Goal: Task Accomplishment & Management: Use online tool/utility

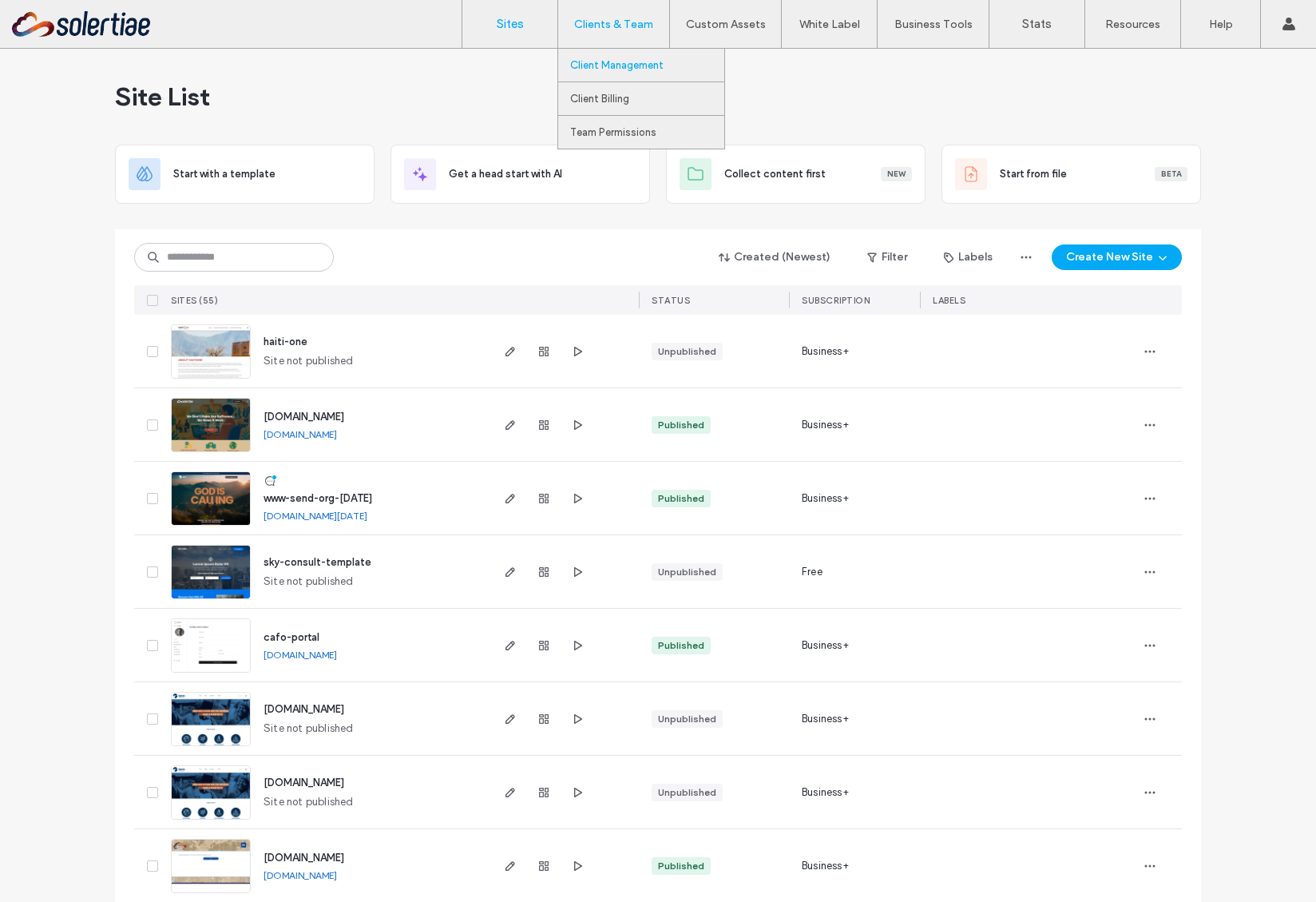
click at [618, 62] on label "Client Management" at bounding box center [617, 65] width 94 height 12
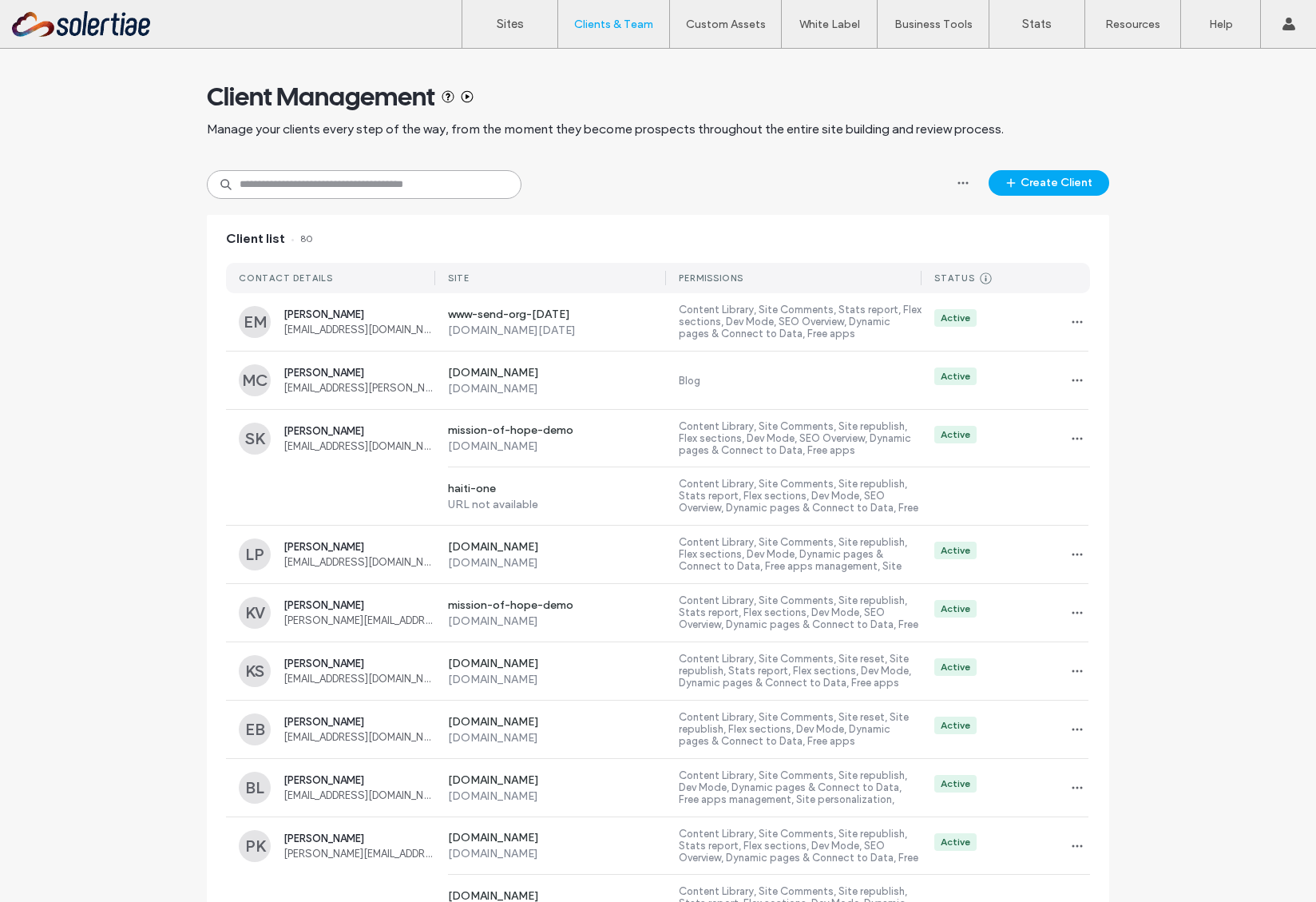
click at [410, 177] on input at bounding box center [364, 184] width 315 height 29
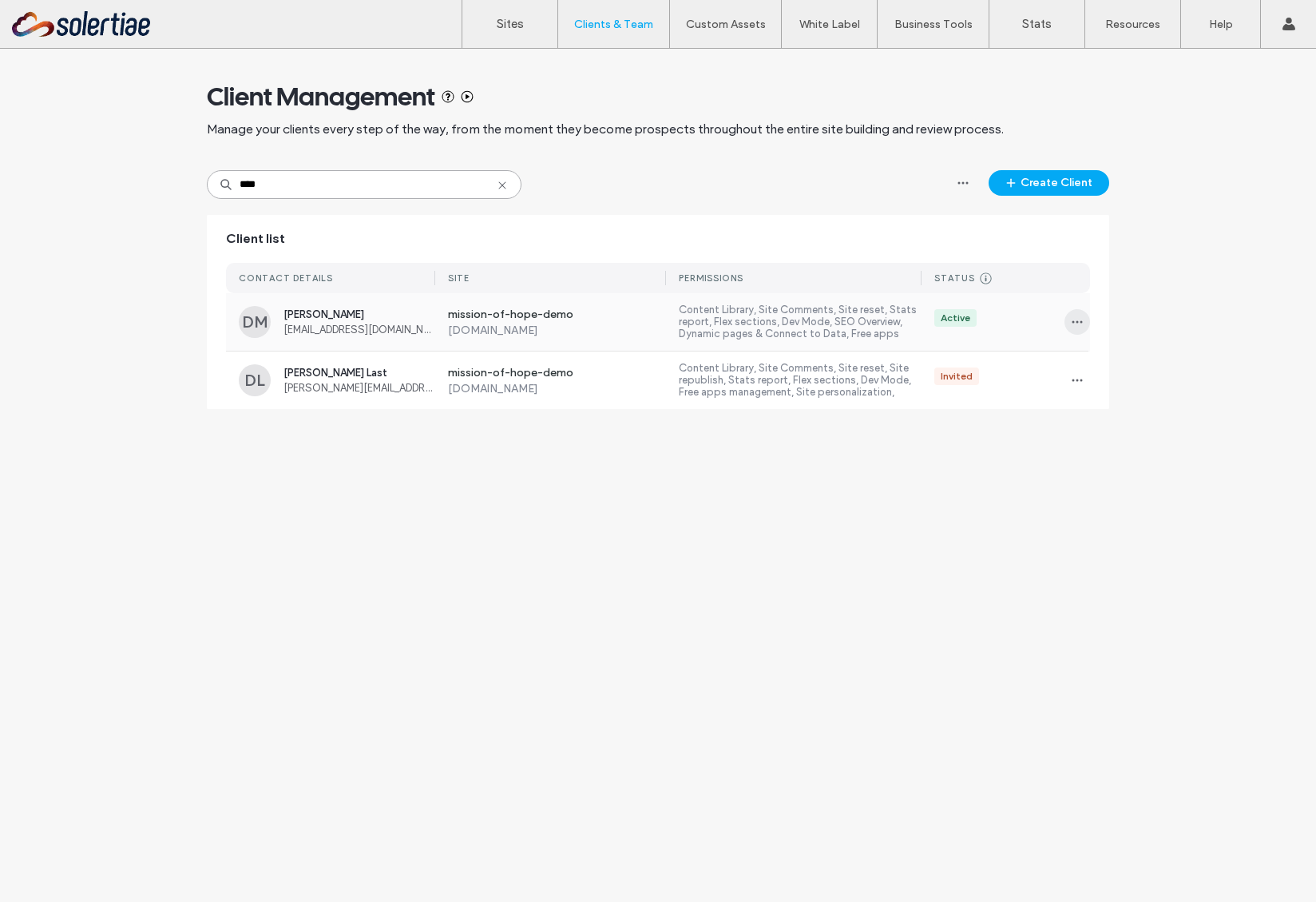
type input "****"
click at [1072, 321] on use "button" at bounding box center [1077, 322] width 11 height 2
click at [1144, 371] on div "Sites & Permissions" at bounding box center [1136, 363] width 142 height 31
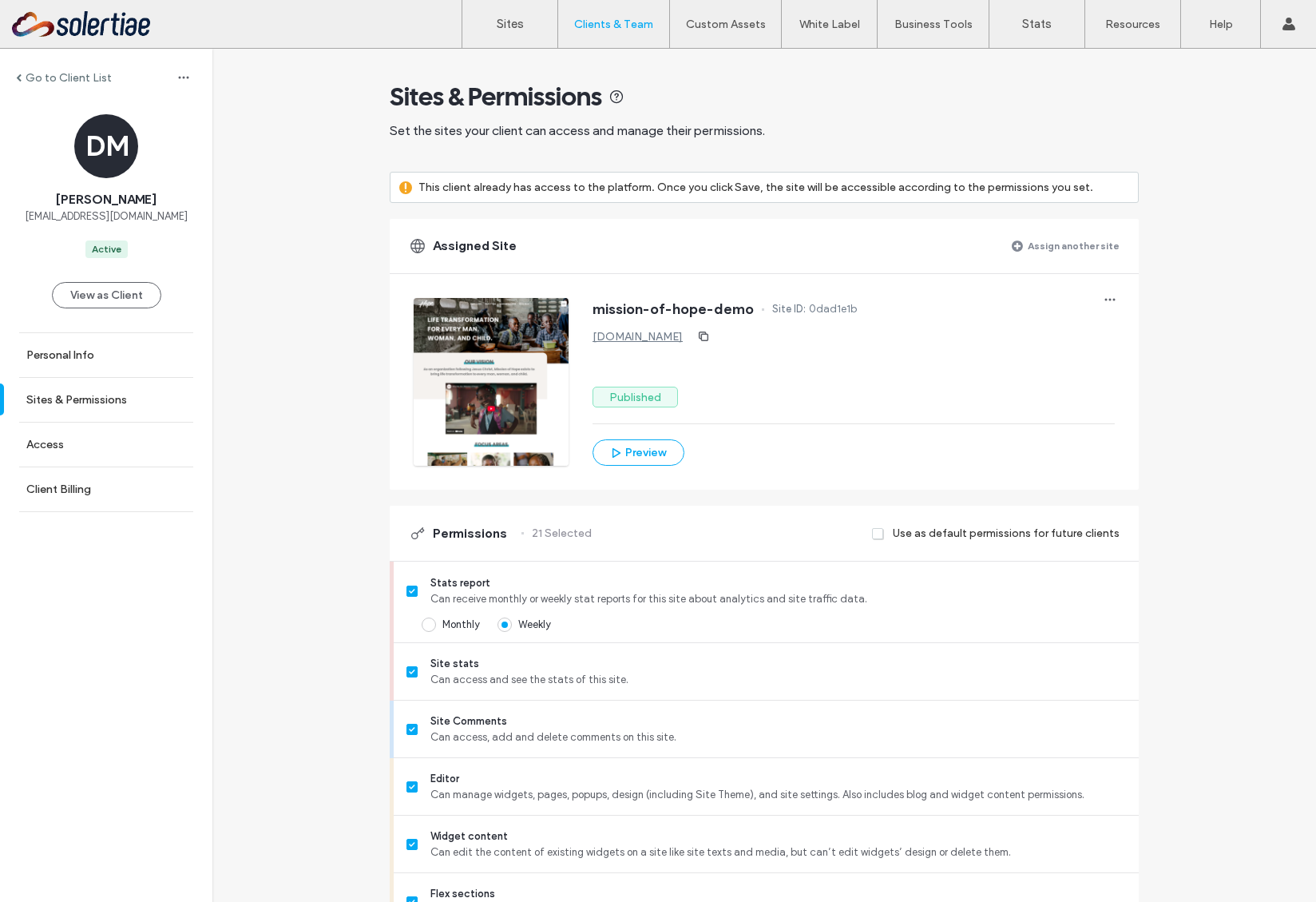
click at [1071, 238] on label "Assign another site" at bounding box center [1073, 246] width 92 height 28
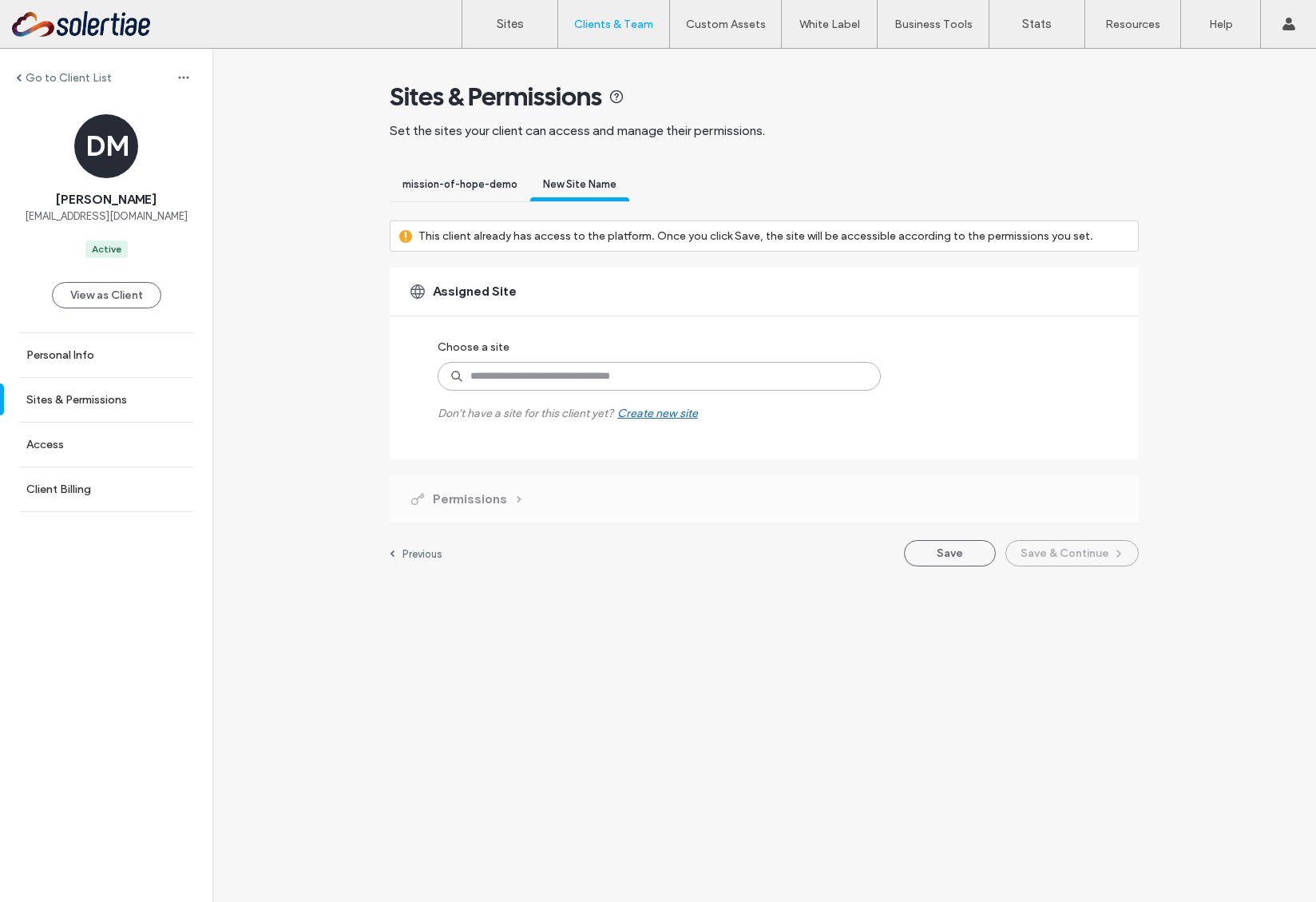
click at [643, 376] on input at bounding box center [659, 376] width 443 height 29
type input "****"
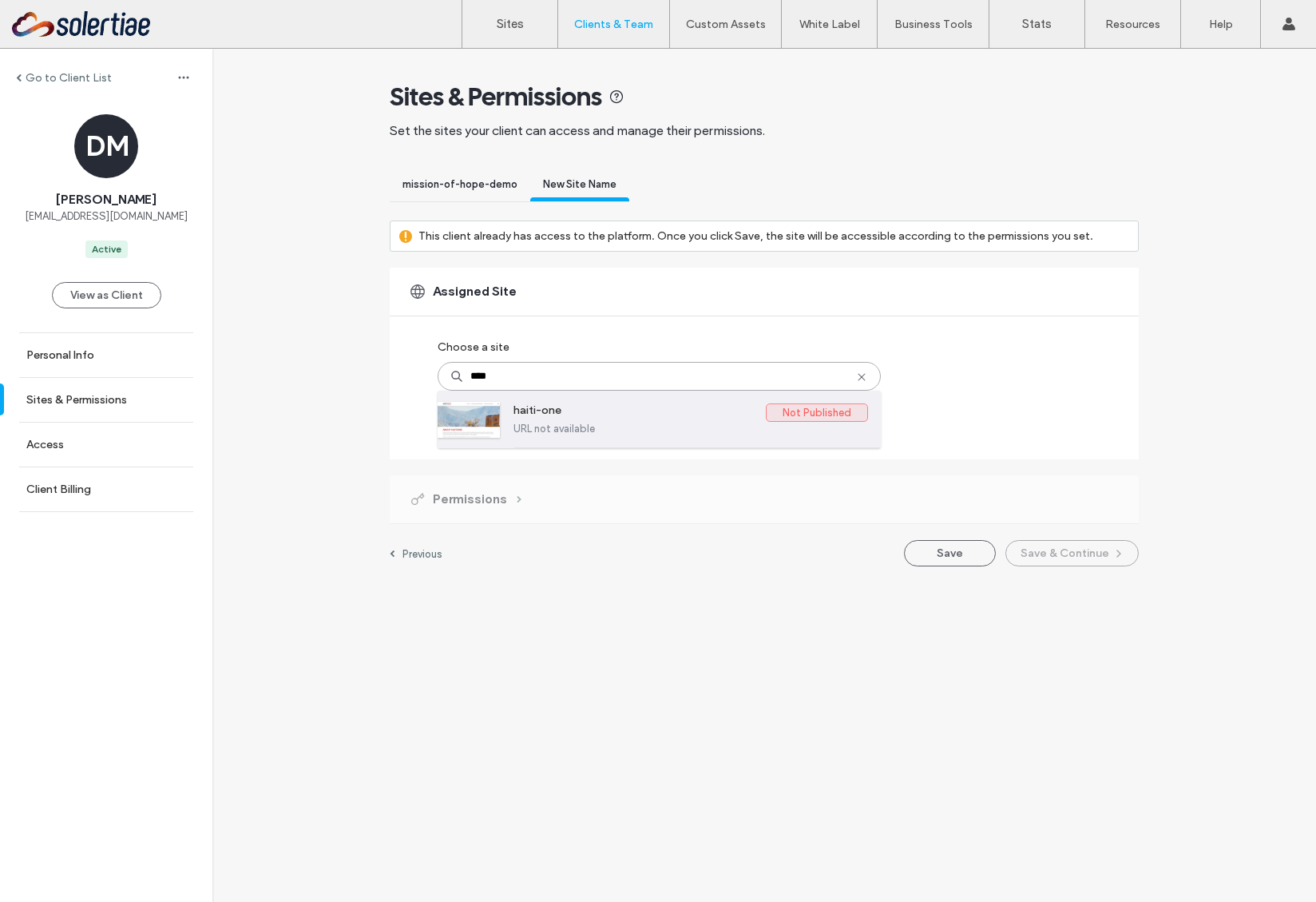
click at [598, 421] on label "haiti-one" at bounding box center [640, 413] width 253 height 19
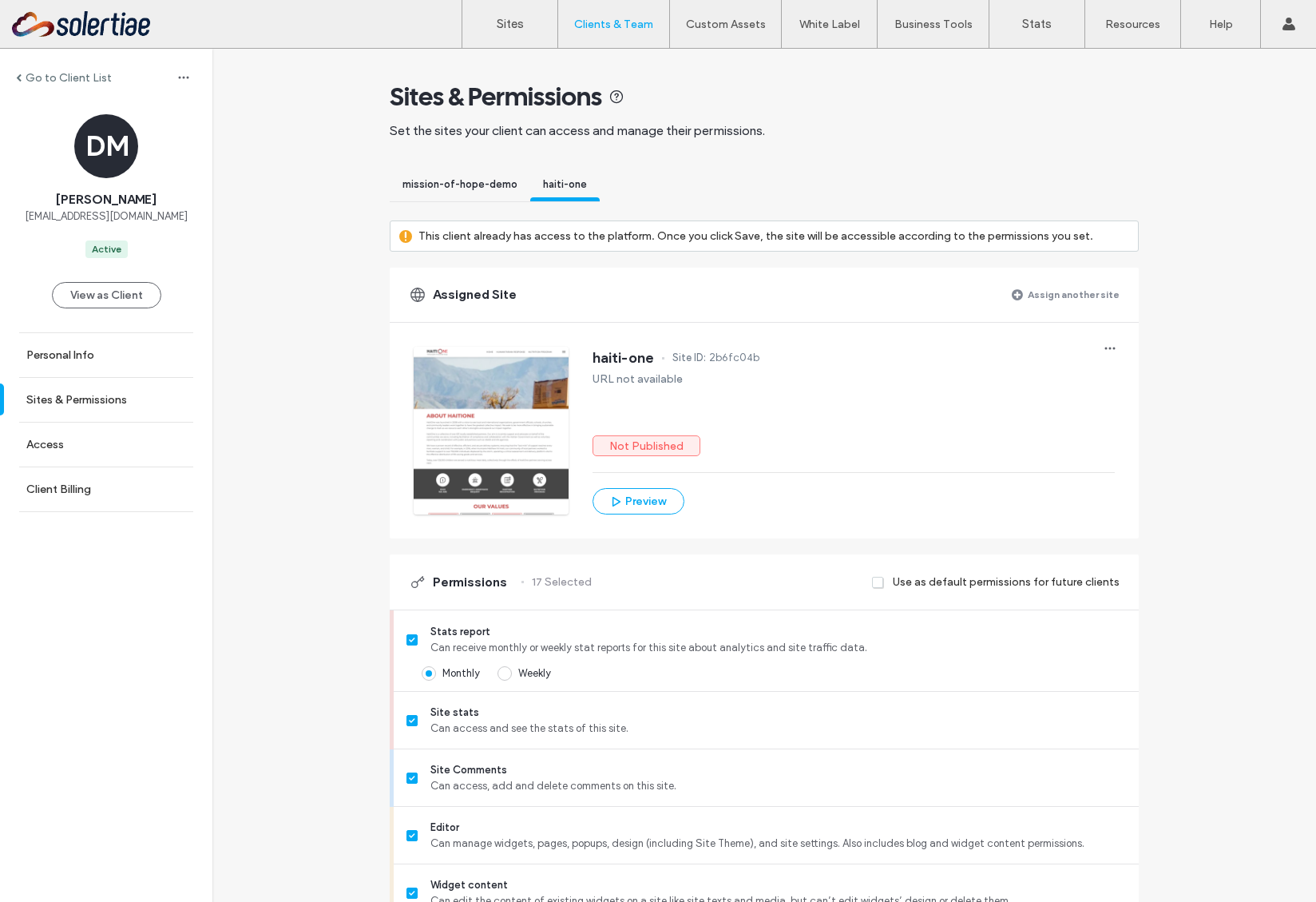
scroll to position [70, 0]
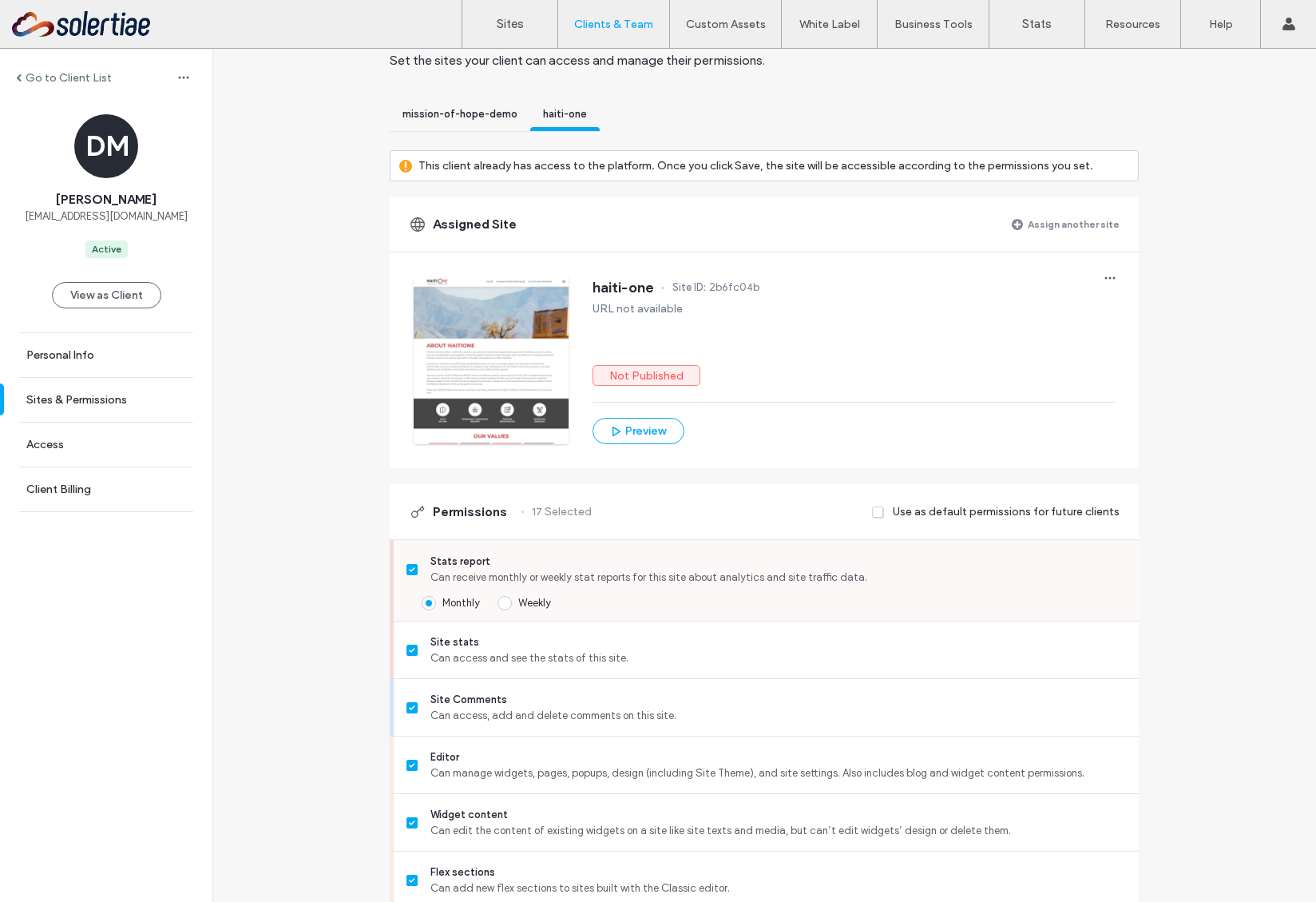
click at [518, 604] on span "Weekly" at bounding box center [534, 603] width 33 height 12
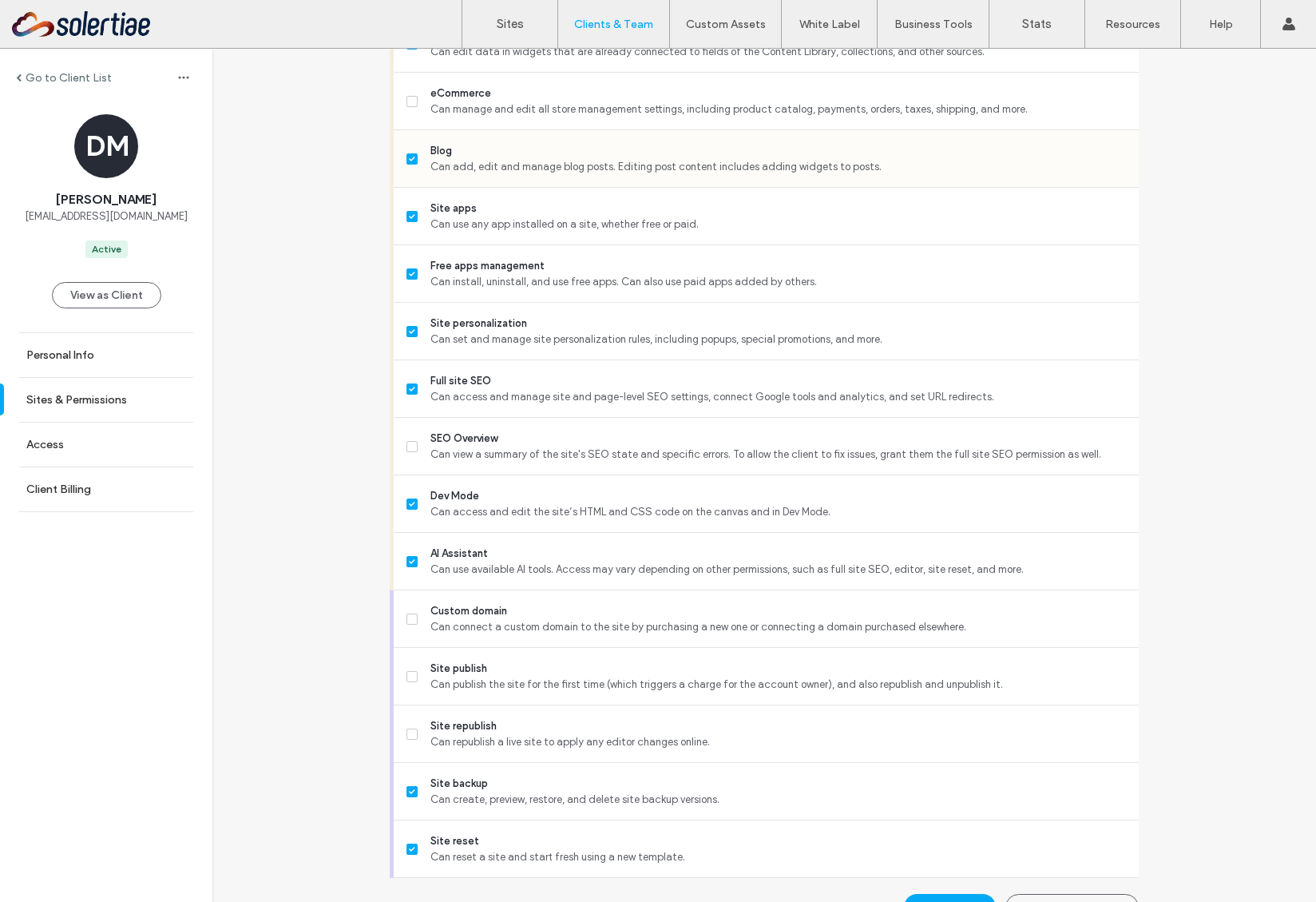
scroll to position [1171, 0]
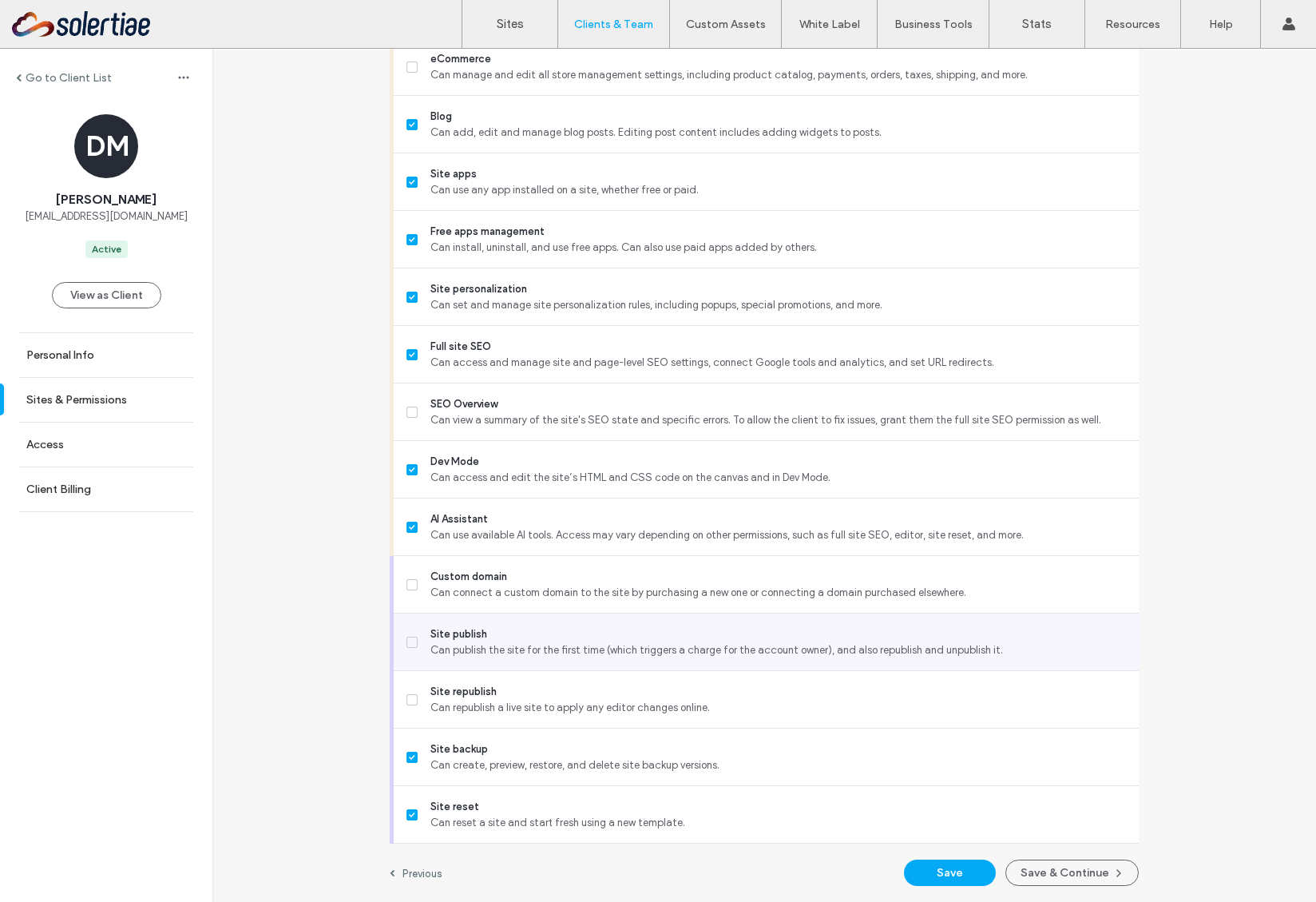
click at [487, 657] on span "Can publish the site for the first time (which triggers a charge for the accoun…" at bounding box center [777, 650] width 695 height 16
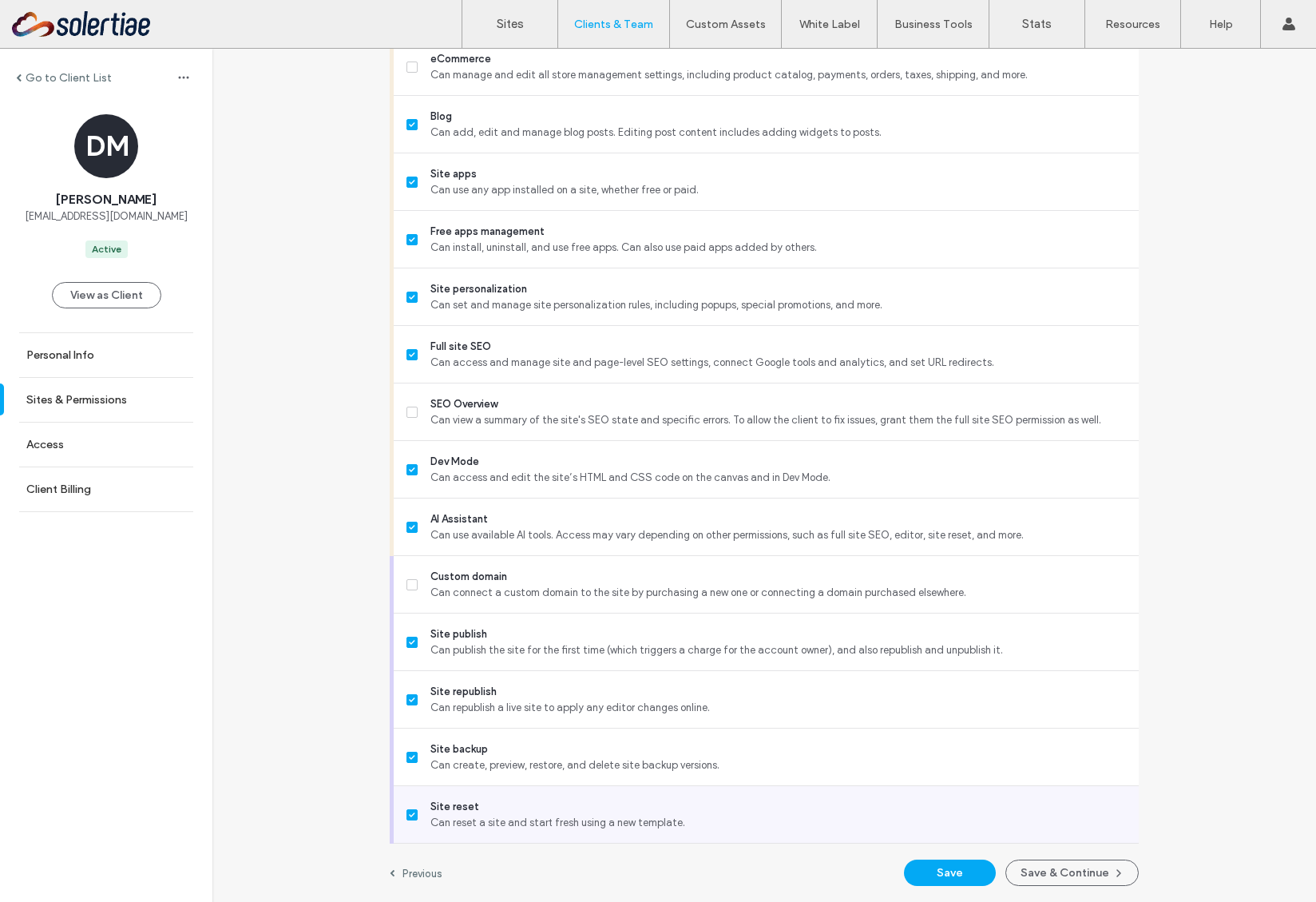
click at [636, 799] on span "Site reset" at bounding box center [777, 807] width 695 height 16
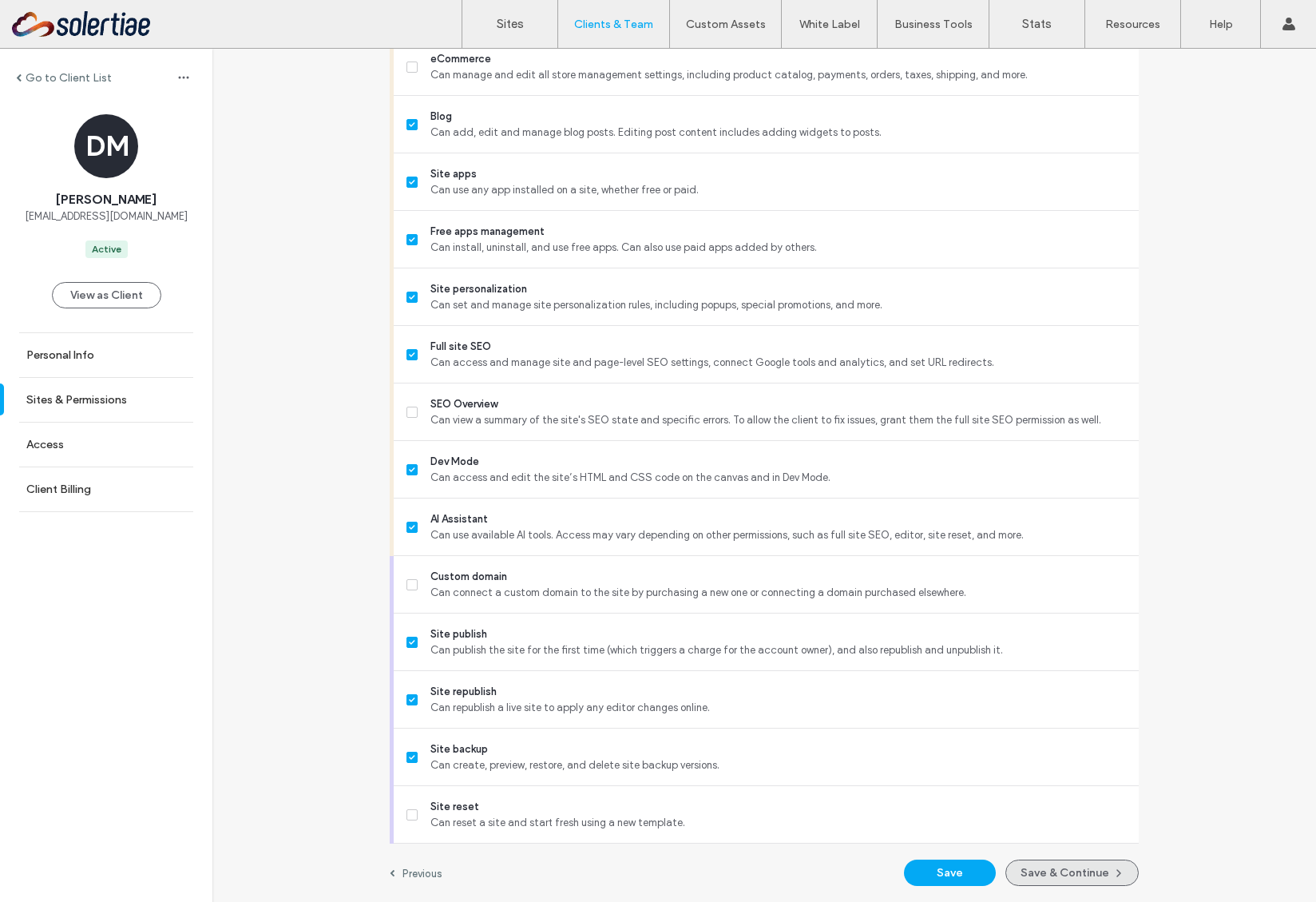
click at [1024, 873] on button "Save & Continue" at bounding box center [1071, 872] width 133 height 27
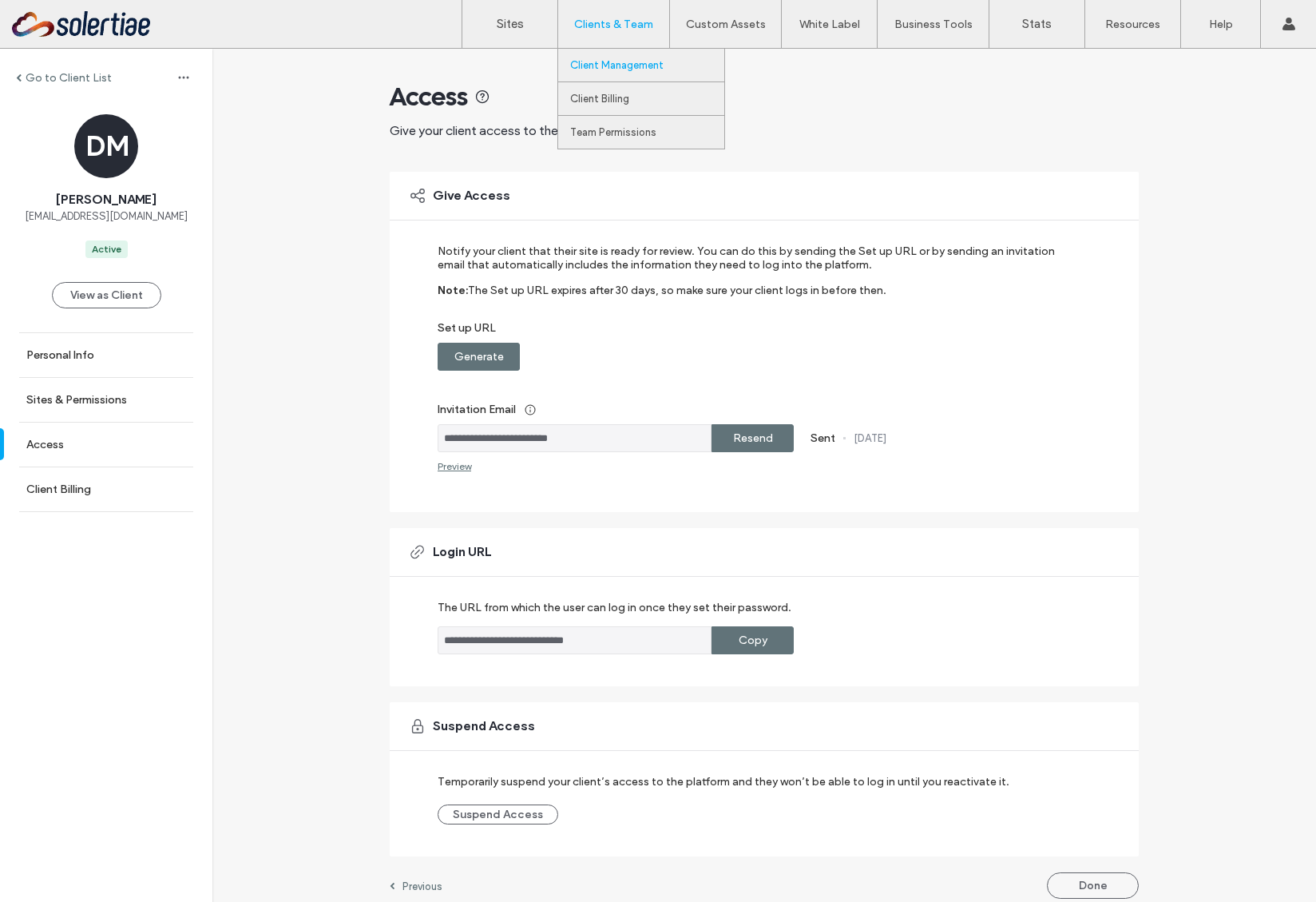
click at [619, 61] on label "Client Management" at bounding box center [617, 65] width 94 height 12
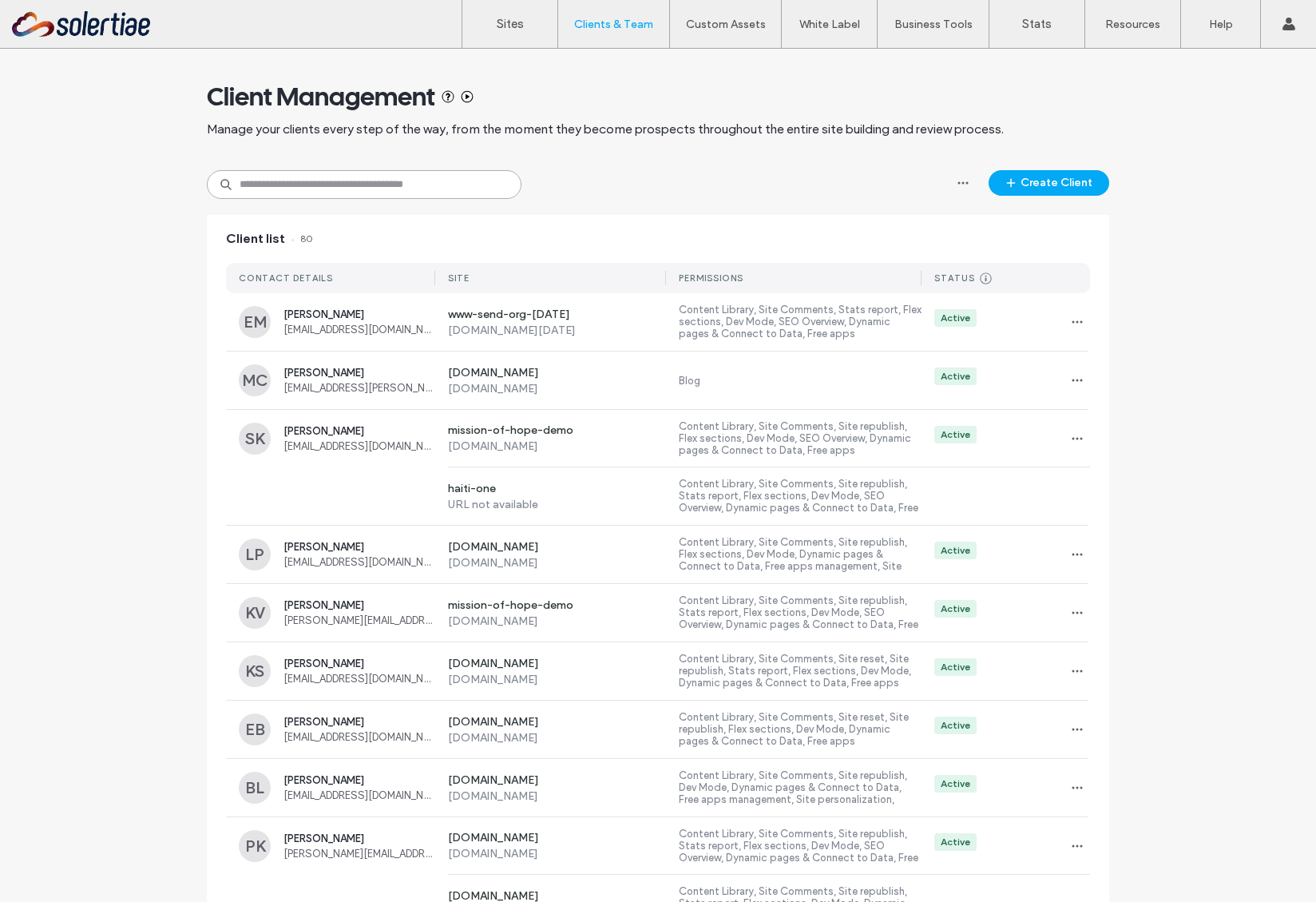
click at [402, 183] on input at bounding box center [364, 184] width 315 height 29
type input "*"
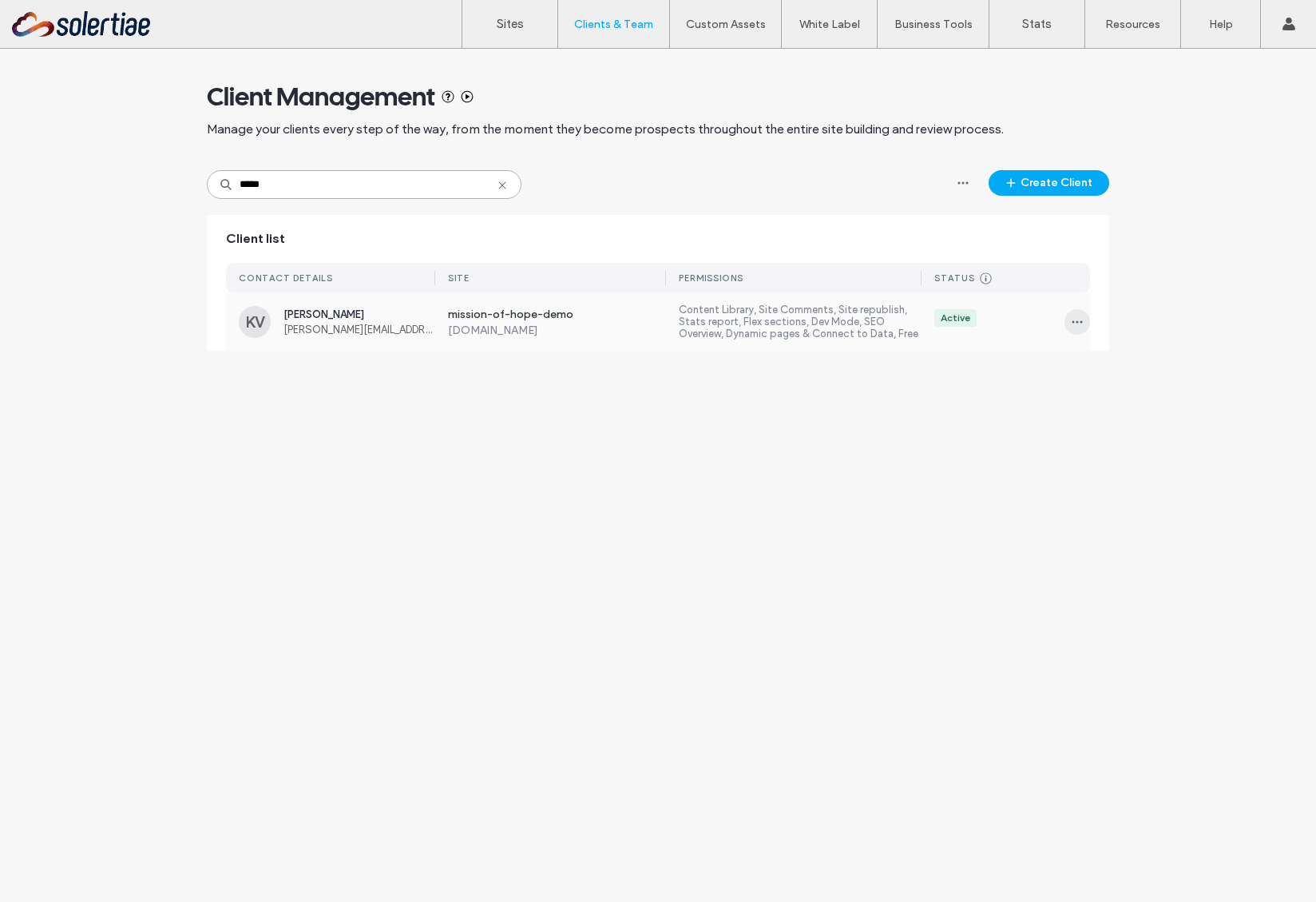
type input "*****"
click at [1085, 321] on span "button" at bounding box center [1077, 322] width 26 height 26
click at [1112, 350] on div "Sites & Permissions" at bounding box center [1136, 363] width 142 height 31
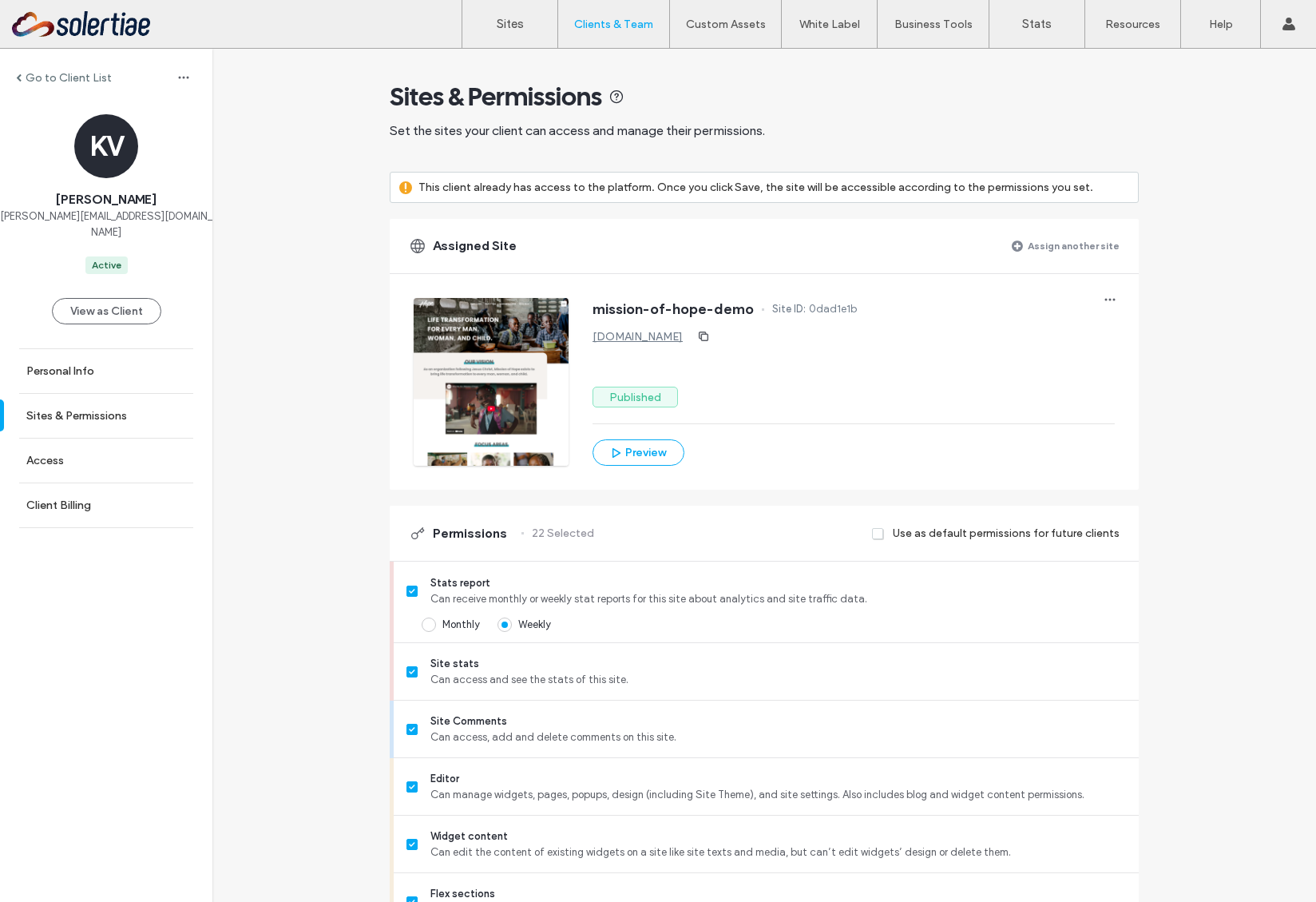
click at [1076, 253] on label "Assign another site" at bounding box center [1073, 246] width 92 height 28
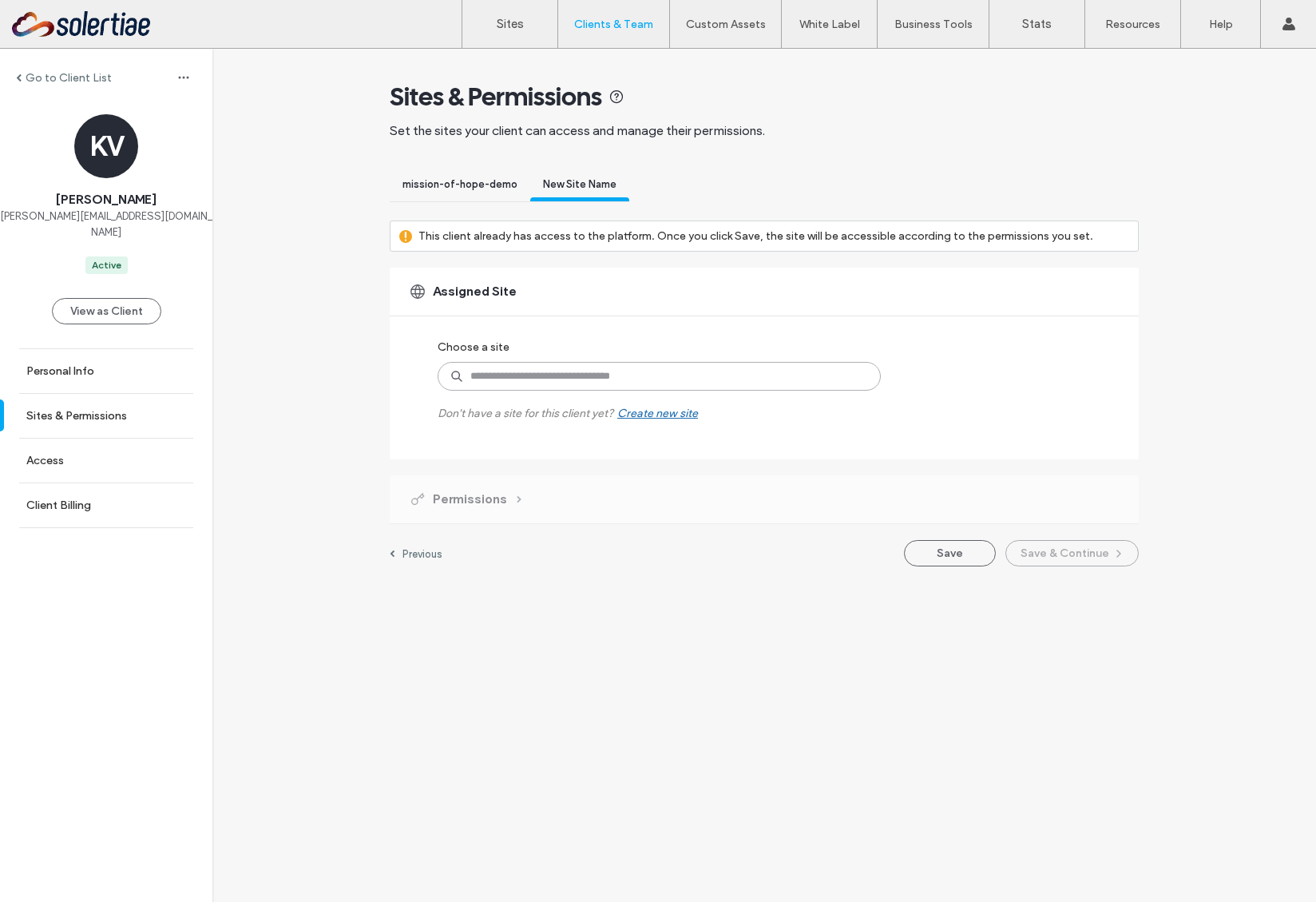
click at [656, 372] on input at bounding box center [659, 376] width 443 height 29
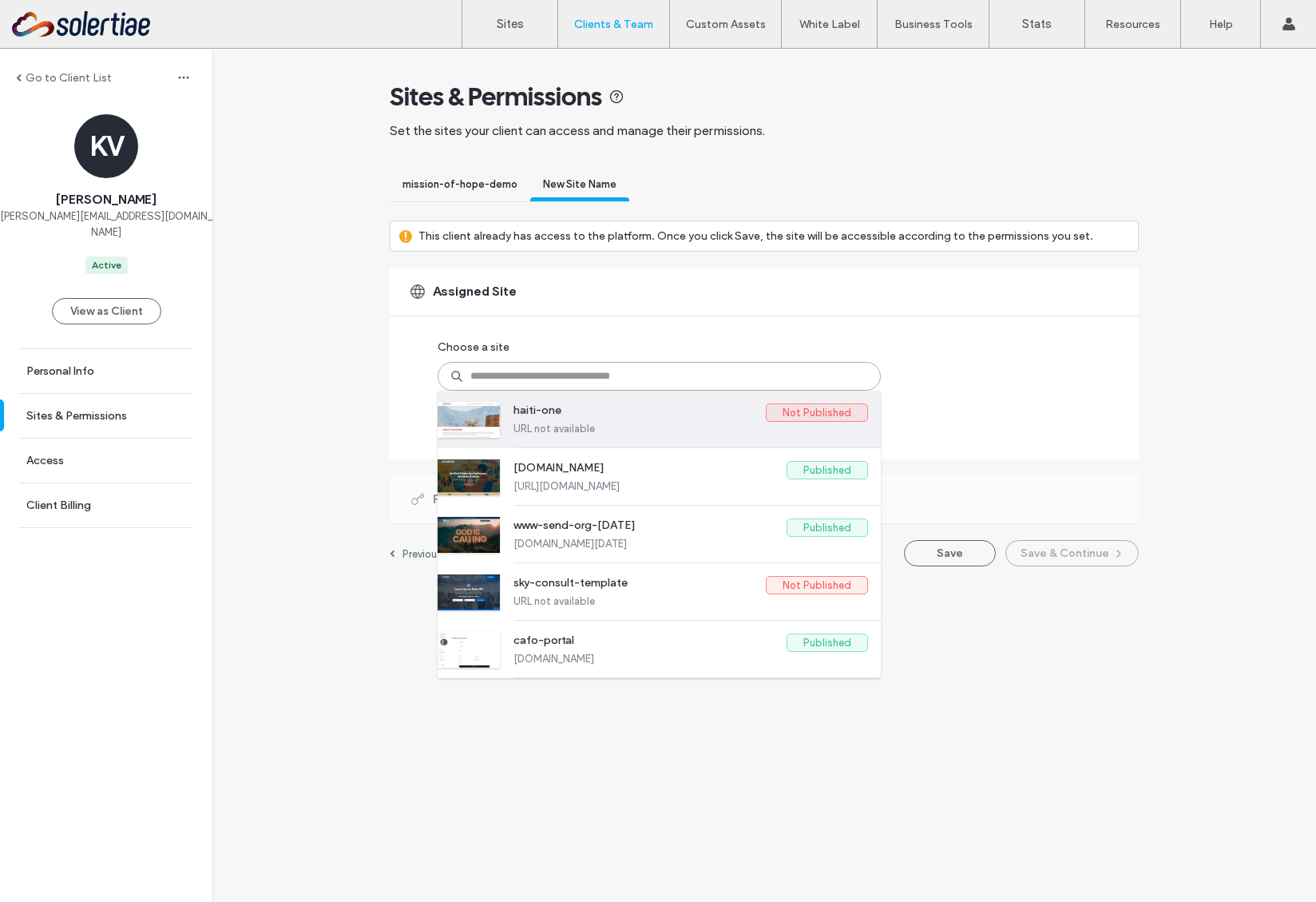
click at [633, 431] on label "URL not available" at bounding box center [691, 428] width 354 height 12
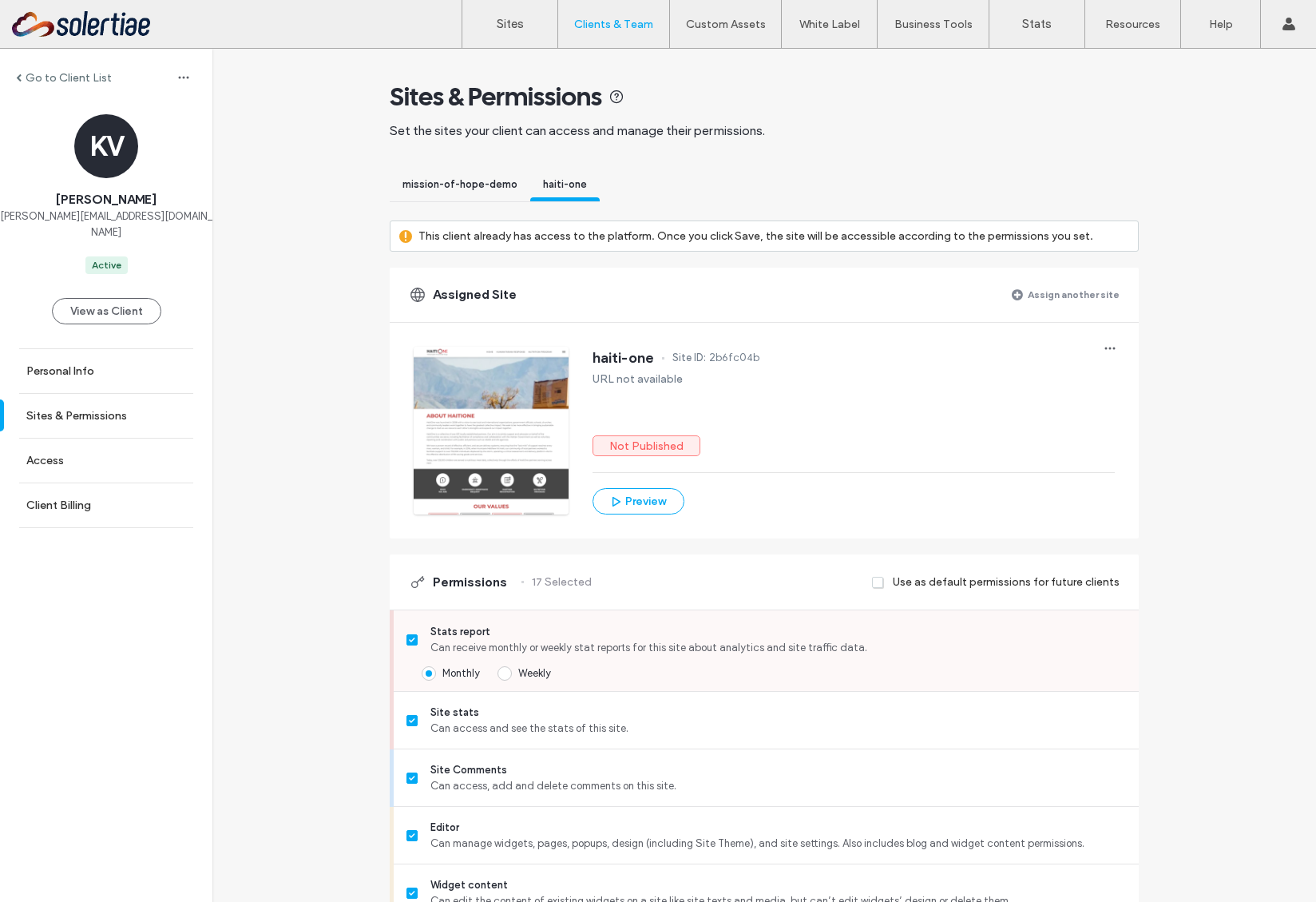
click at [532, 669] on span "Weekly" at bounding box center [534, 673] width 33 height 12
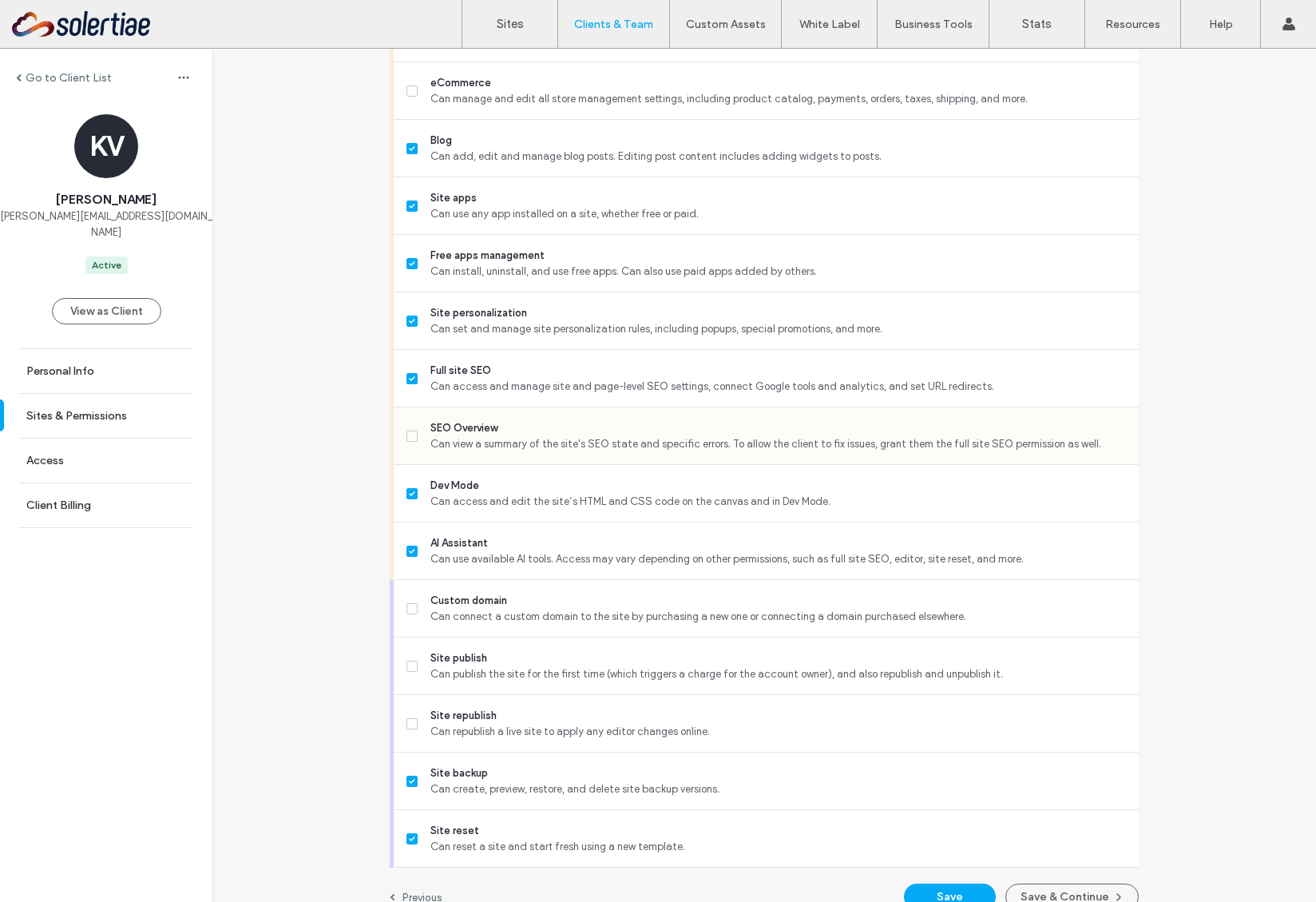
scroll to position [1171, 0]
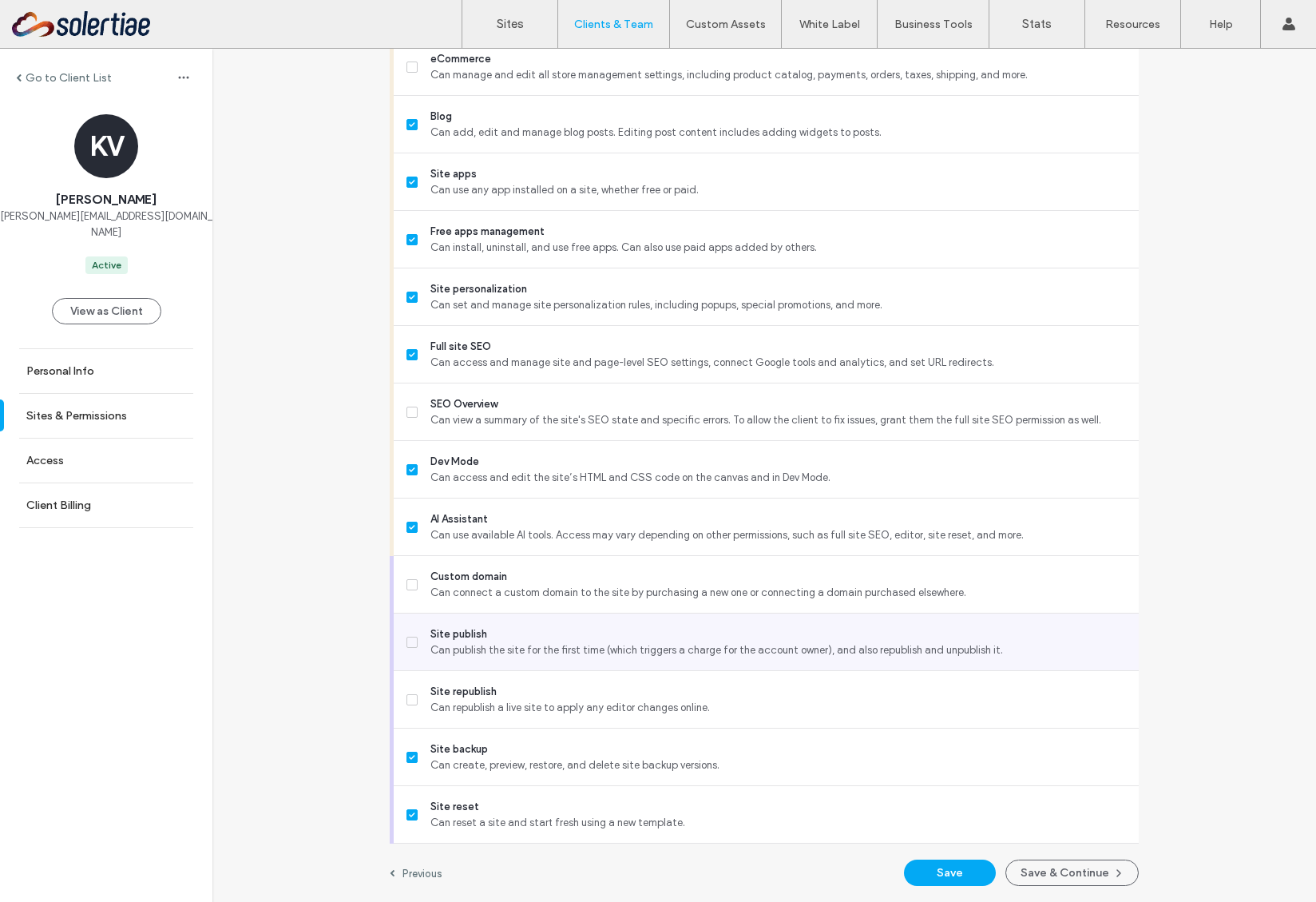
click at [506, 637] on span "Site publish" at bounding box center [777, 635] width 695 height 16
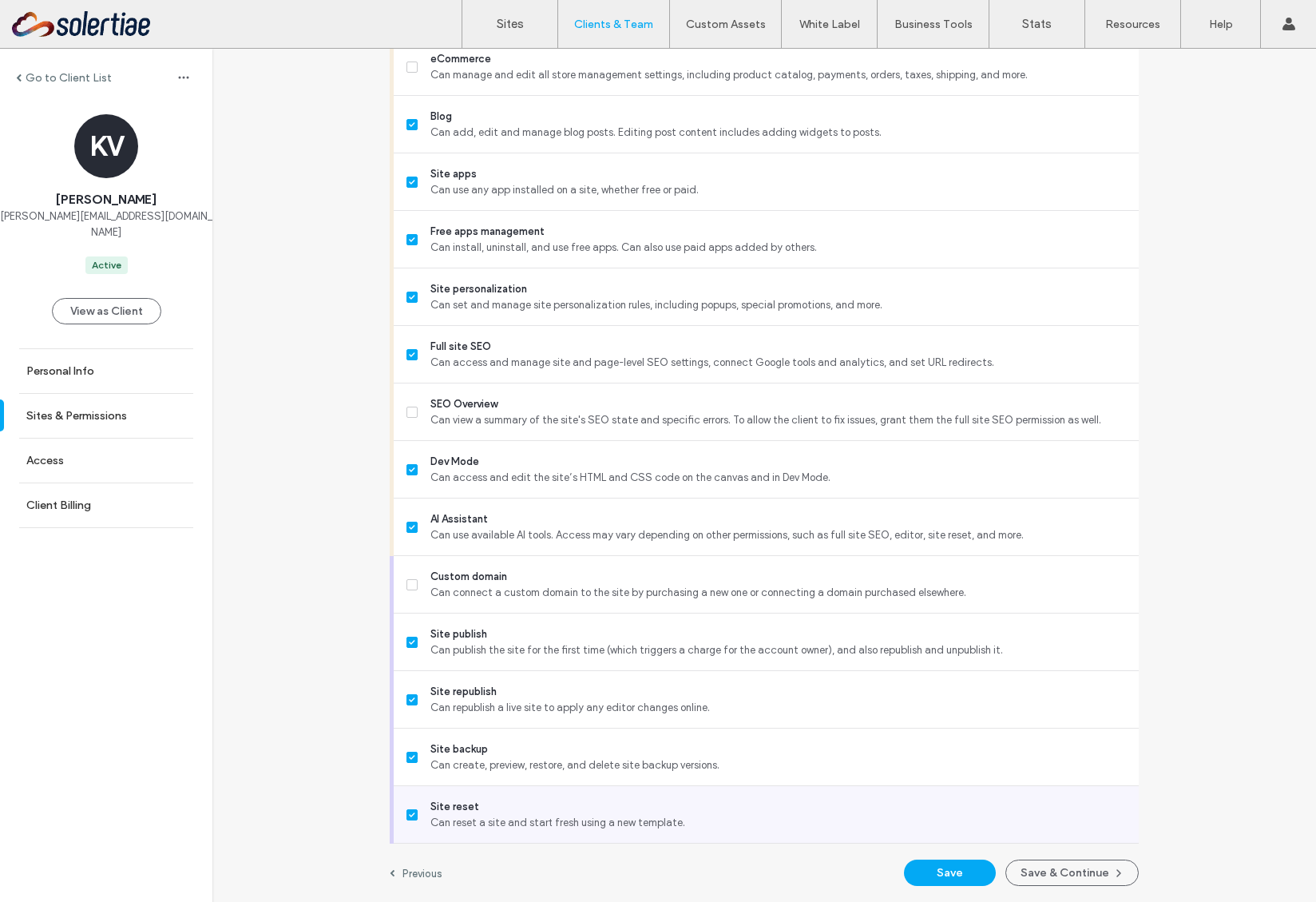
click at [503, 799] on span "Site reset" at bounding box center [777, 807] width 695 height 16
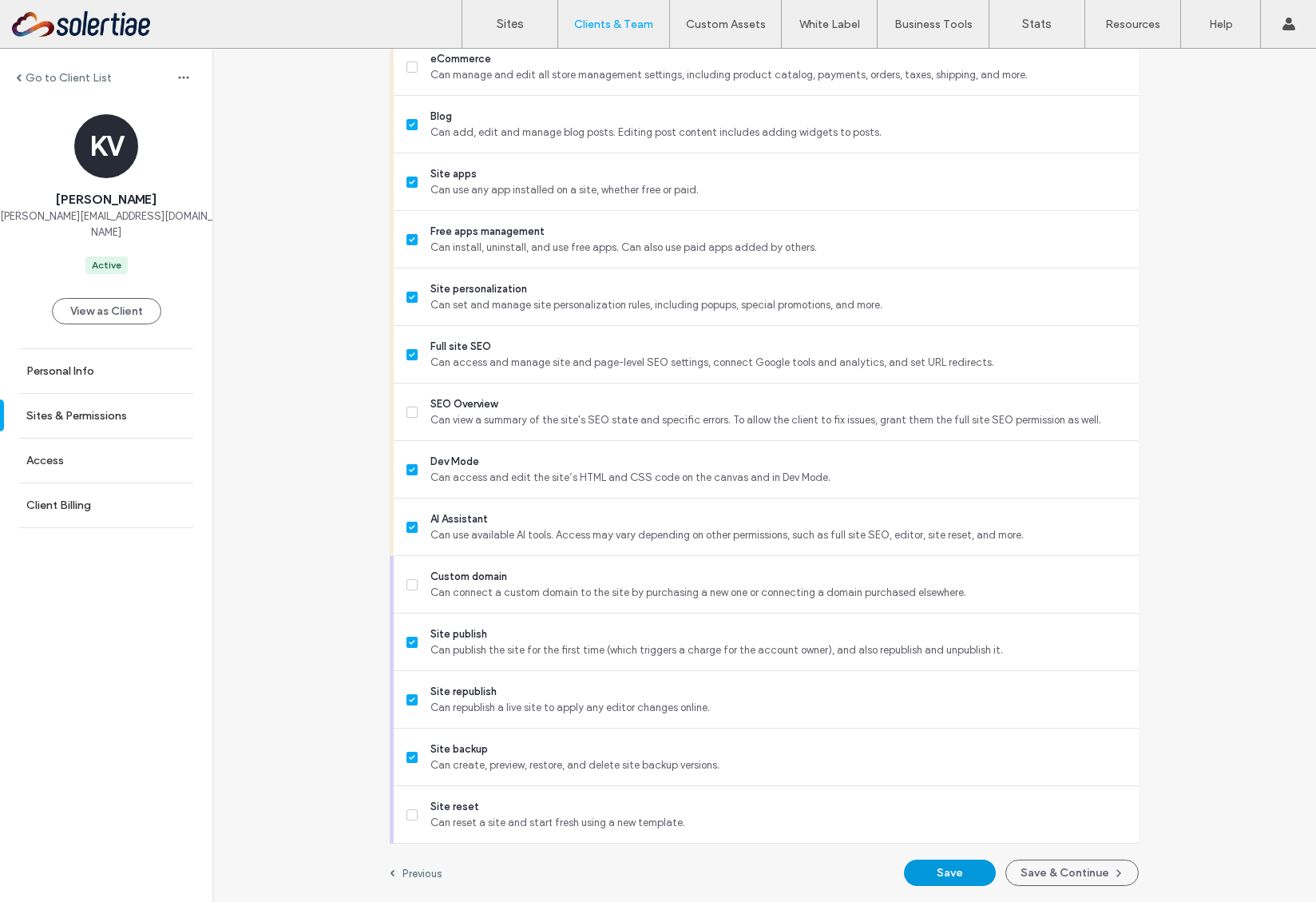
click at [943, 866] on button "Save" at bounding box center [950, 872] width 92 height 27
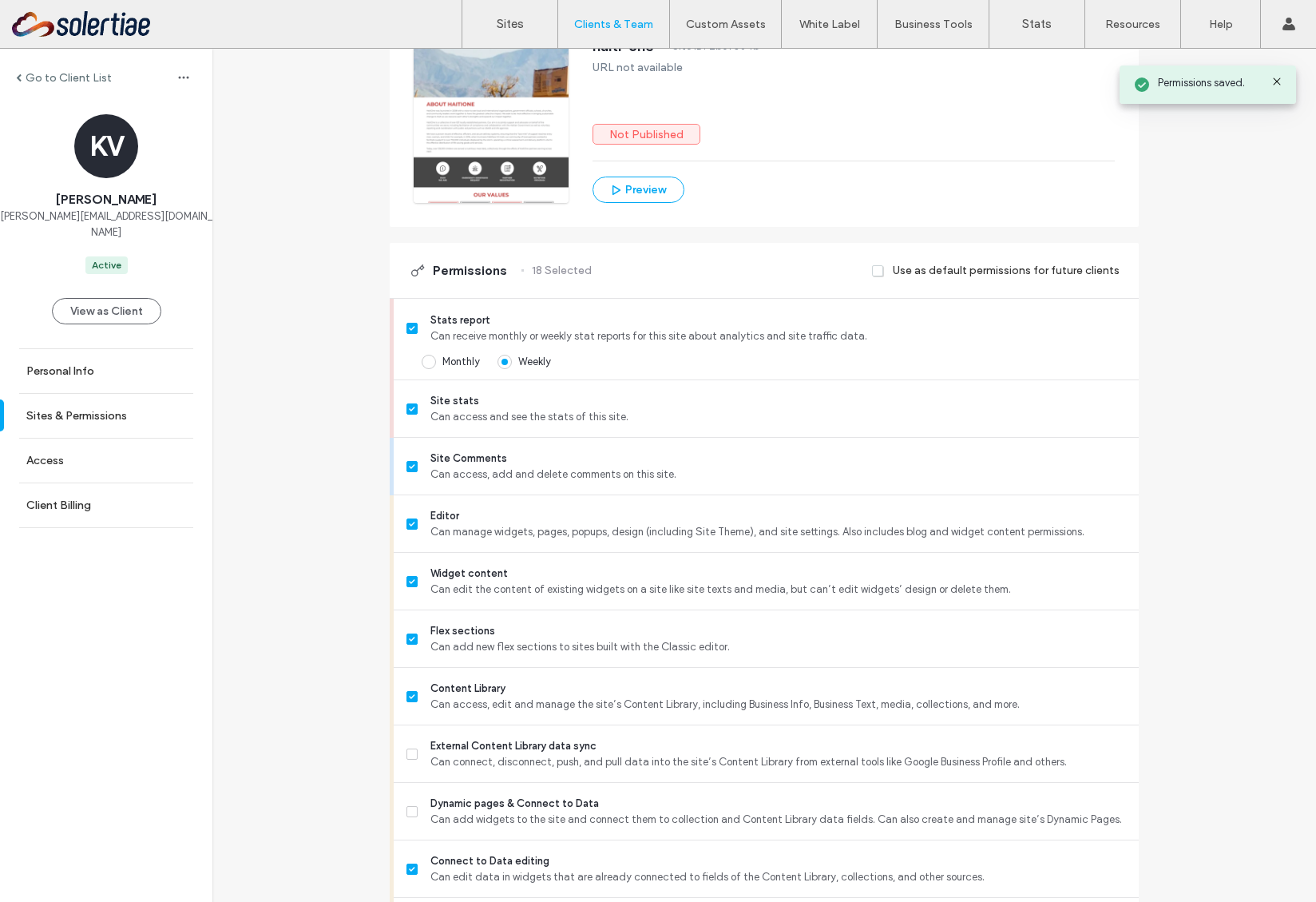
scroll to position [0, 0]
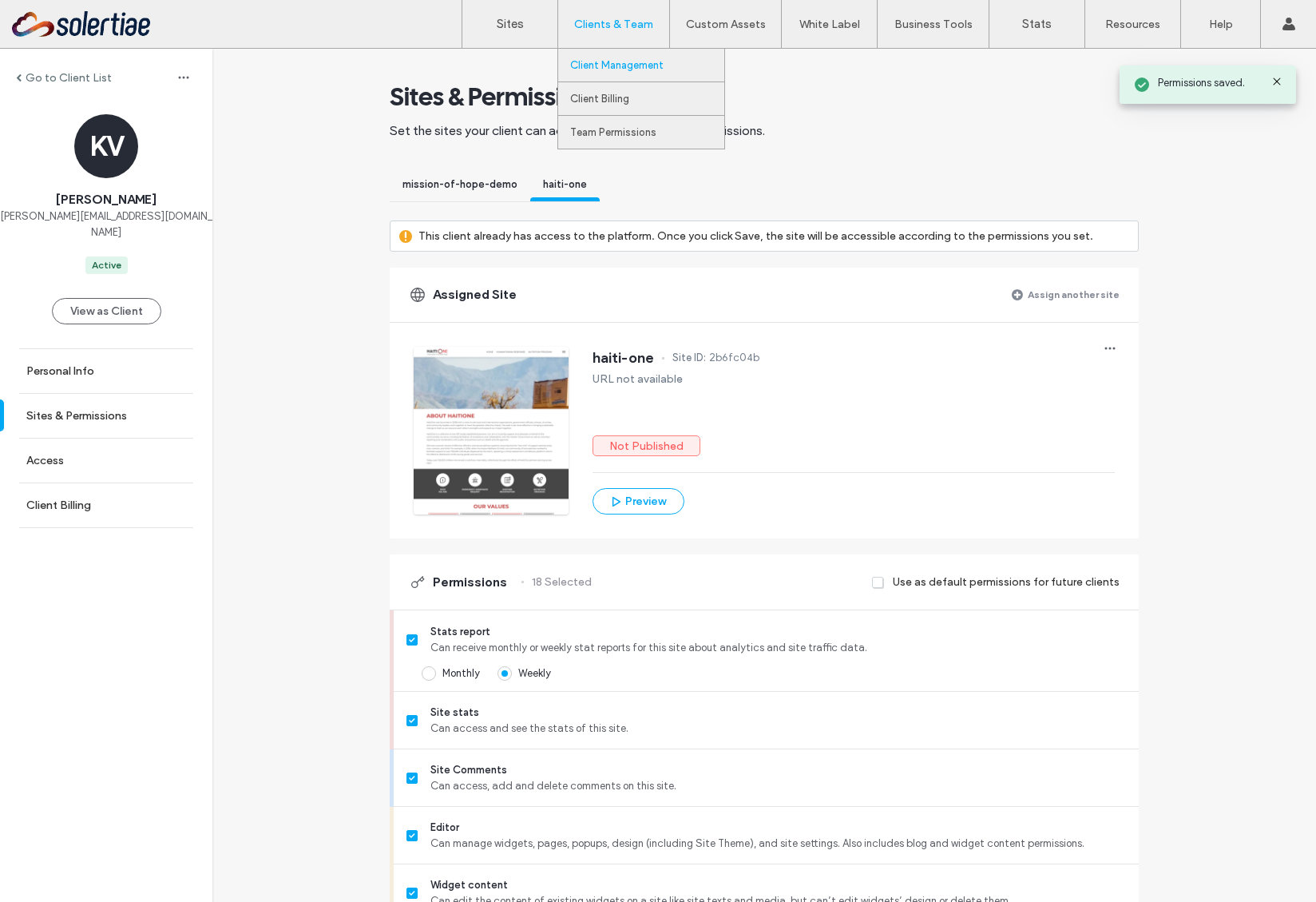
click at [615, 61] on label "Client Management" at bounding box center [617, 65] width 94 height 12
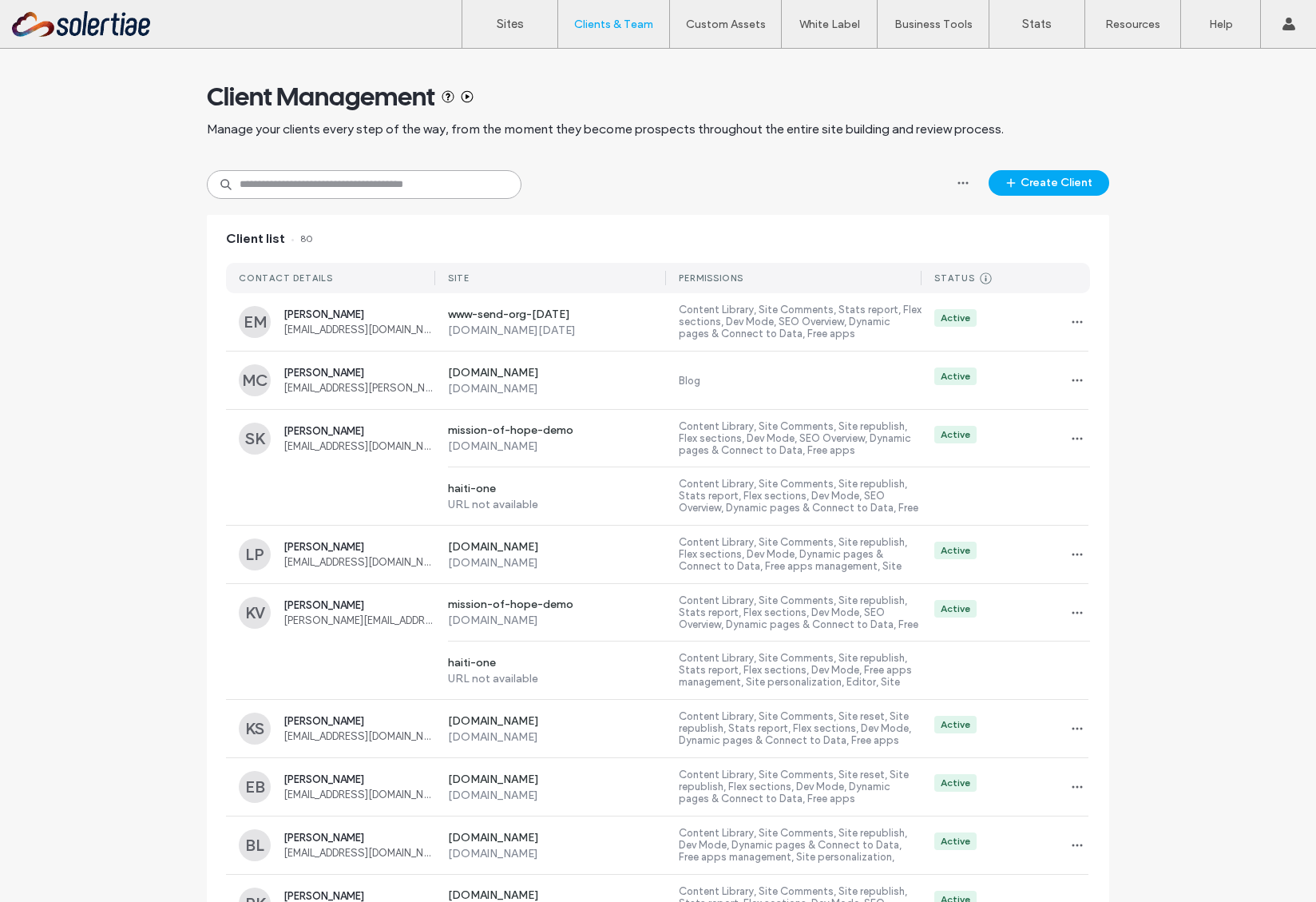
click at [344, 187] on input at bounding box center [364, 184] width 315 height 29
type input "******"
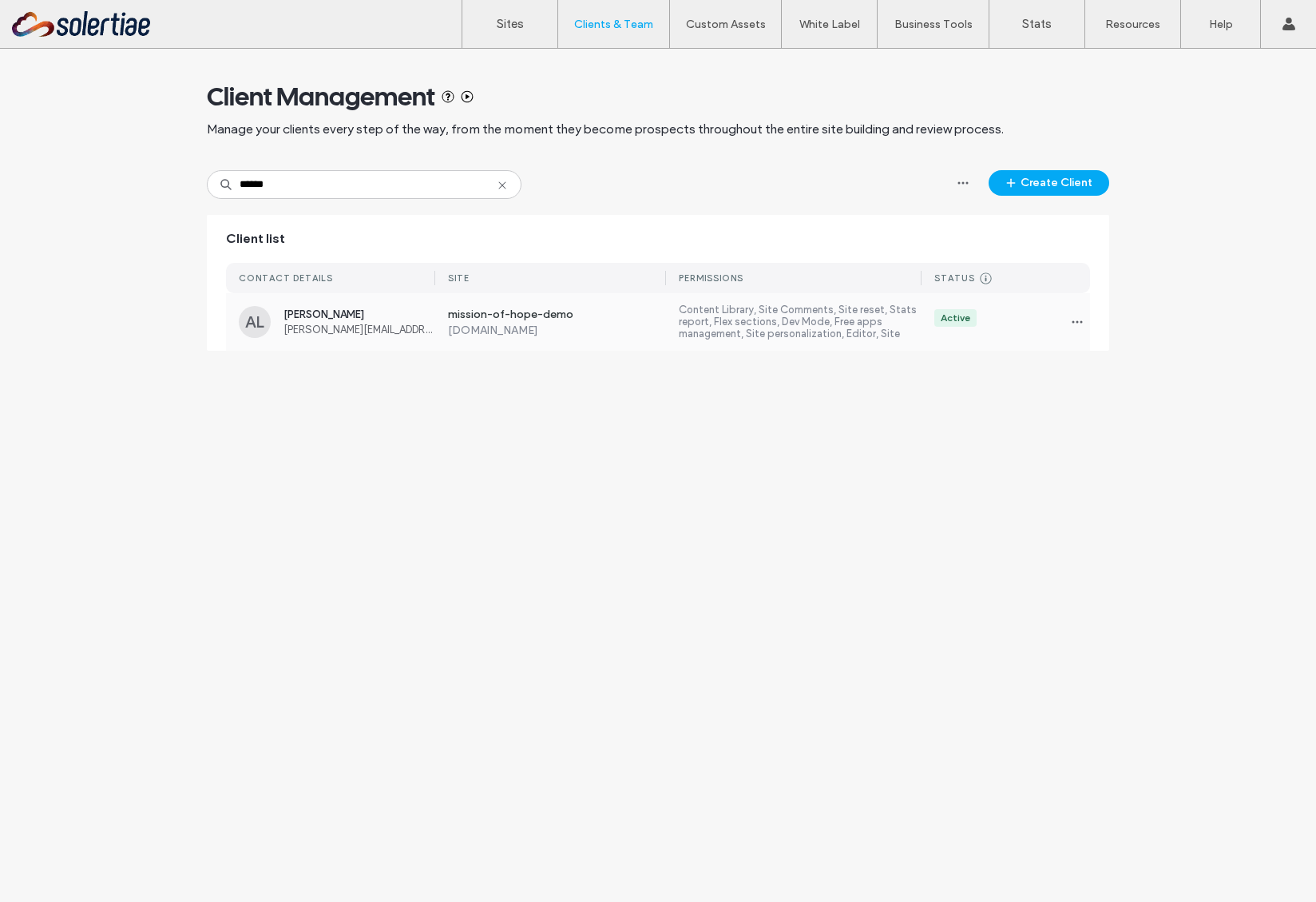
click at [1062, 322] on div "Active" at bounding box center [1005, 322] width 169 height 26
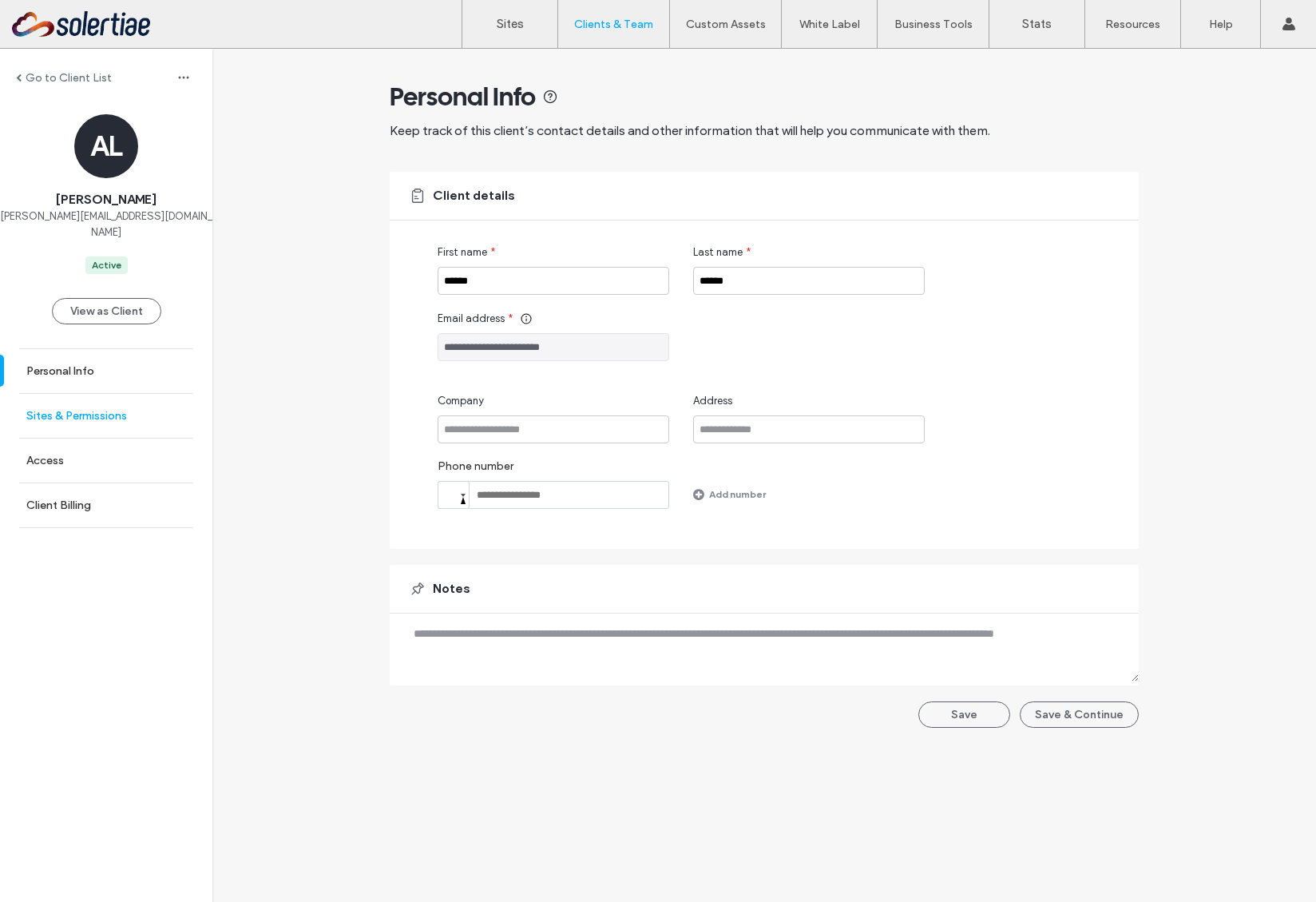
click at [65, 415] on link "Sites & Permissions" at bounding box center [106, 415] width 212 height 44
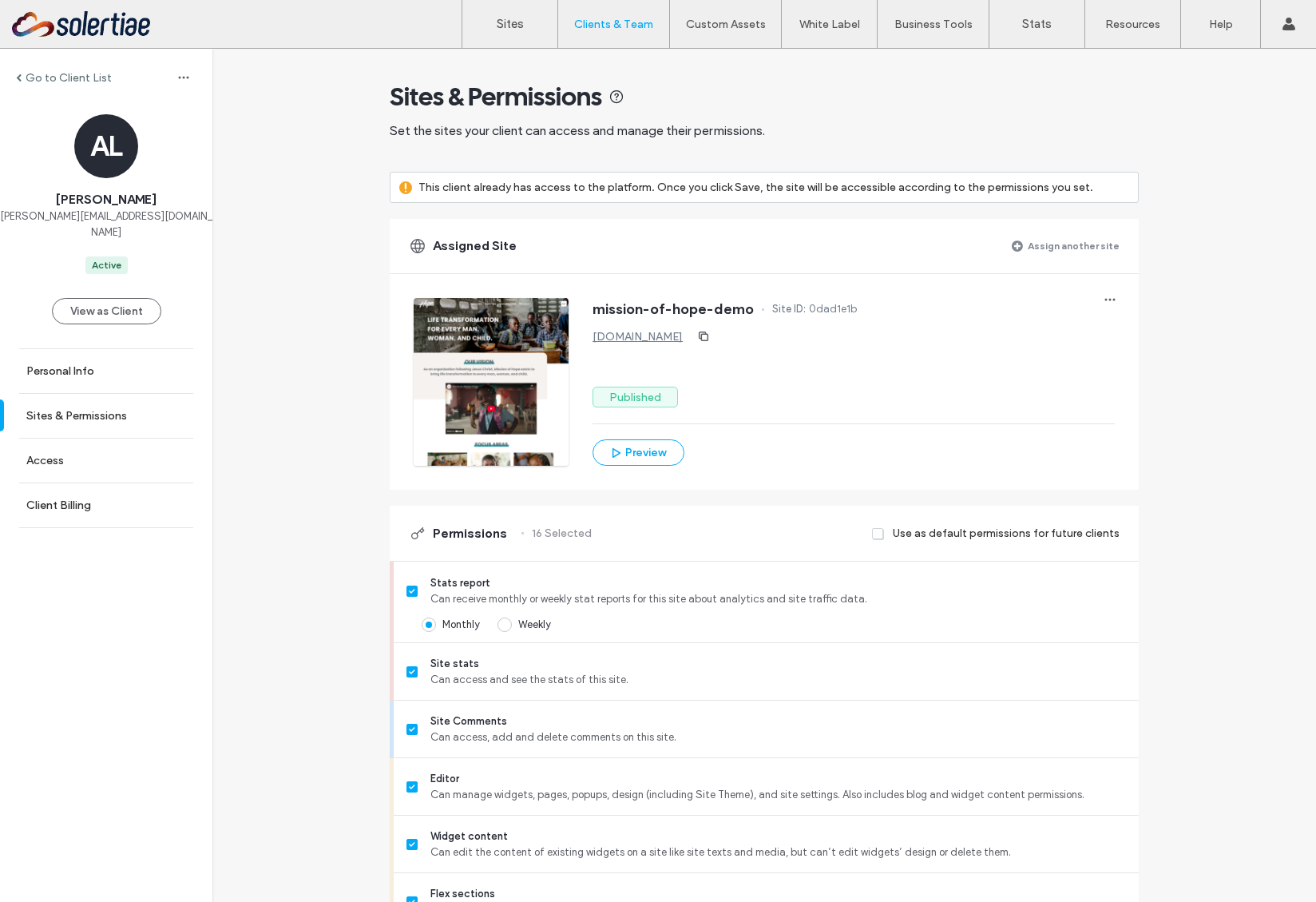
click at [1028, 250] on label "Assign another site" at bounding box center [1073, 246] width 92 height 28
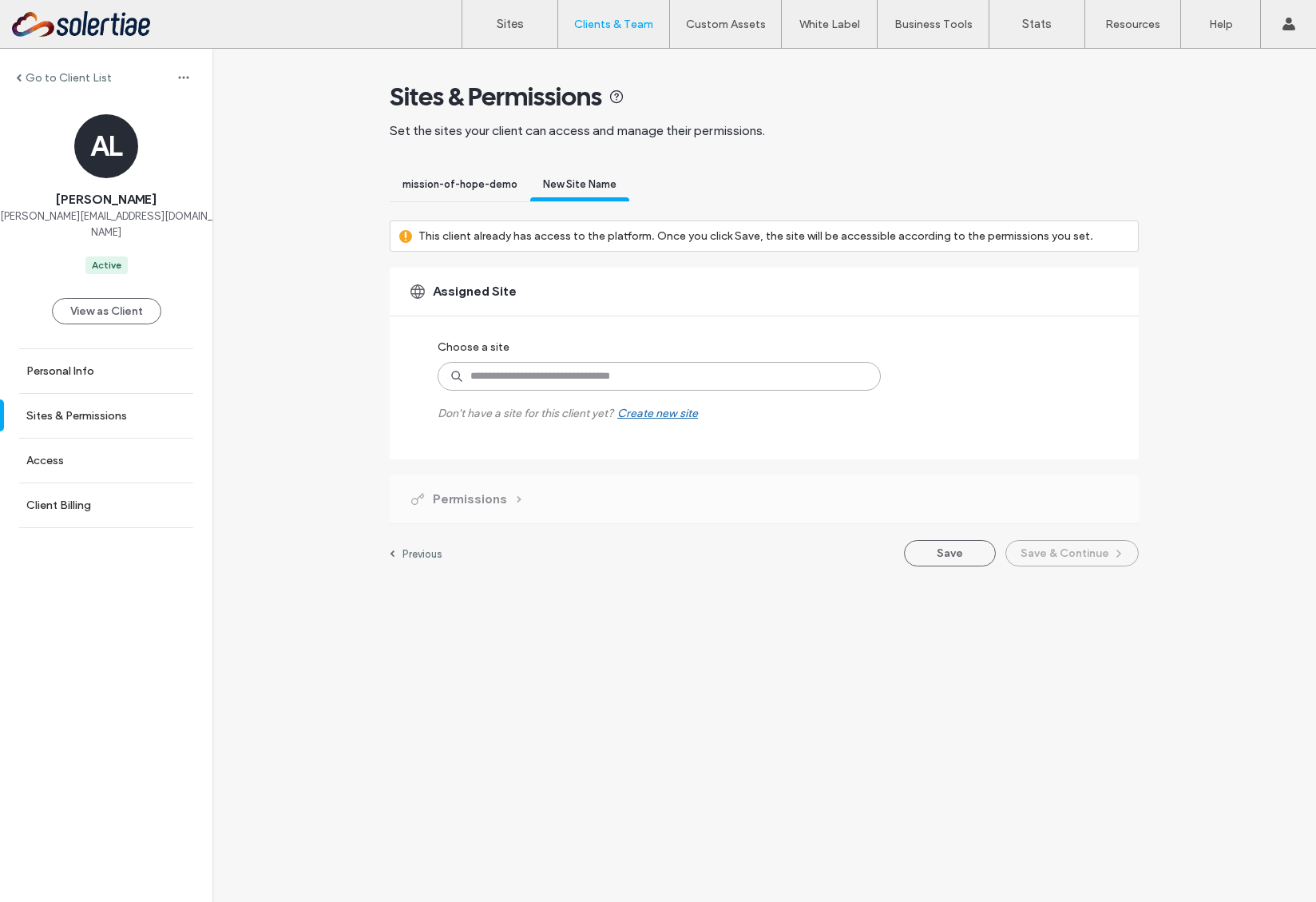
click at [679, 372] on input at bounding box center [659, 376] width 443 height 29
type input "***"
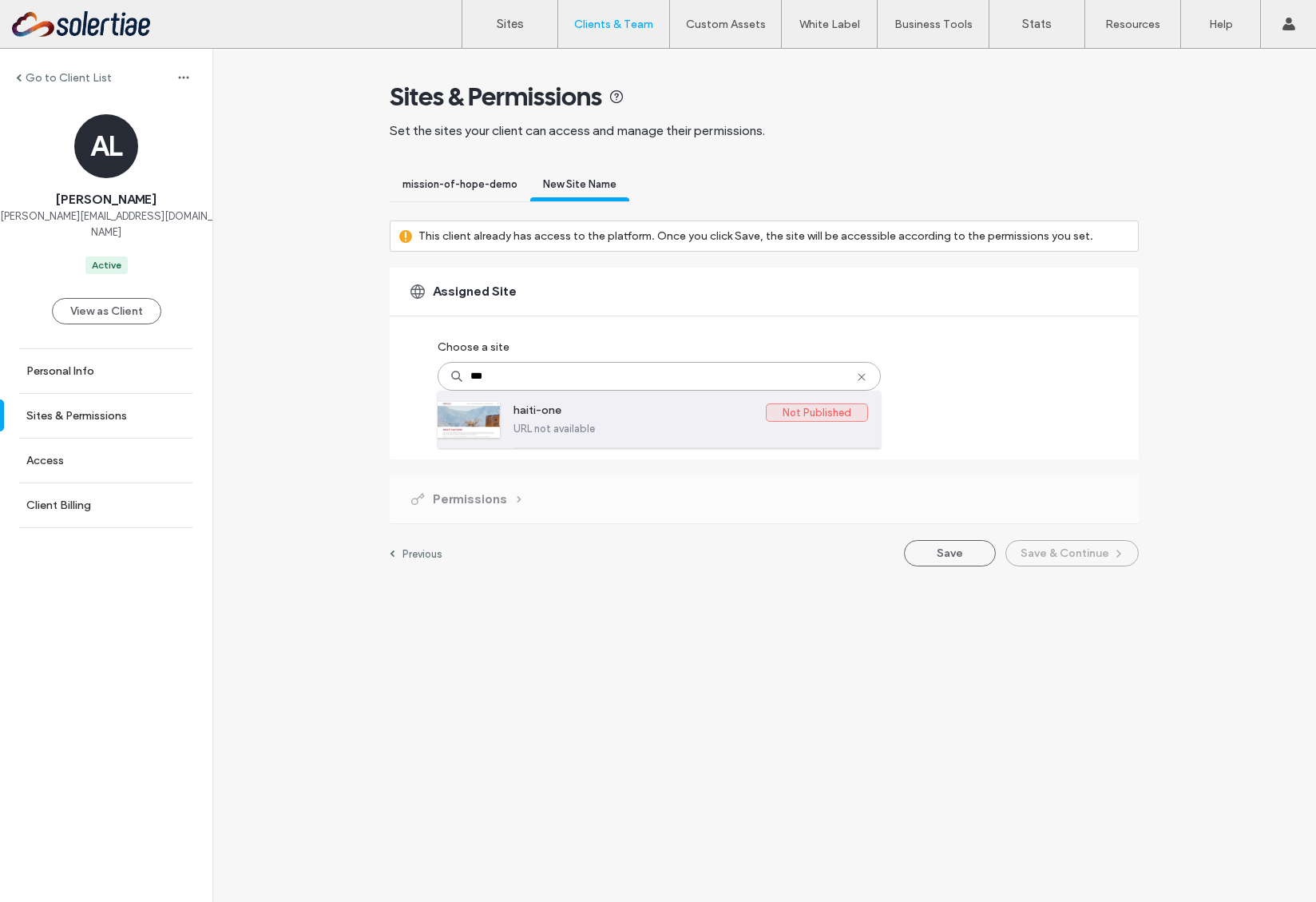
click at [641, 431] on label "URL not available" at bounding box center [691, 428] width 354 height 12
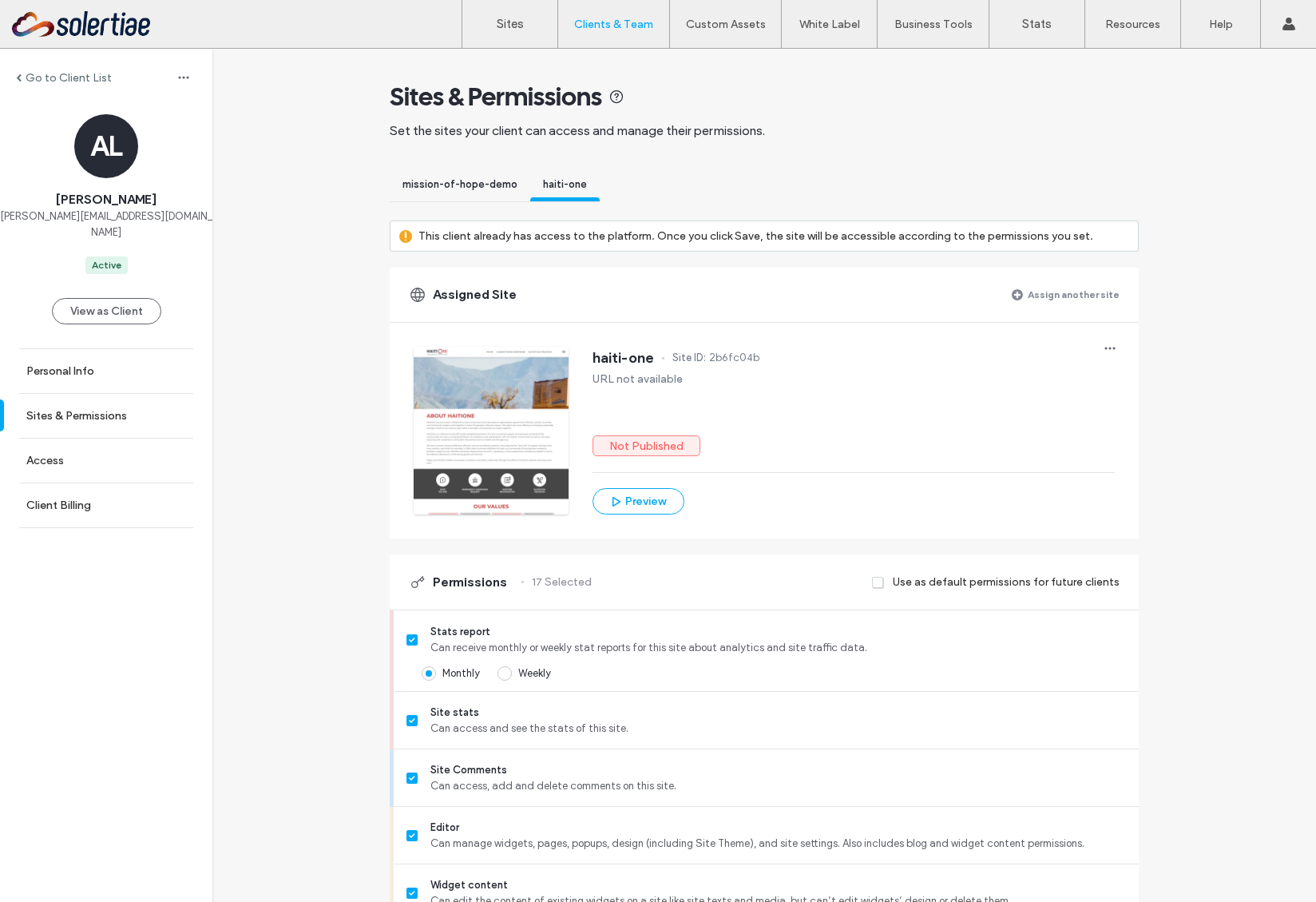
scroll to position [513, 0]
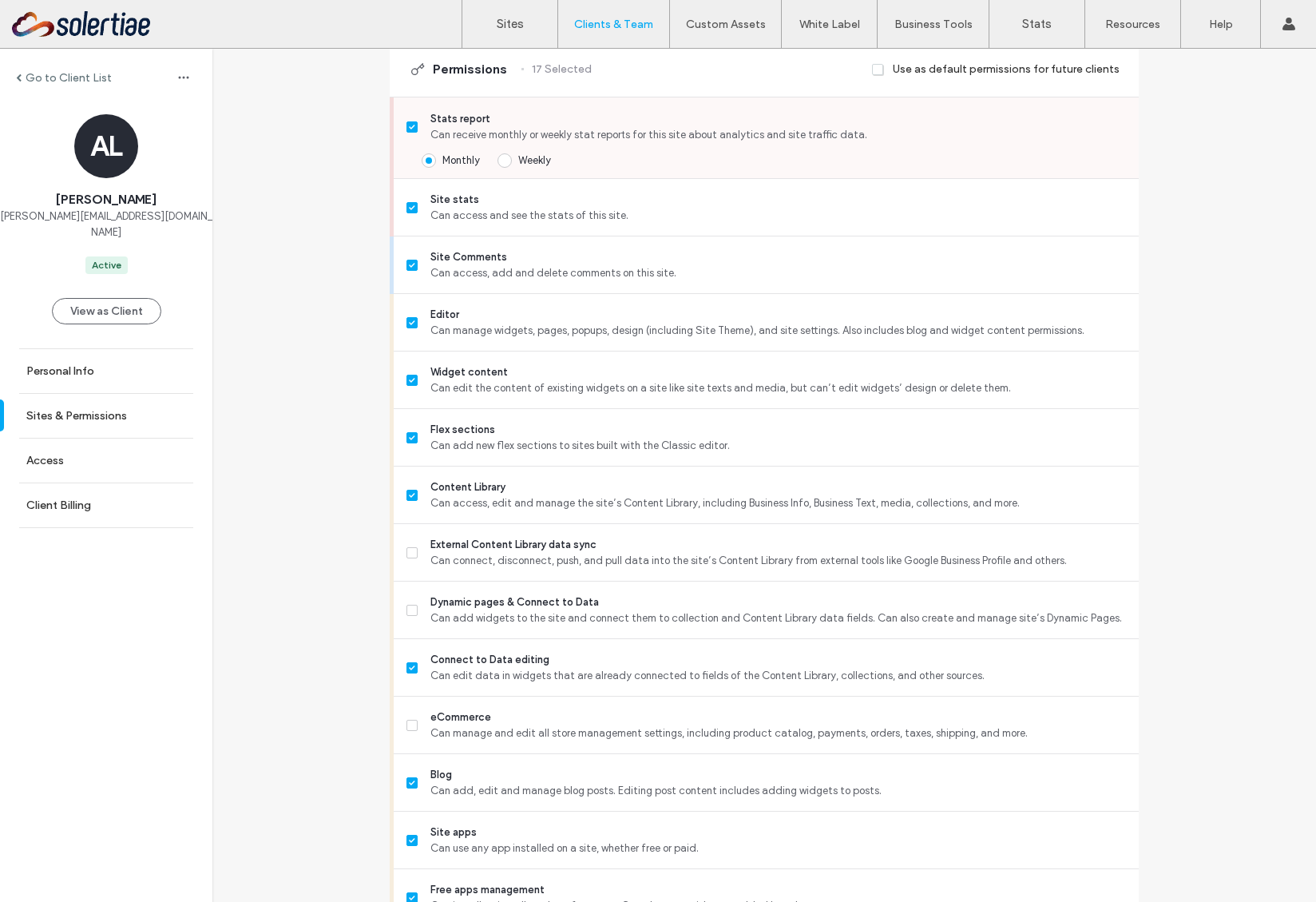
click at [533, 166] on span "Weekly" at bounding box center [534, 160] width 33 height 12
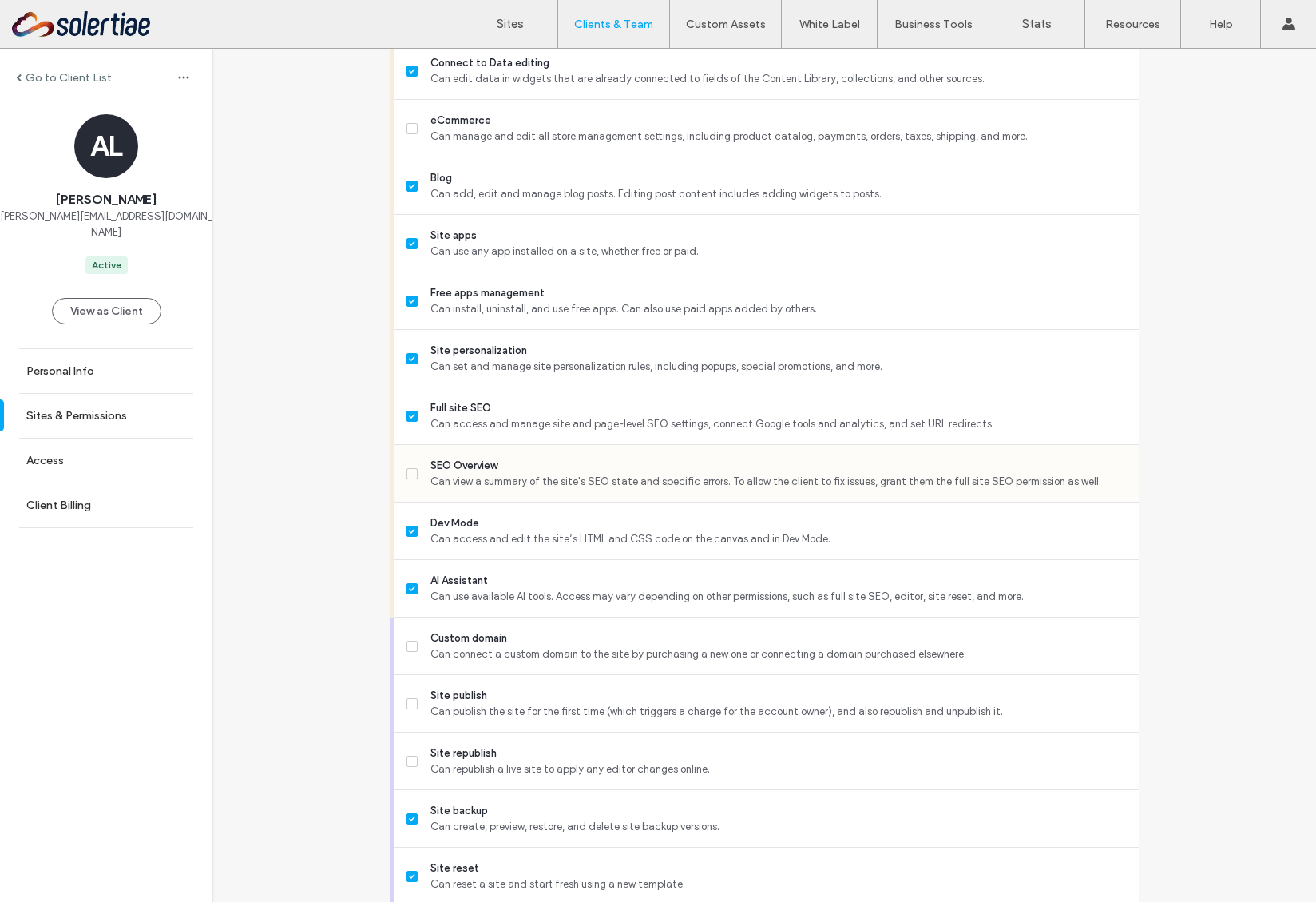
scroll to position [1171, 0]
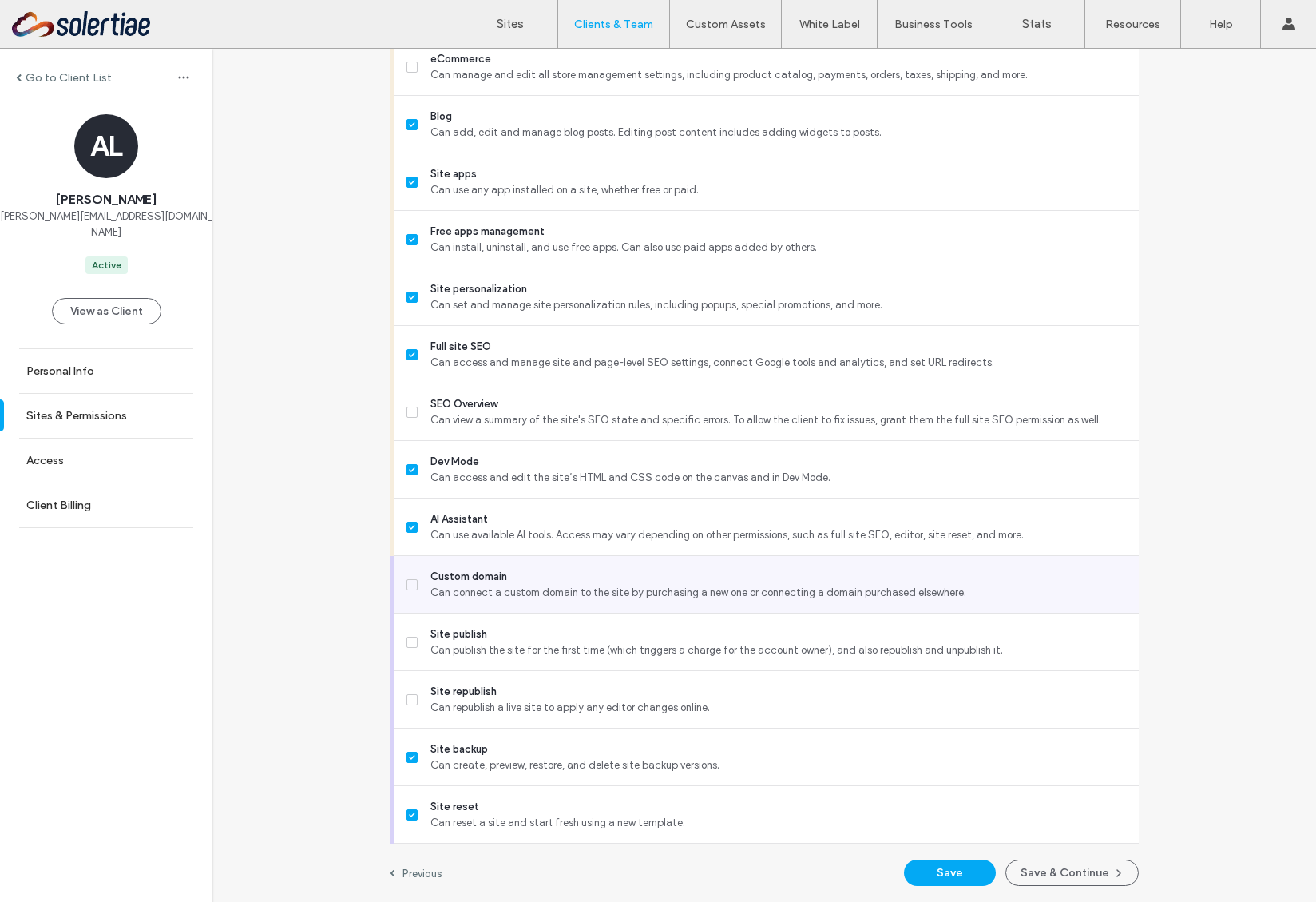
click at [510, 598] on span "Can connect a custom domain to the site by purchasing a new one or connecting a…" at bounding box center [777, 593] width 695 height 16
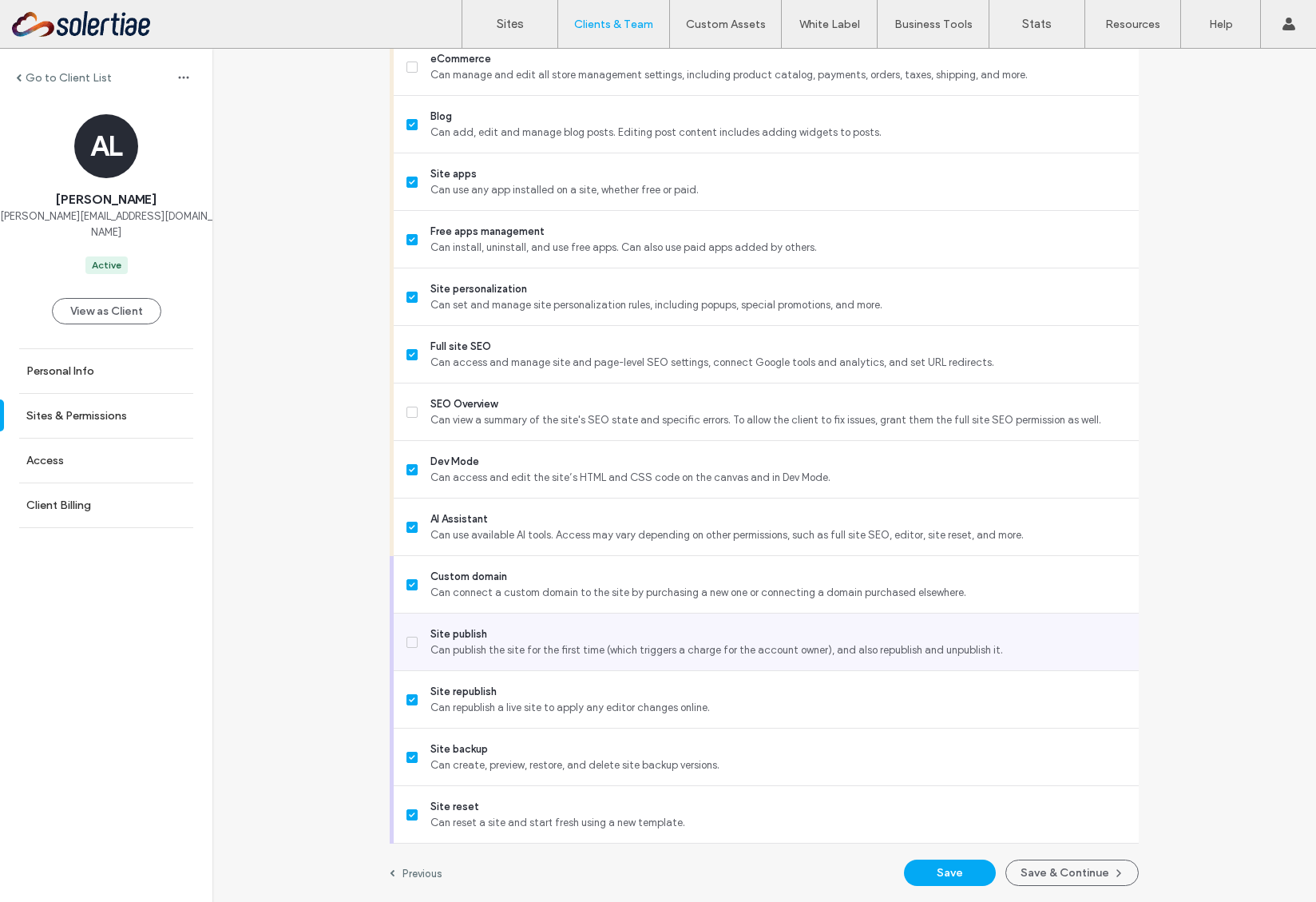
click at [514, 644] on span "Can publish the site for the first time (which triggers a charge for the accoun…" at bounding box center [777, 650] width 695 height 16
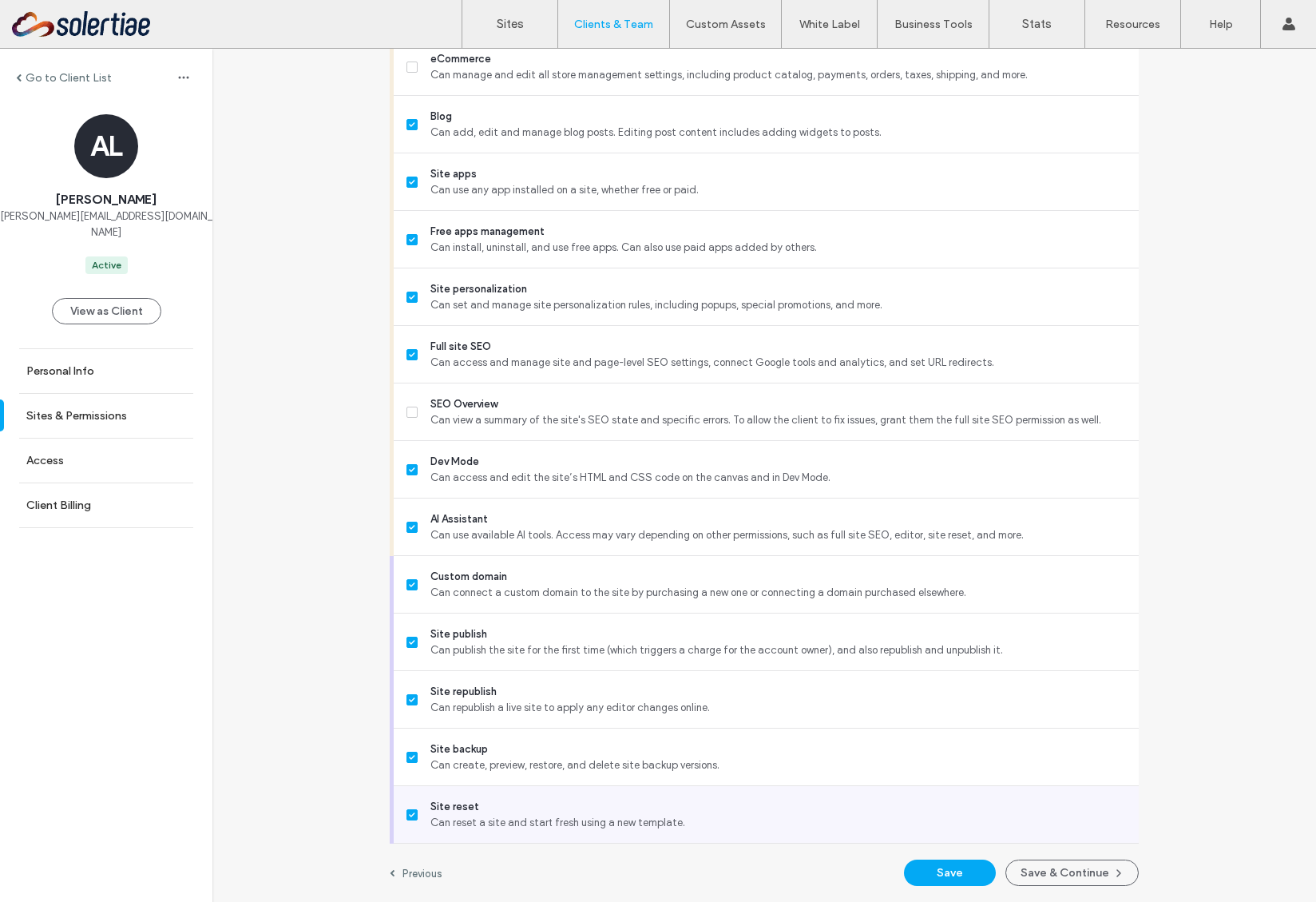
click at [527, 816] on span "Can reset a site and start fresh using a new template." at bounding box center [777, 823] width 695 height 16
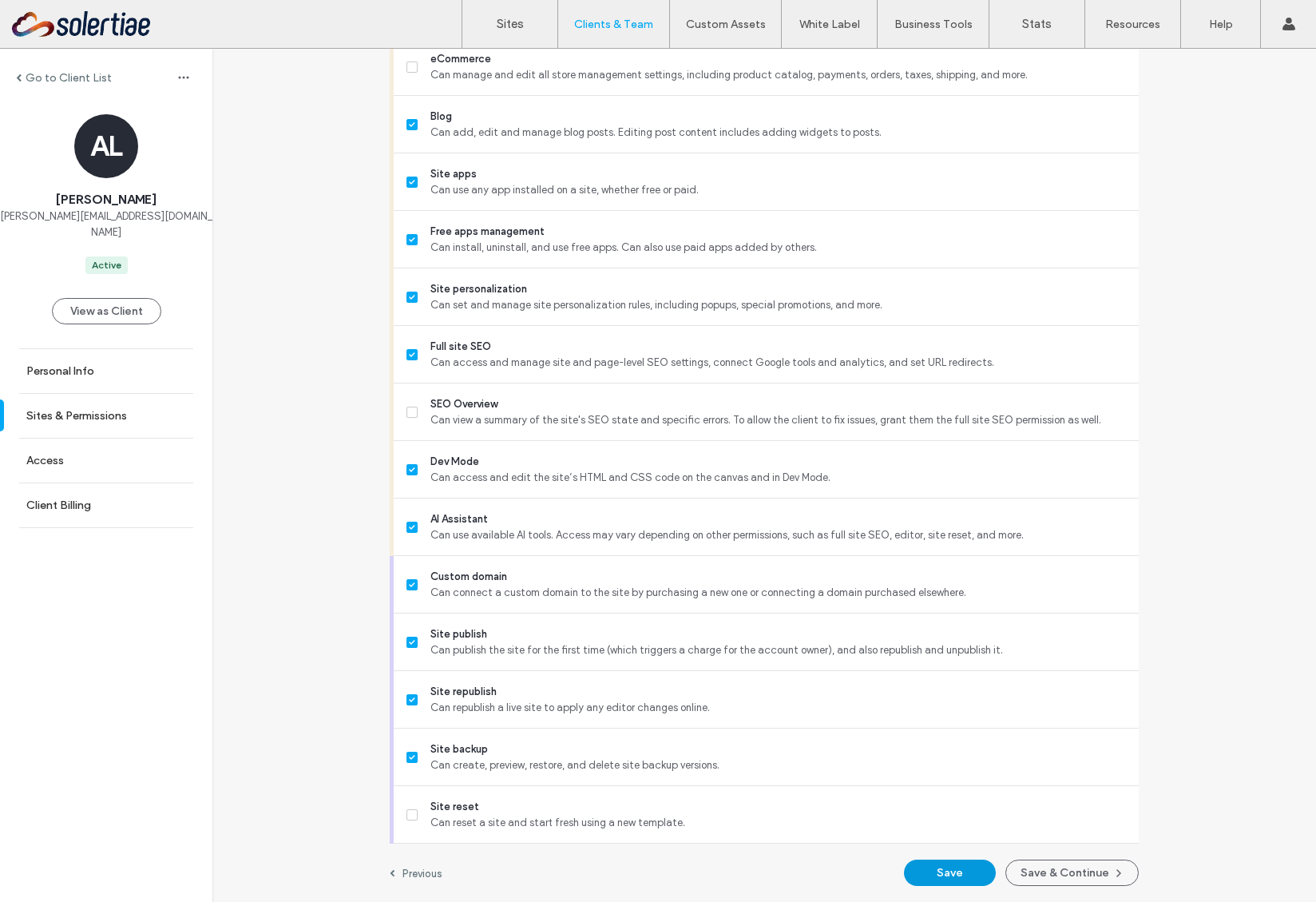
click at [925, 873] on button "Save" at bounding box center [950, 872] width 92 height 27
click at [514, 32] on link "Sites" at bounding box center [510, 24] width 95 height 48
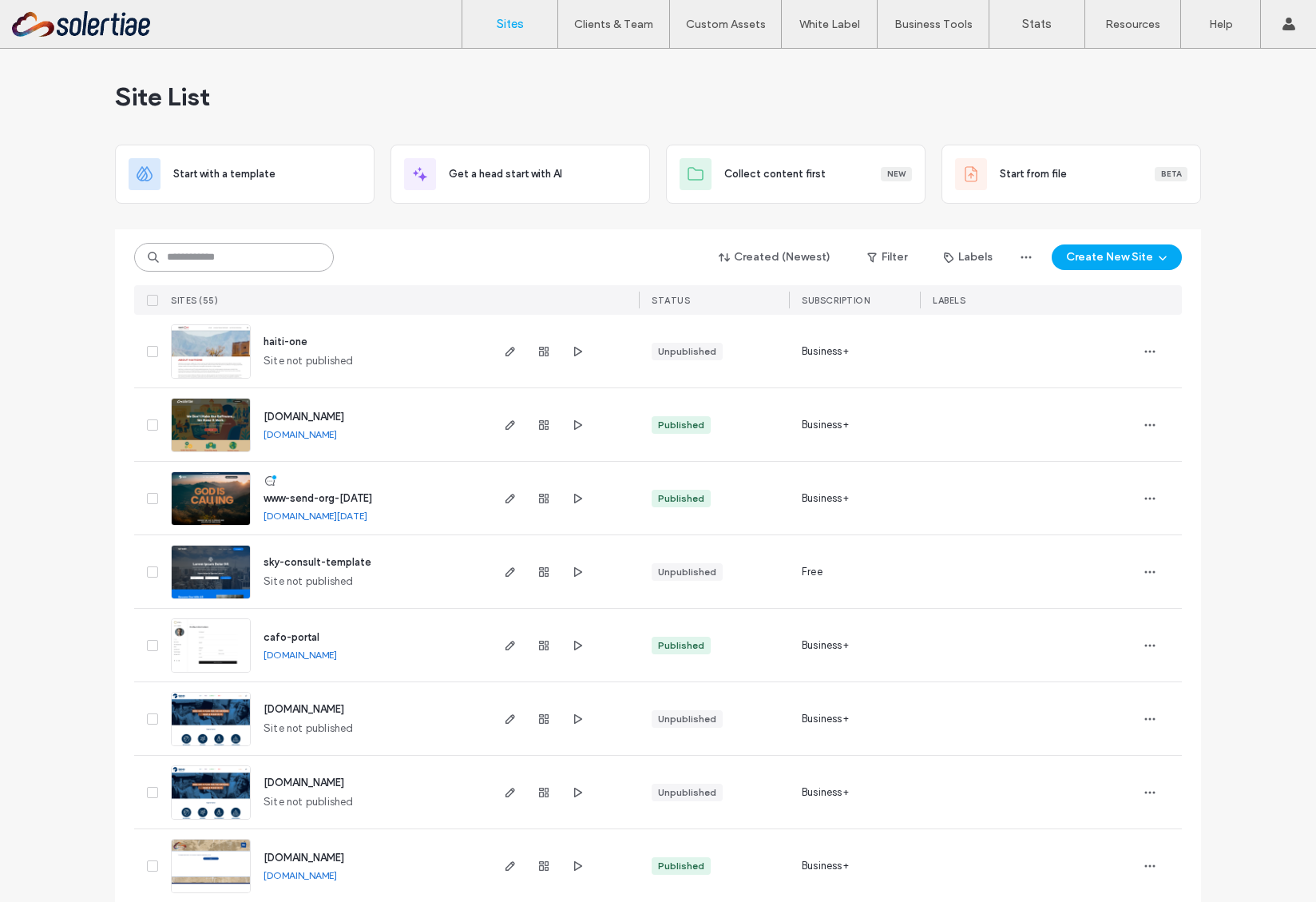
click at [256, 266] on input at bounding box center [234, 257] width 199 height 29
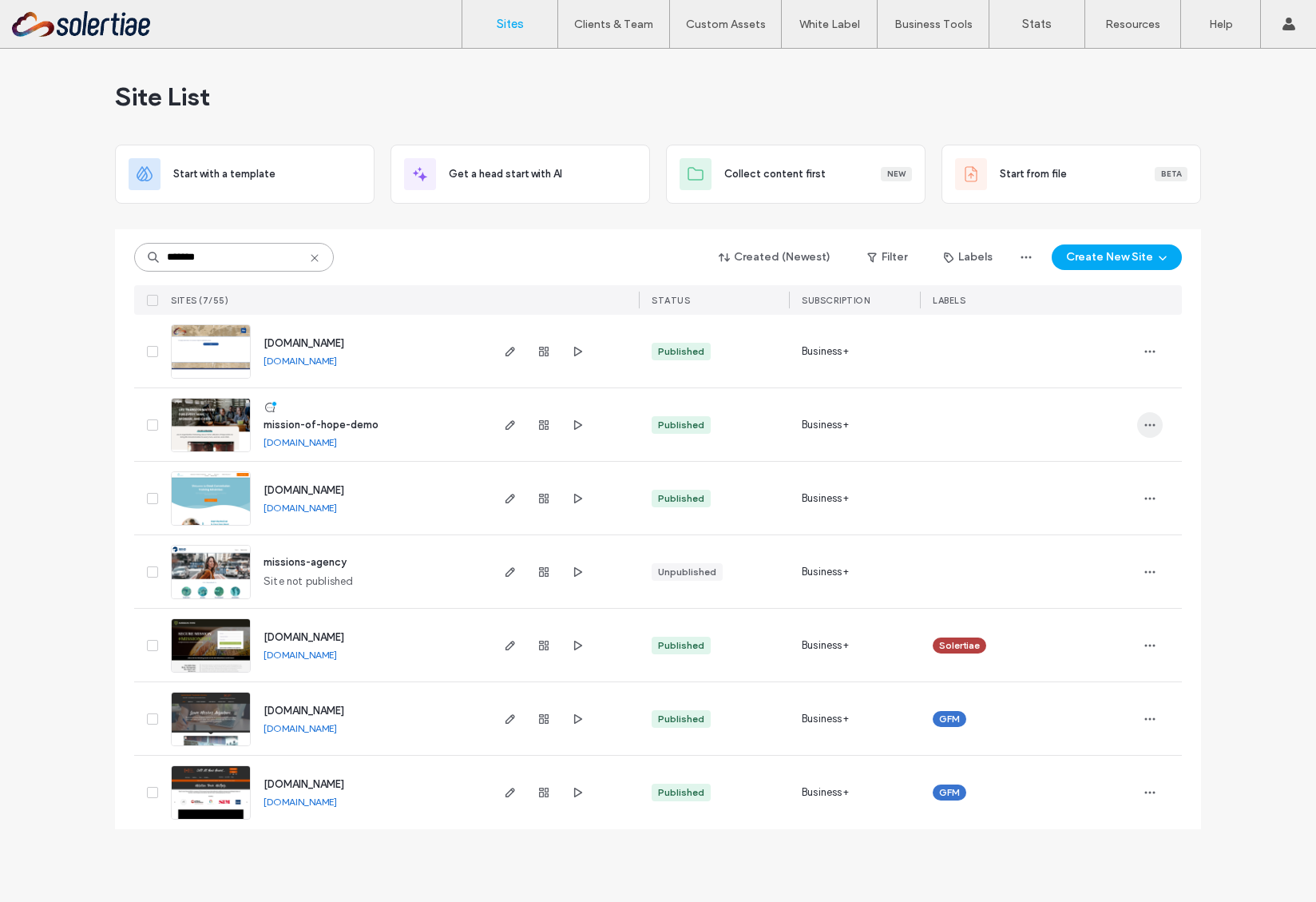
type input "*******"
click at [1155, 419] on icon "button" at bounding box center [1149, 424] width 13 height 13
click at [514, 430] on span "button" at bounding box center [510, 424] width 19 height 19
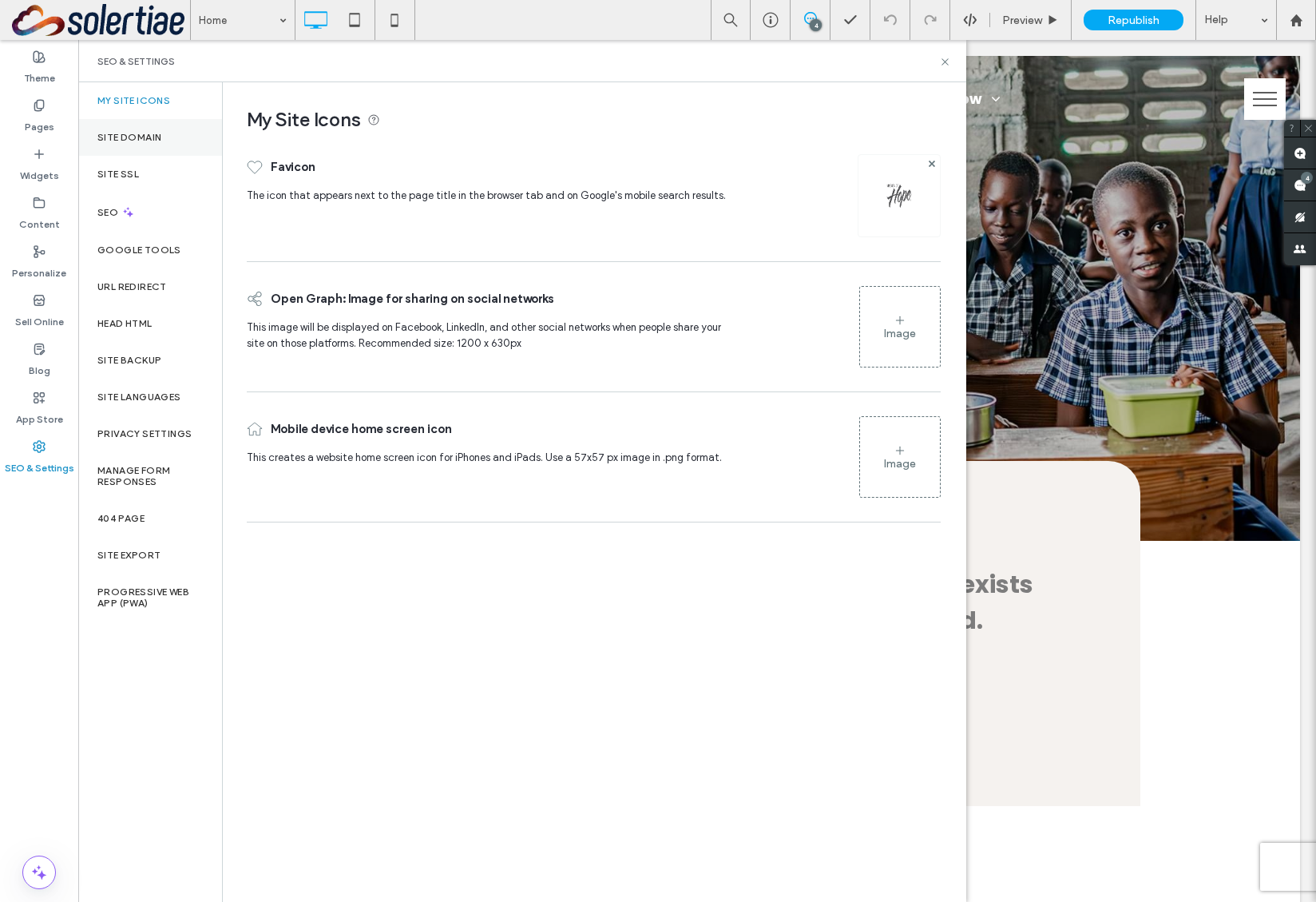
click at [170, 141] on div "Site Domain" at bounding box center [150, 137] width 144 height 37
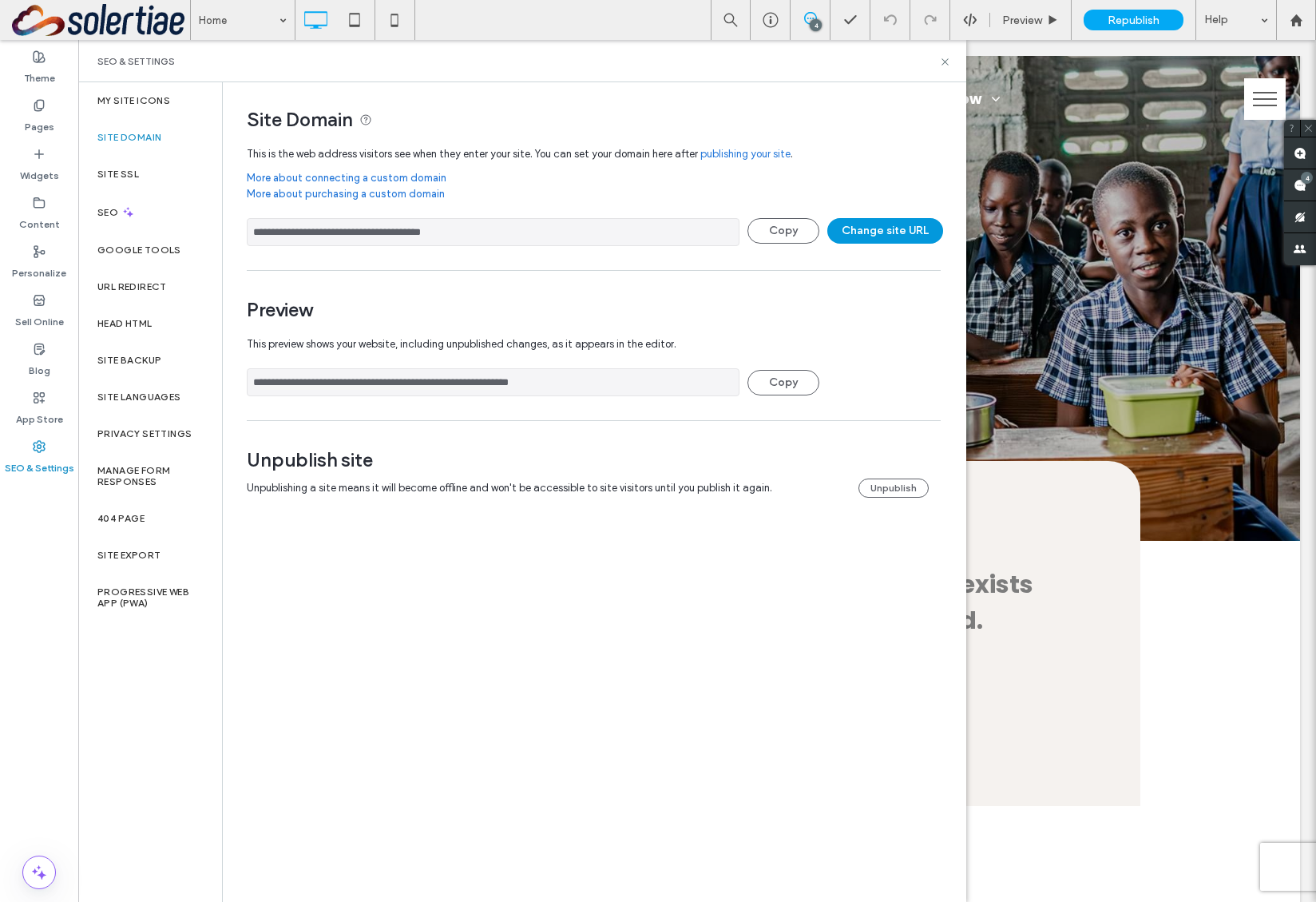
click at [853, 235] on button "Change site URL" at bounding box center [885, 231] width 115 height 26
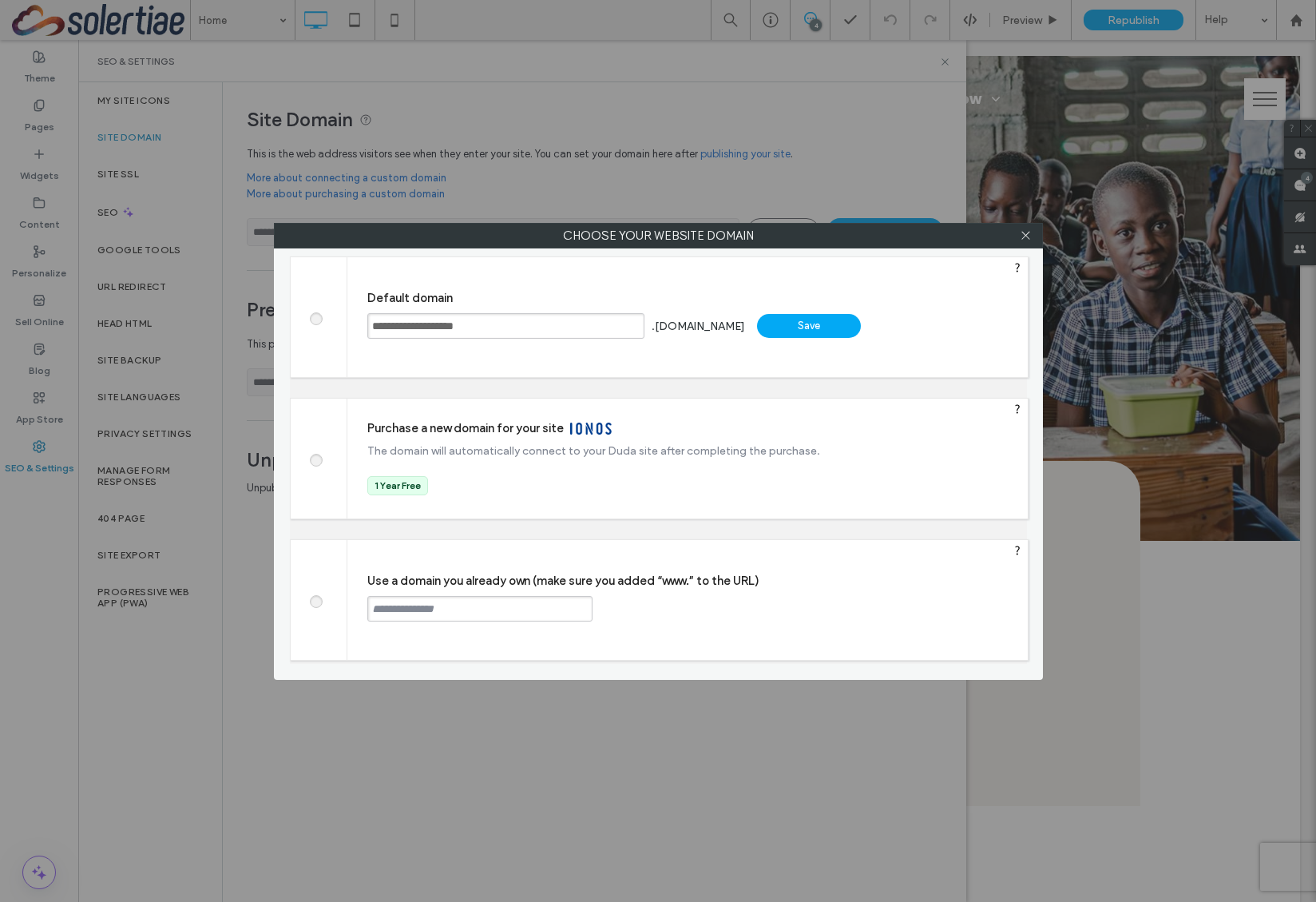
drag, startPoint x: 463, startPoint y: 330, endPoint x: 602, endPoint y: 330, distance: 139.0
click at [602, 330] on input "**********" at bounding box center [505, 326] width 277 height 26
type input "**********"
click at [832, 402] on div "Purchase a new domain for your site The domain will automatically connect to yo…" at bounding box center [650, 458] width 566 height 119
click at [1025, 243] on span at bounding box center [1026, 236] width 12 height 24
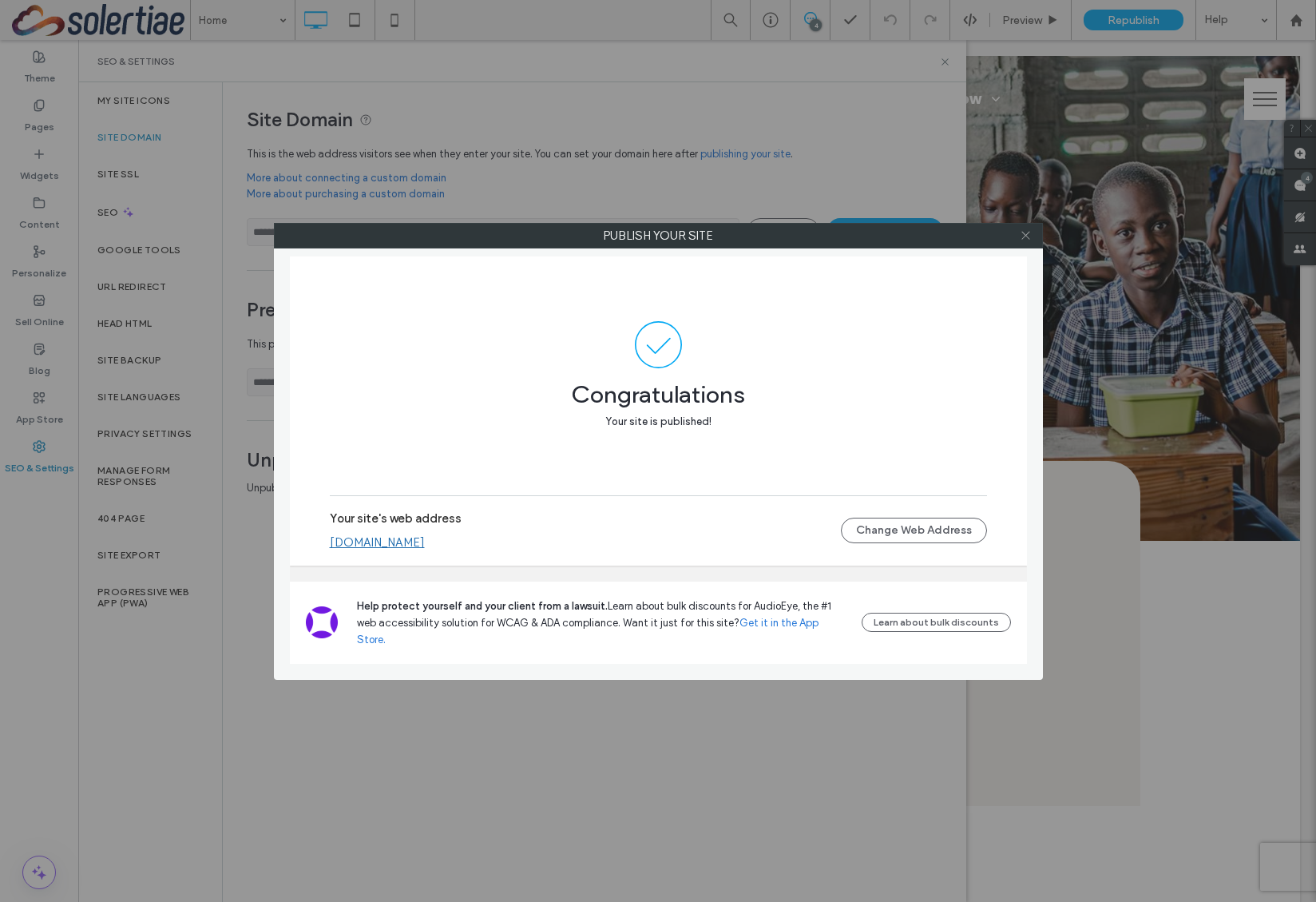
click at [1029, 242] on span at bounding box center [1026, 236] width 12 height 24
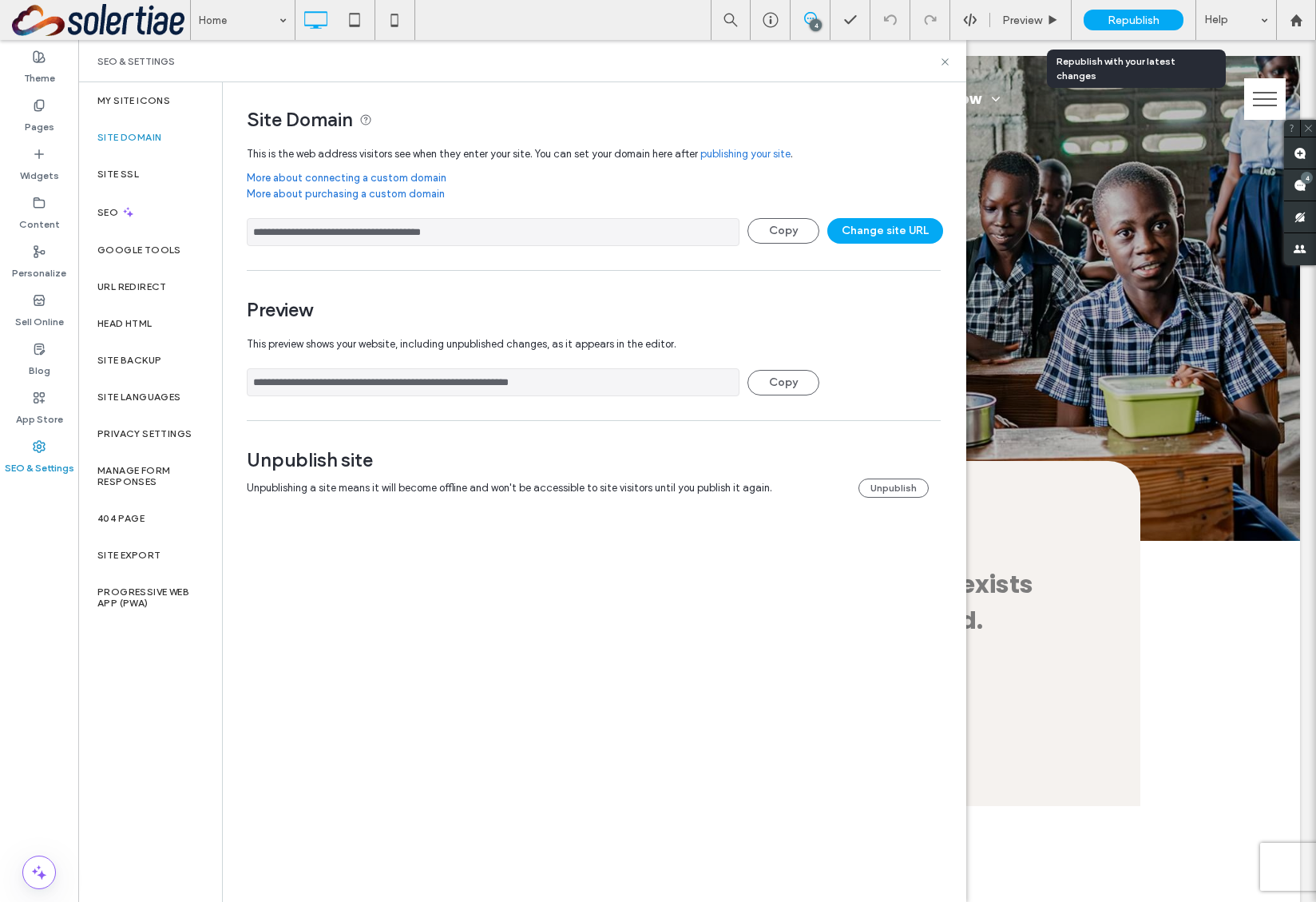
click at [1158, 21] on span "Republish" at bounding box center [1133, 21] width 52 height 14
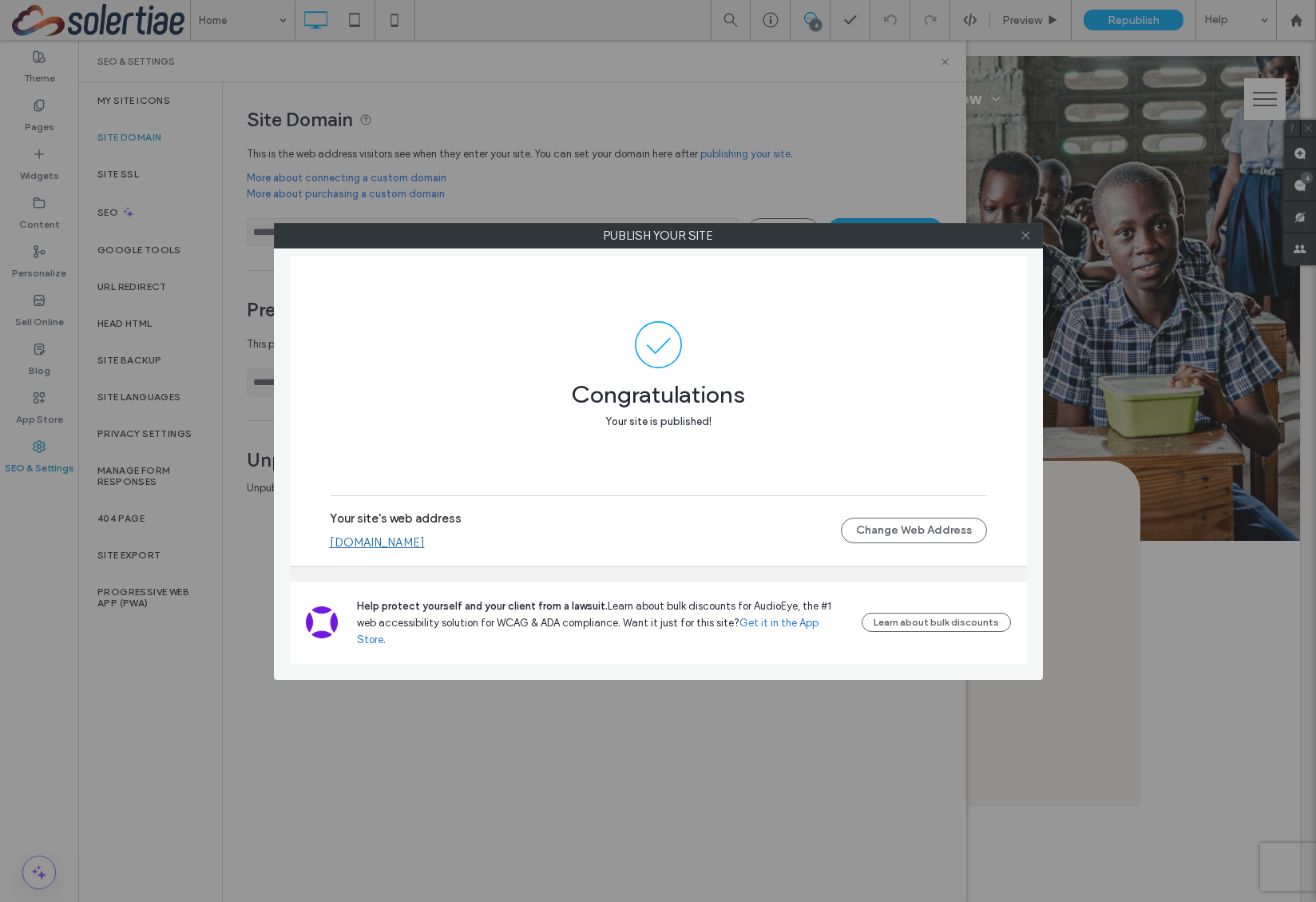
click at [1026, 236] on icon at bounding box center [1026, 235] width 12 height 12
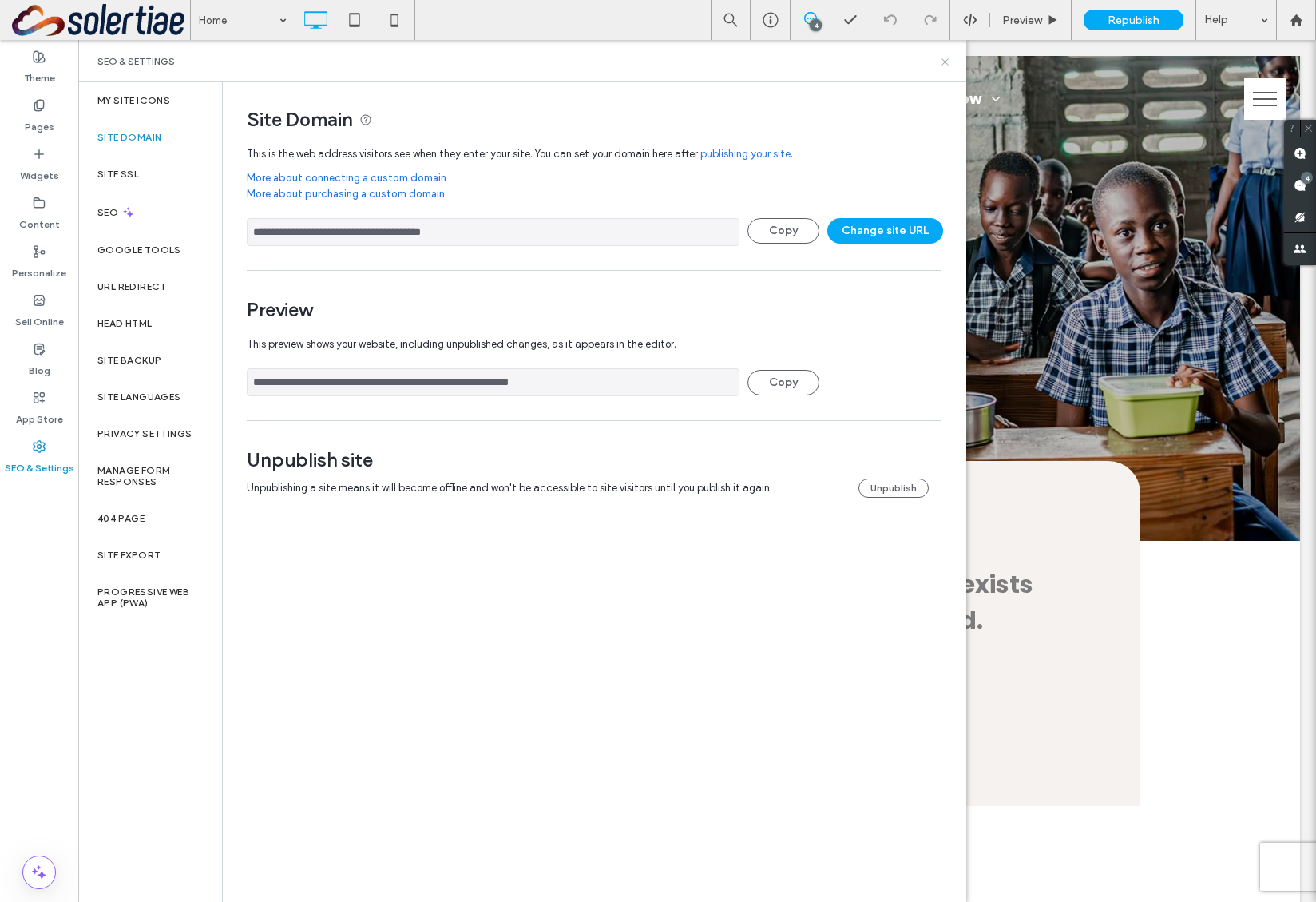
click at [942, 65] on icon at bounding box center [945, 62] width 12 height 12
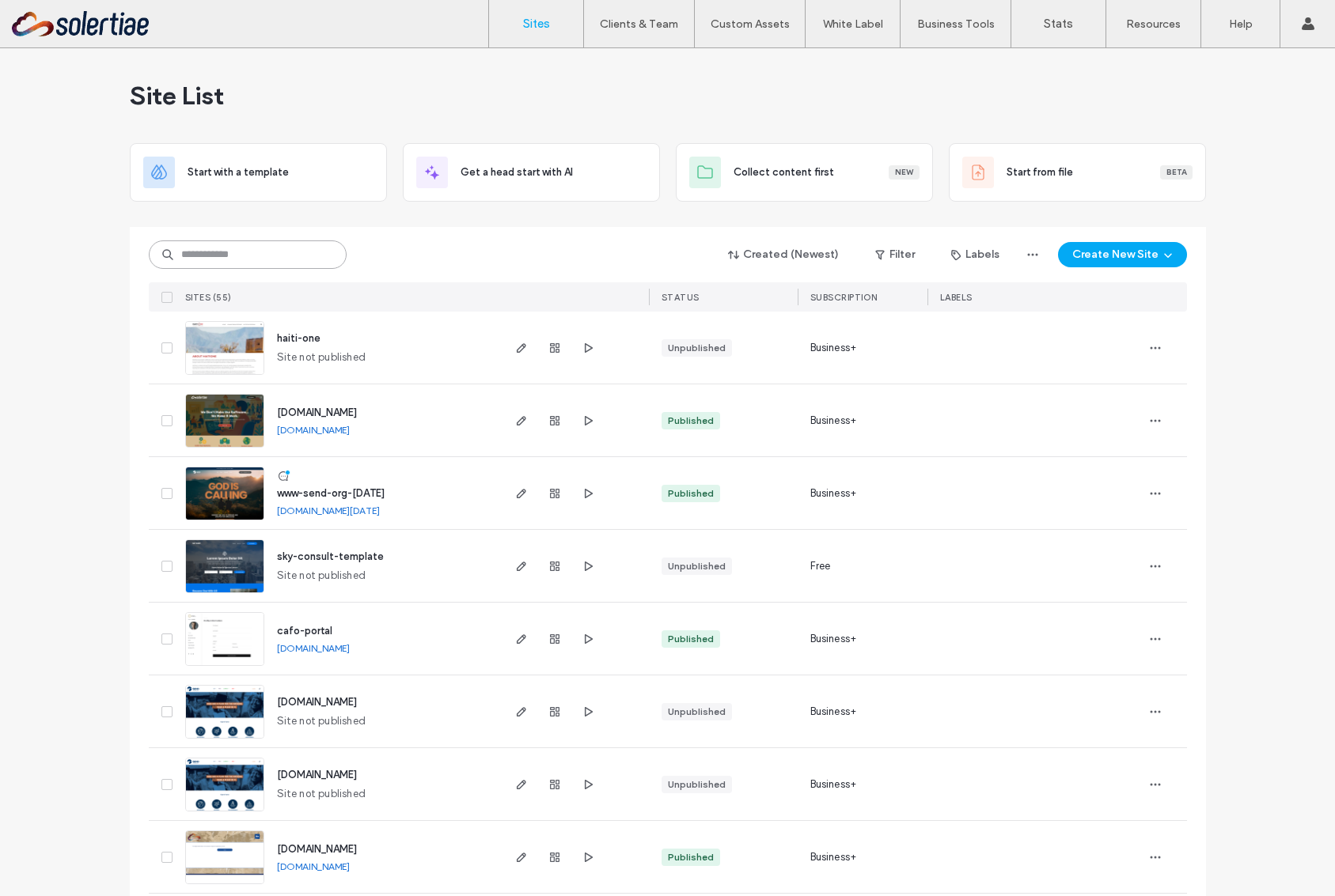
click at [264, 258] on input at bounding box center [247, 254] width 197 height 28
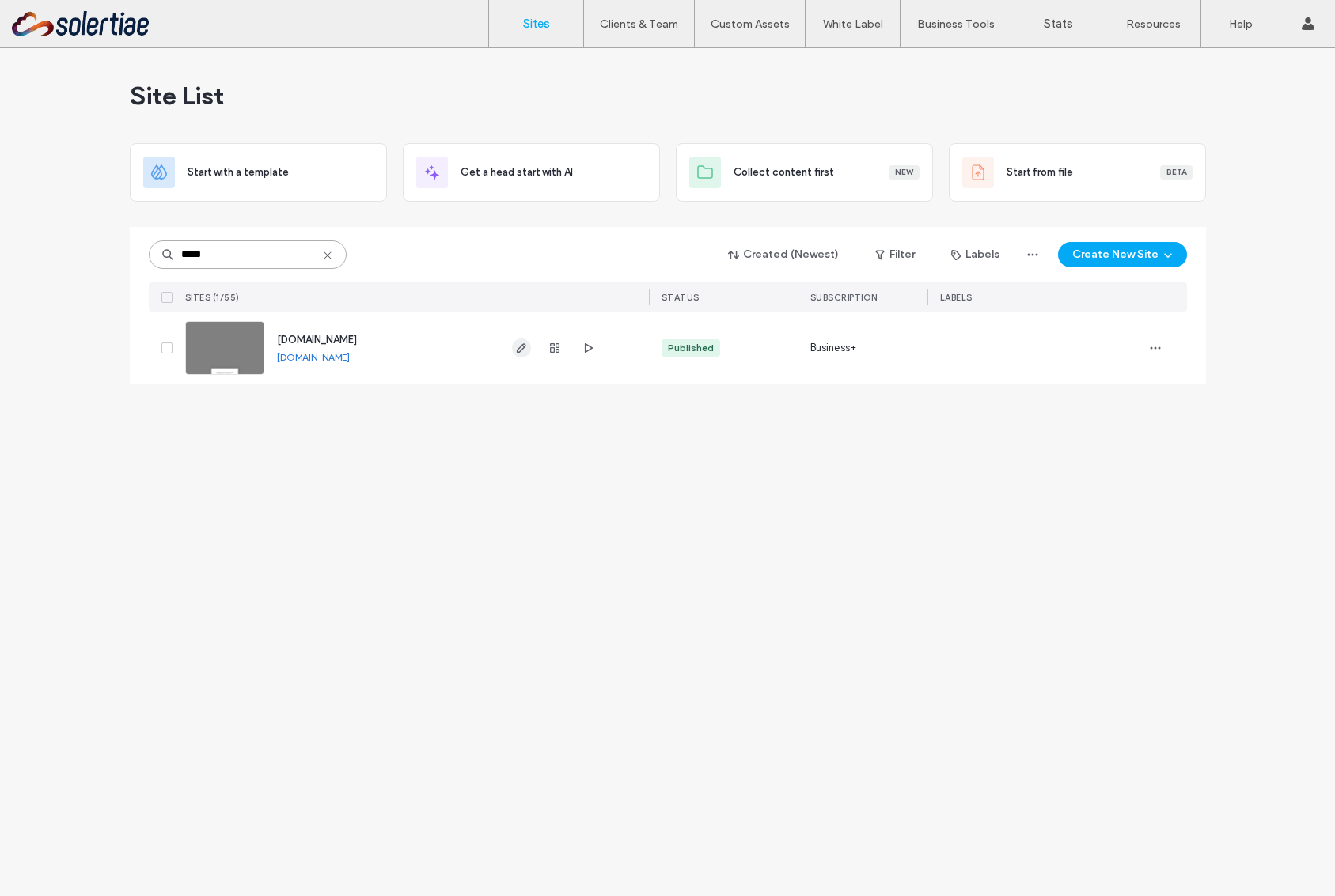
type input "*****"
click at [526, 343] on icon "button" at bounding box center [521, 348] width 13 height 13
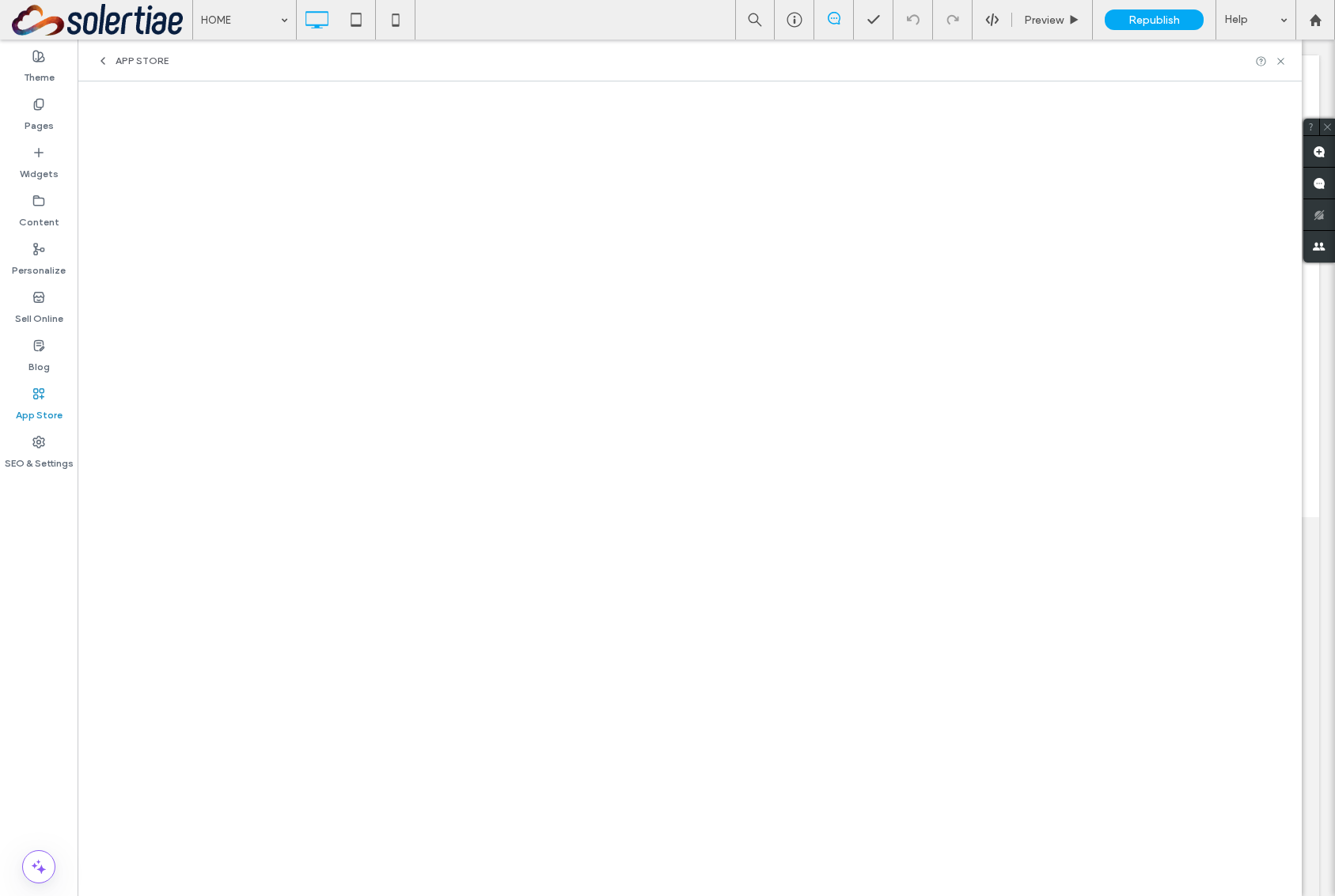
click at [107, 62] on icon at bounding box center [103, 61] width 13 height 13
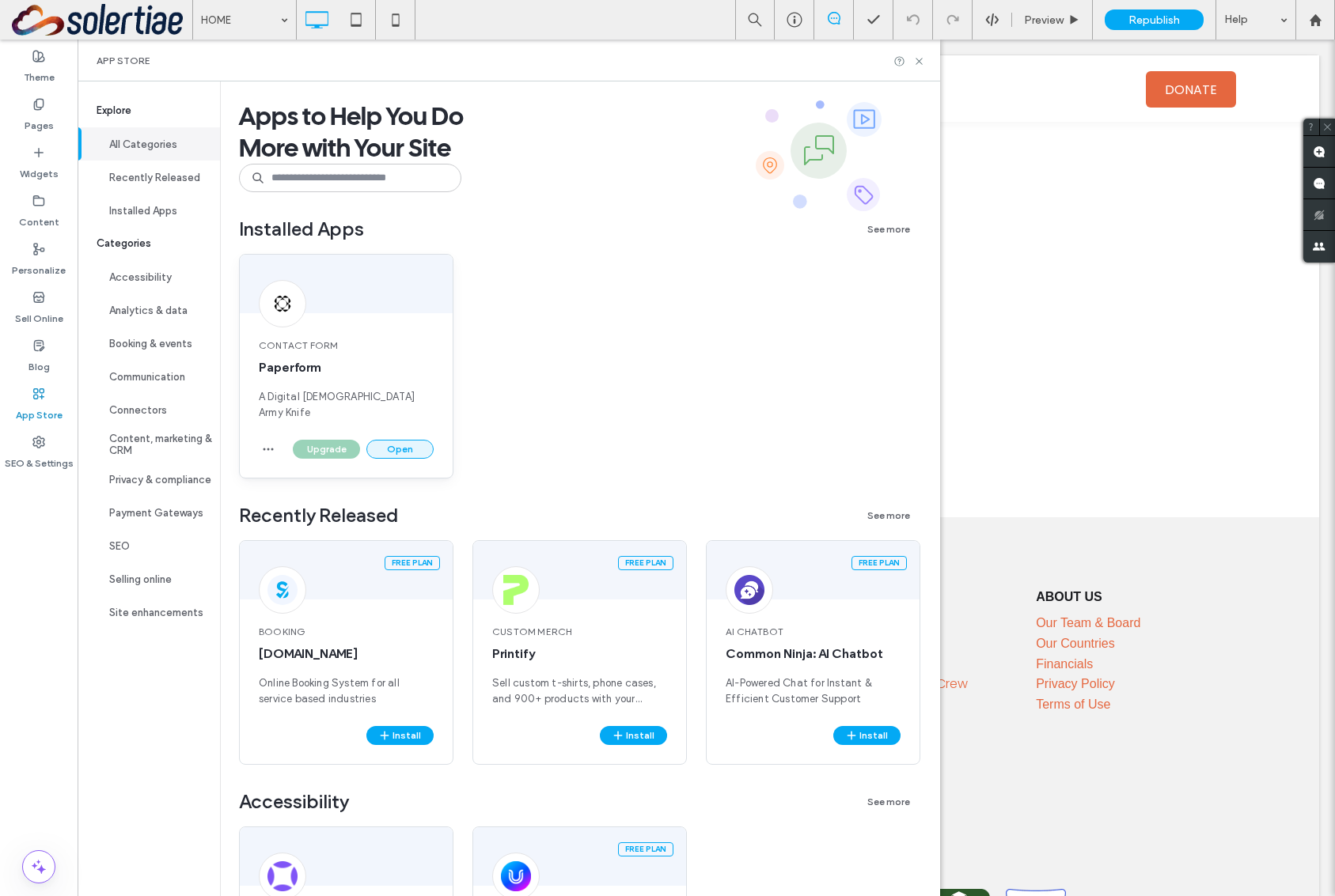
click at [389, 440] on button "Open" at bounding box center [400, 448] width 67 height 19
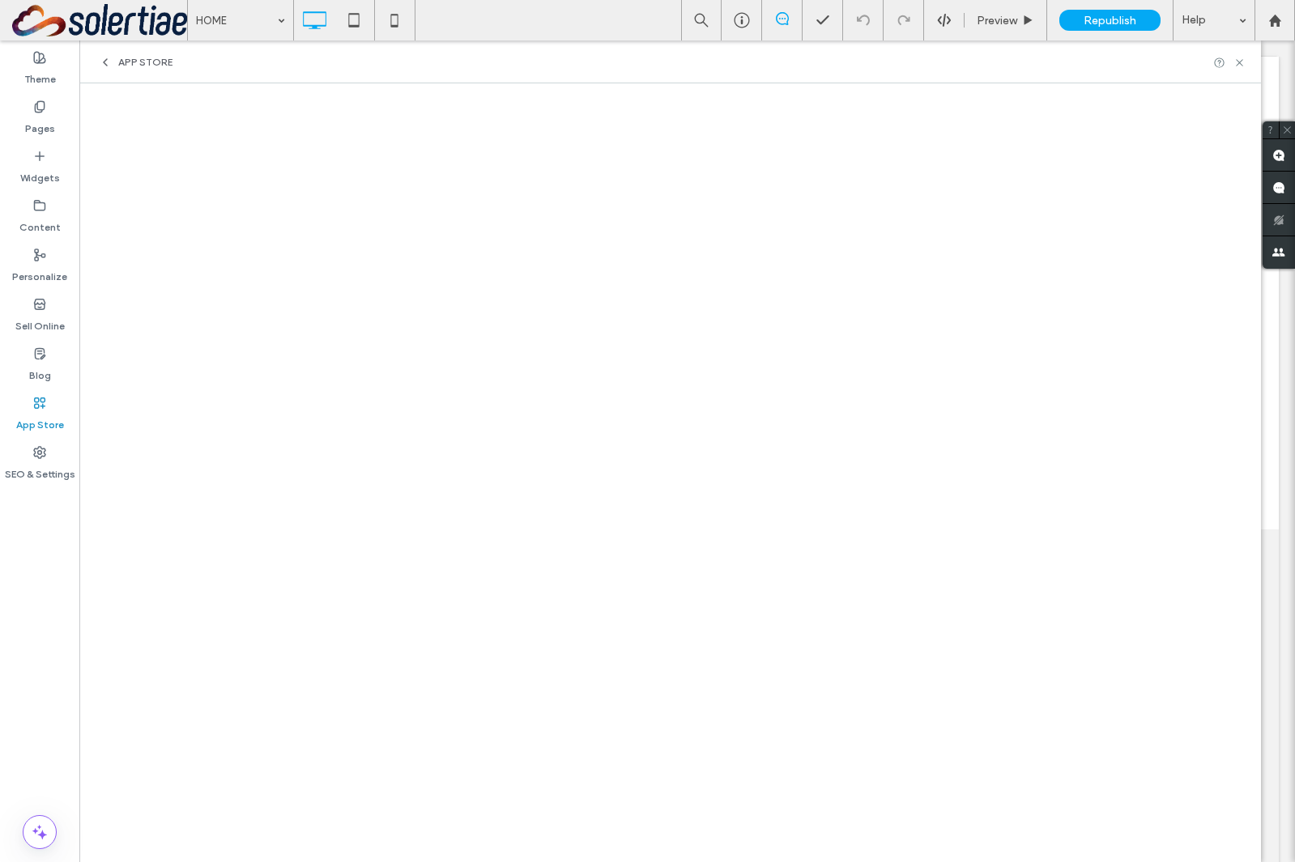
click at [117, 63] on div "App Store" at bounding box center [136, 62] width 74 height 13
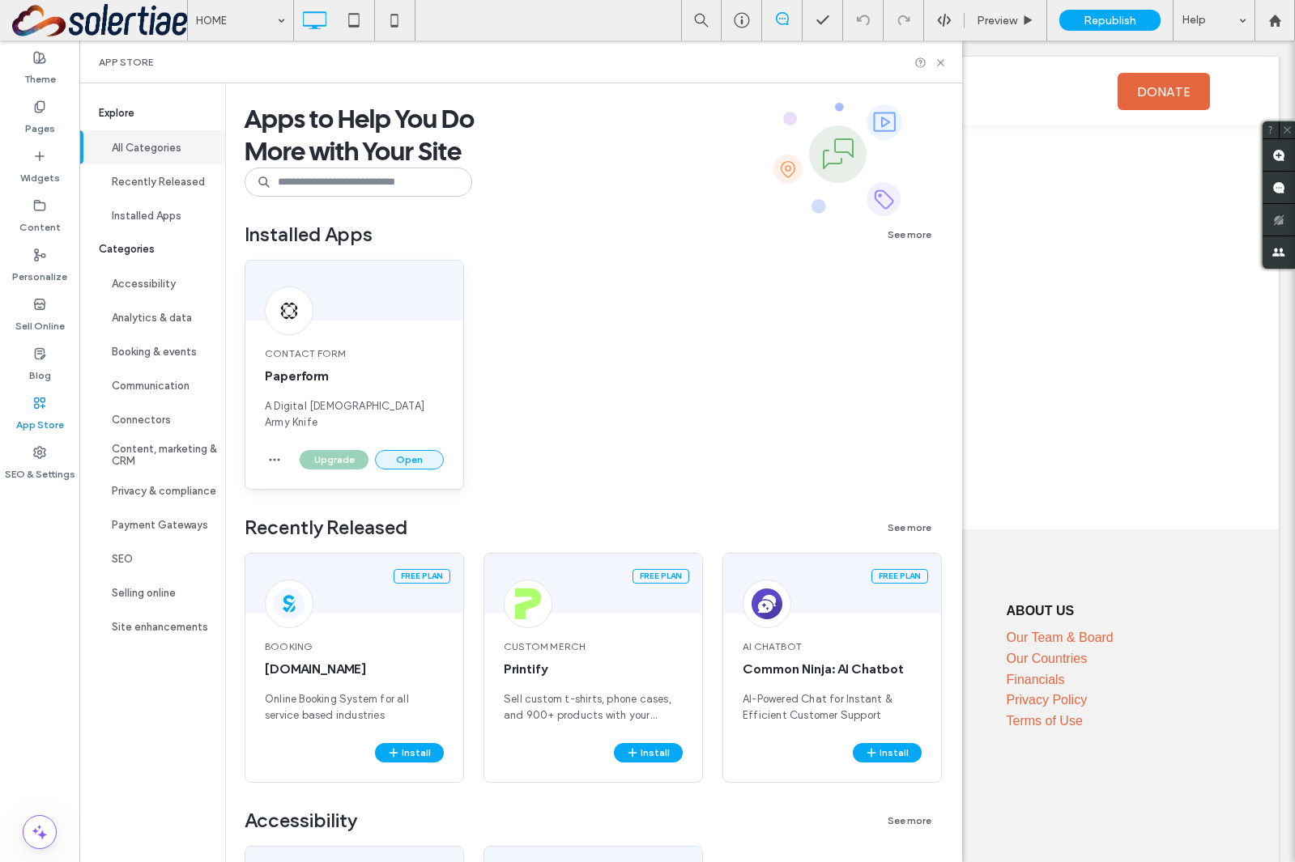
click at [432, 450] on button "Open" at bounding box center [409, 459] width 69 height 19
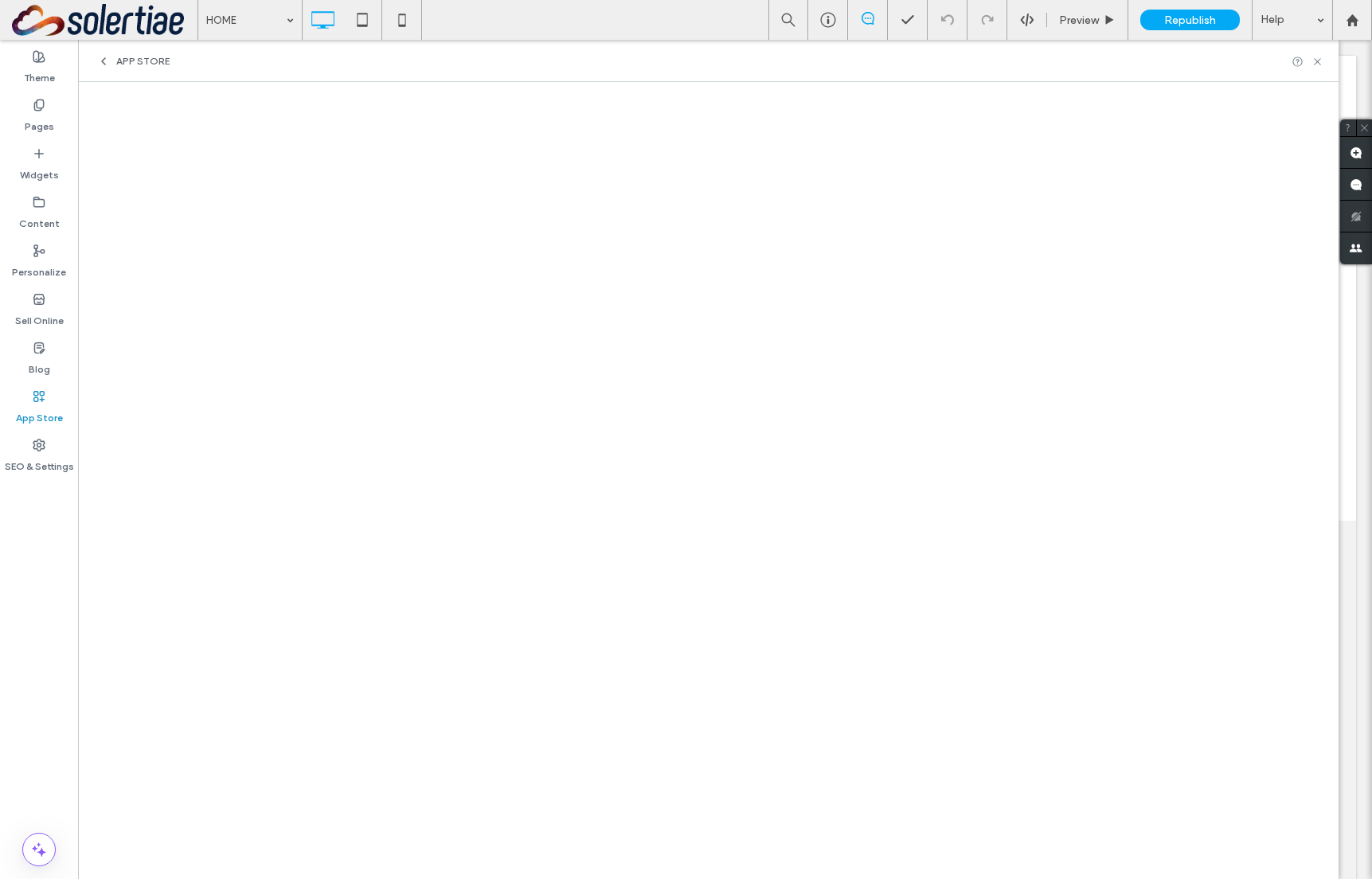
click at [53, 115] on div "Pages" at bounding box center [38, 115] width 78 height 48
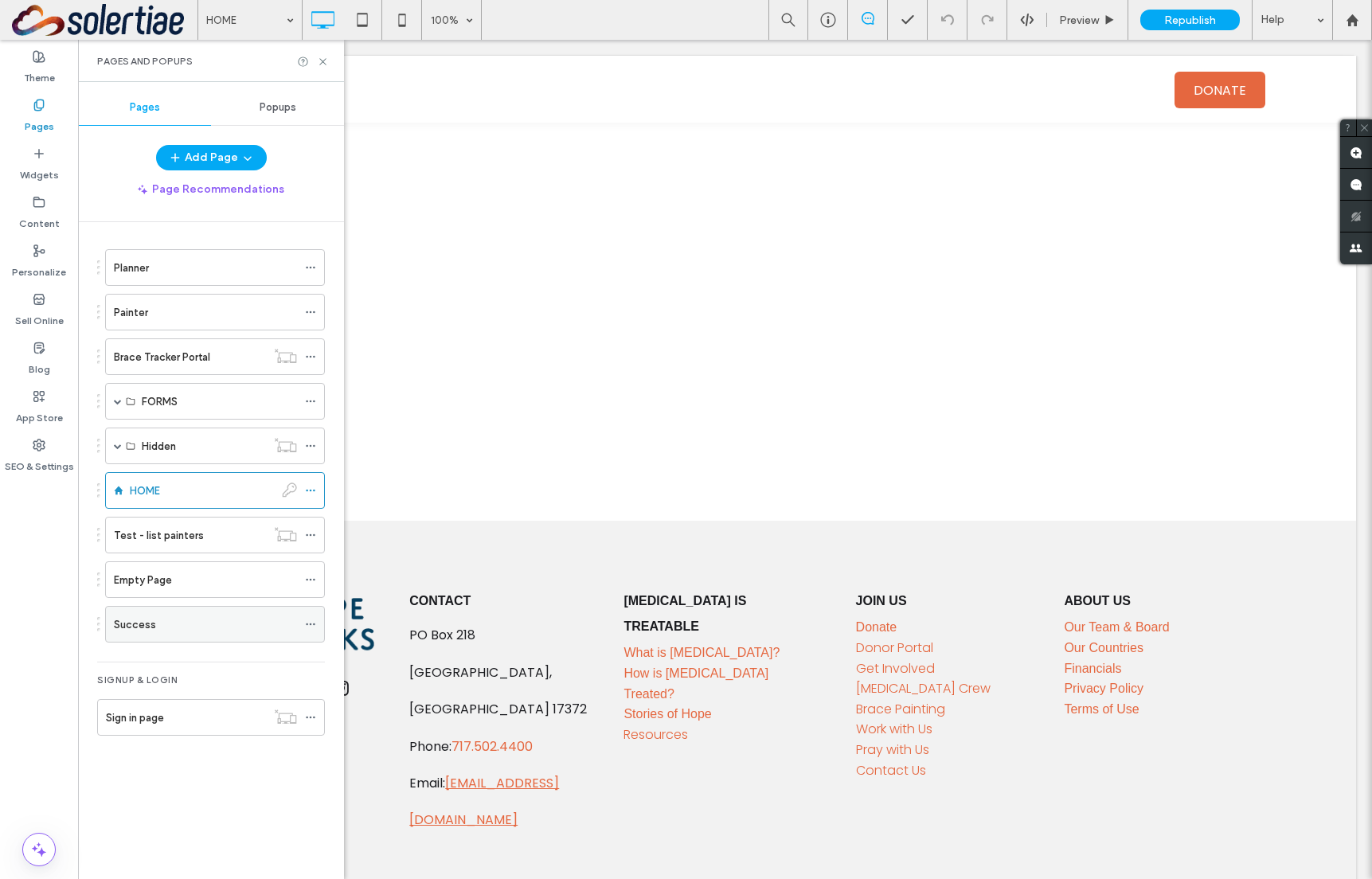
click at [152, 626] on label "Success" at bounding box center [135, 624] width 42 height 28
click at [321, 72] on div "Pages and Popups" at bounding box center [210, 60] width 266 height 42
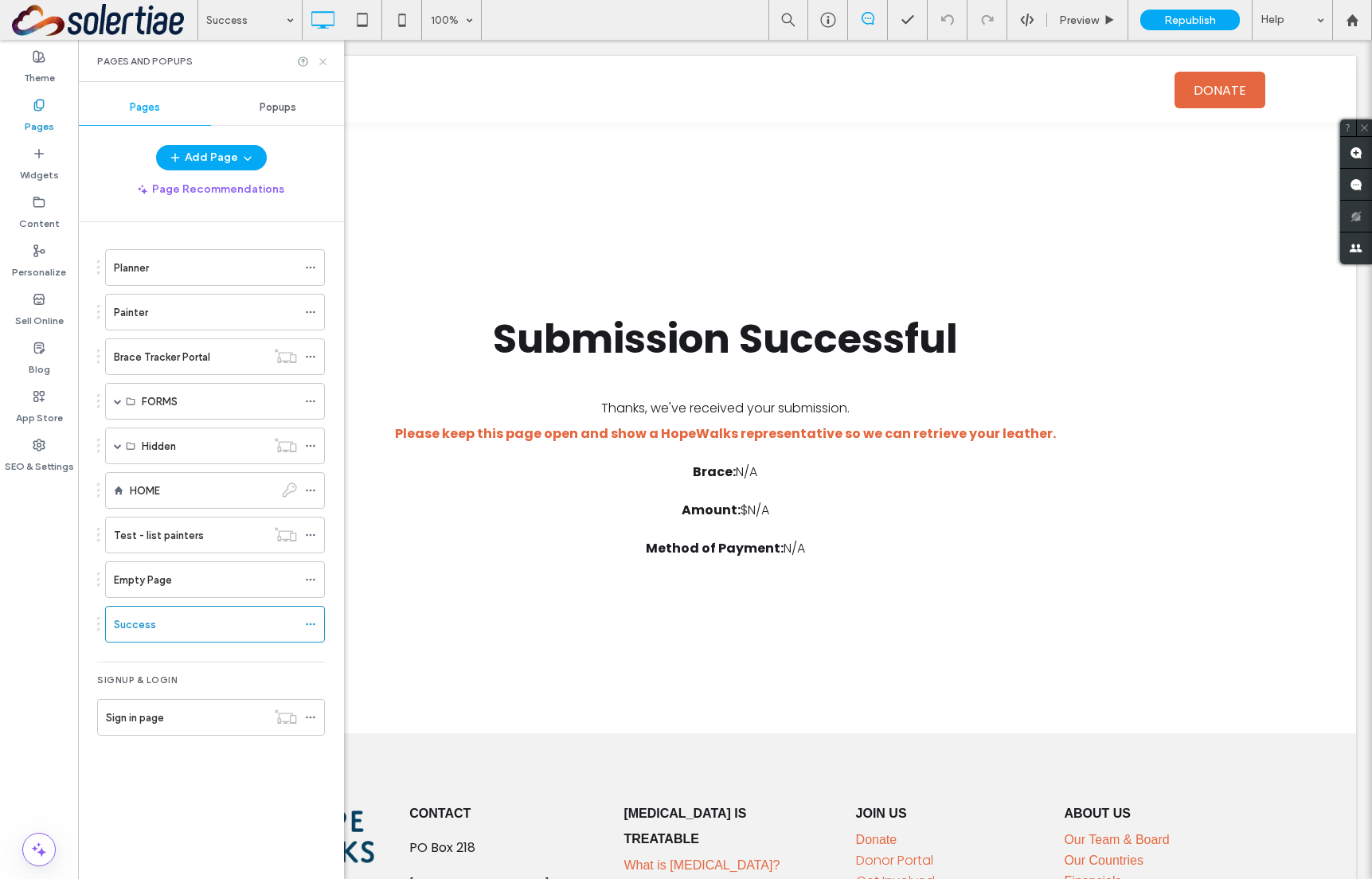
click at [323, 61] on use at bounding box center [323, 61] width 6 height 6
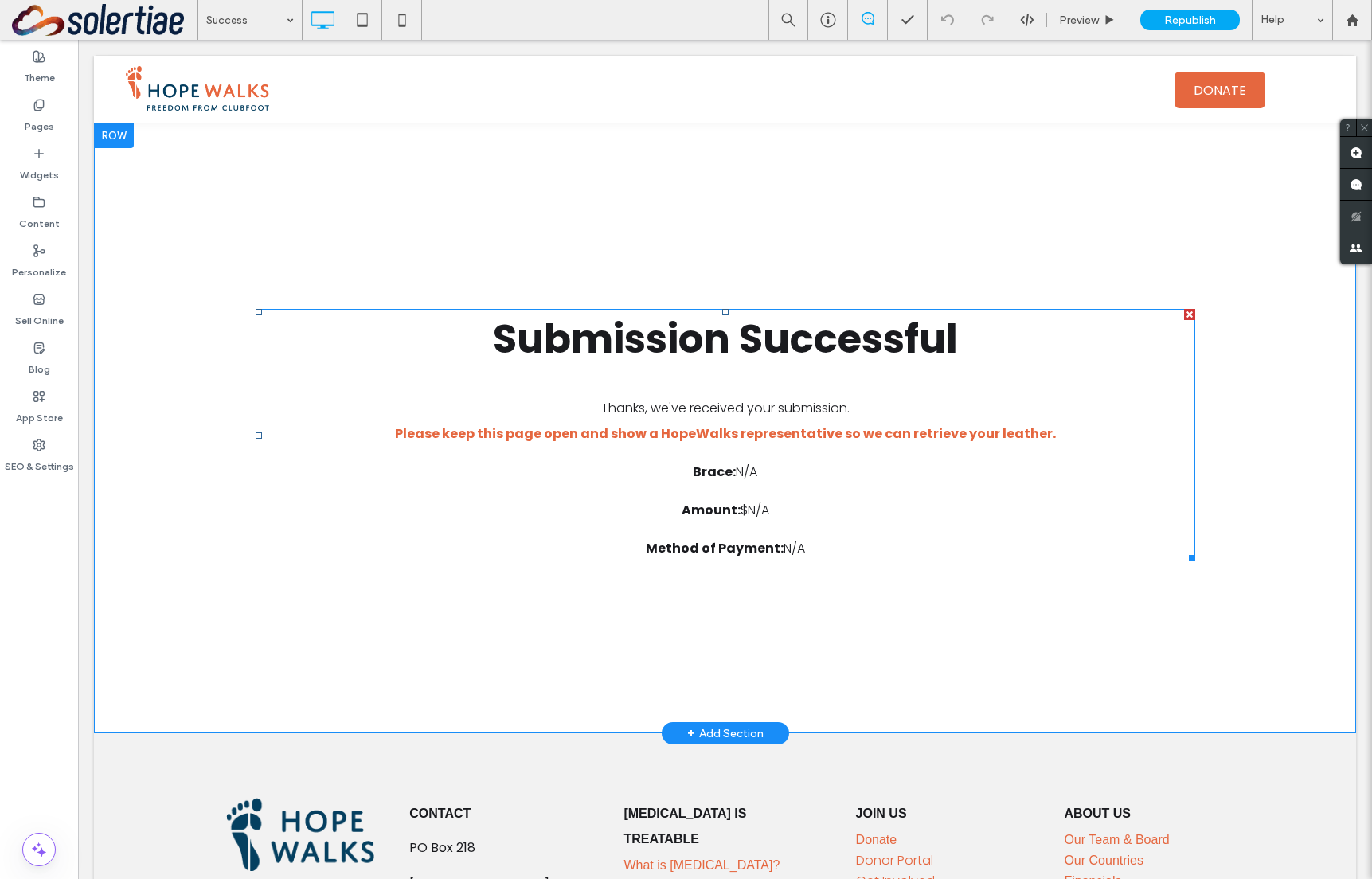
click at [788, 503] on span at bounding box center [725, 435] width 939 height 253
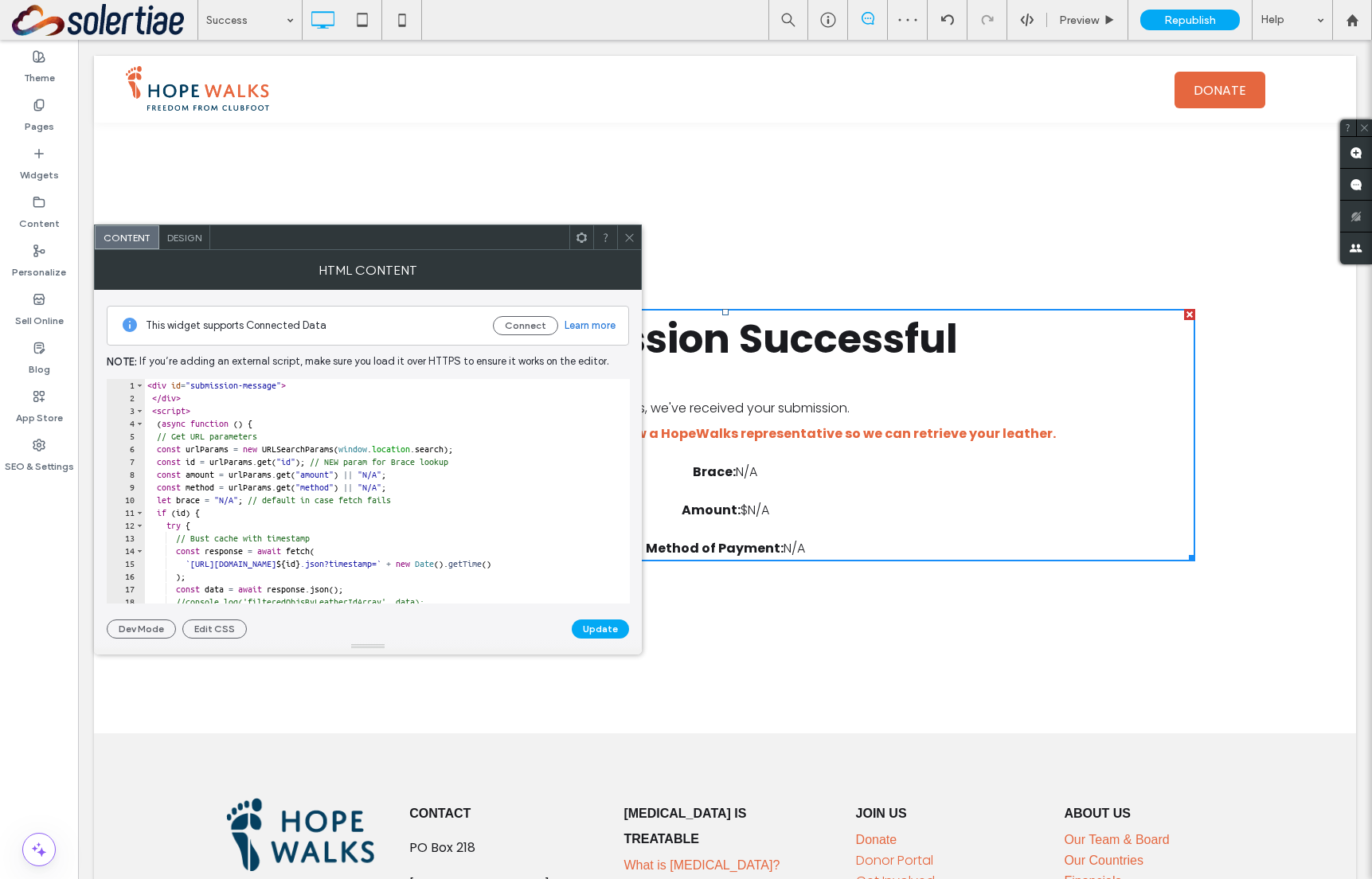
click at [629, 234] on icon at bounding box center [629, 238] width 12 height 12
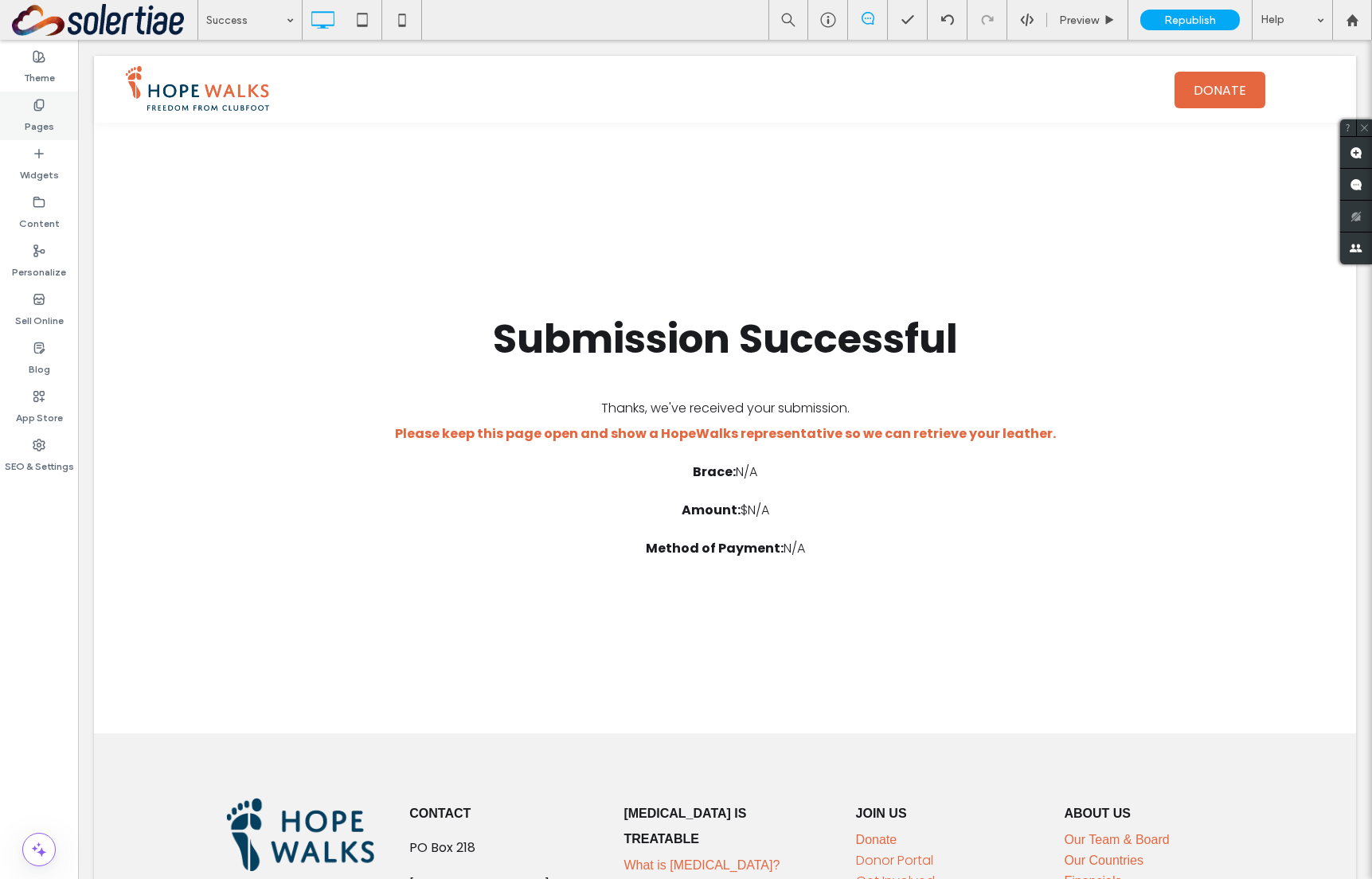
click at [26, 124] on label "Pages" at bounding box center [39, 122] width 30 height 23
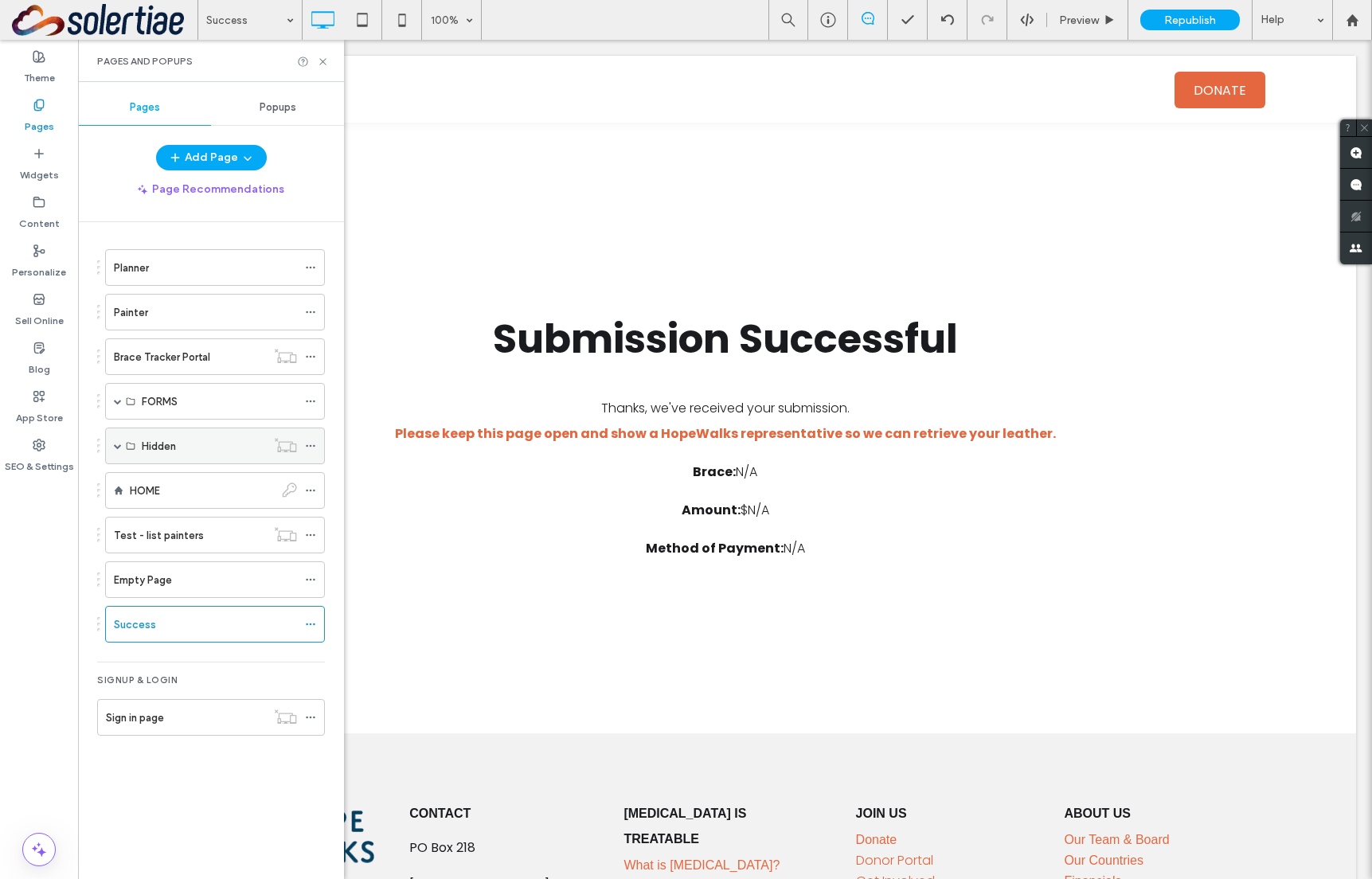
click at [39, 414] on label "App Store" at bounding box center [39, 414] width 47 height 23
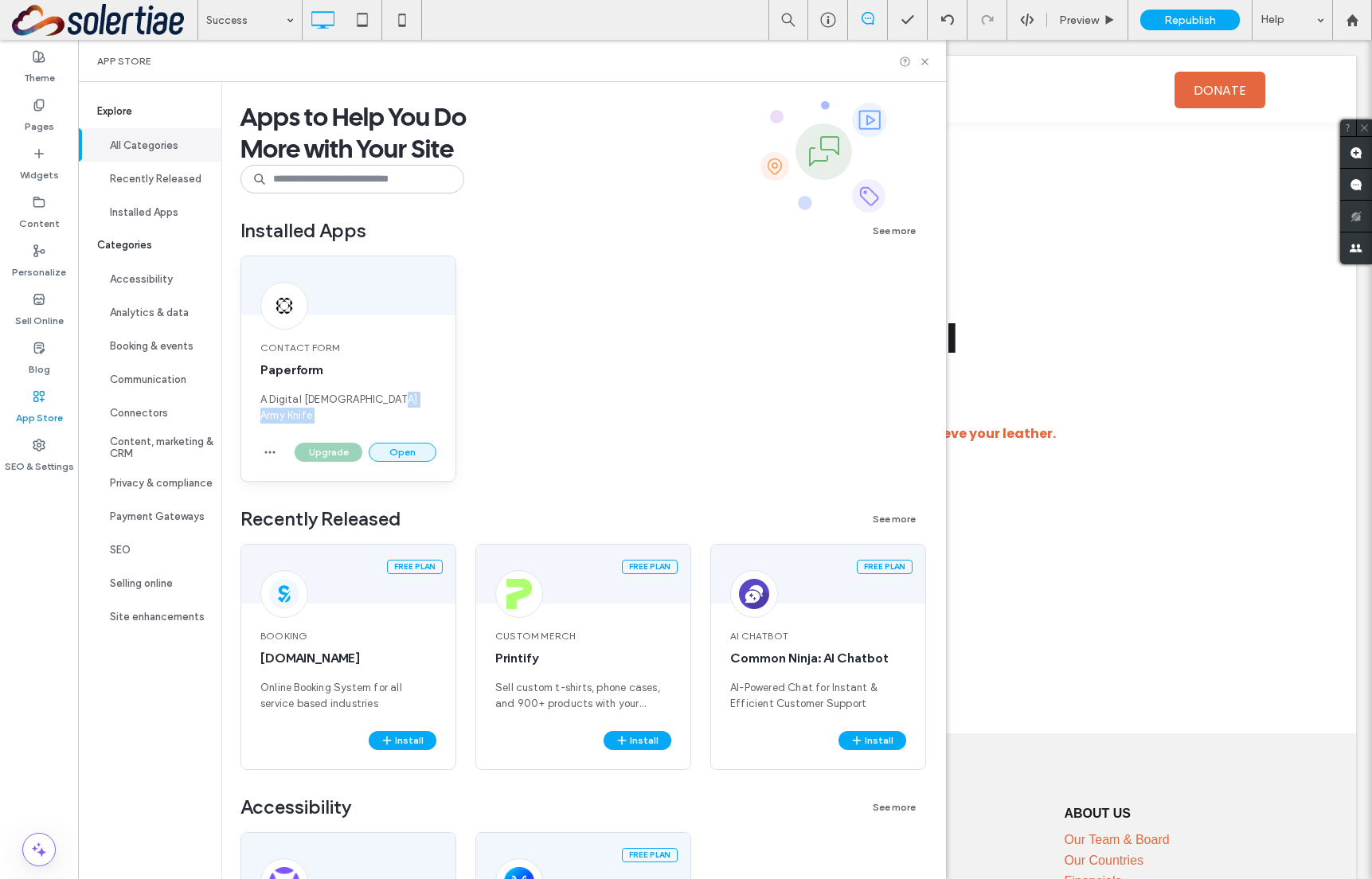
click at [399, 427] on div "Contact Form Paperform A Digital [DEMOGRAPHIC_DATA] Army Knife Upgrade Open" at bounding box center [348, 369] width 215 height 226
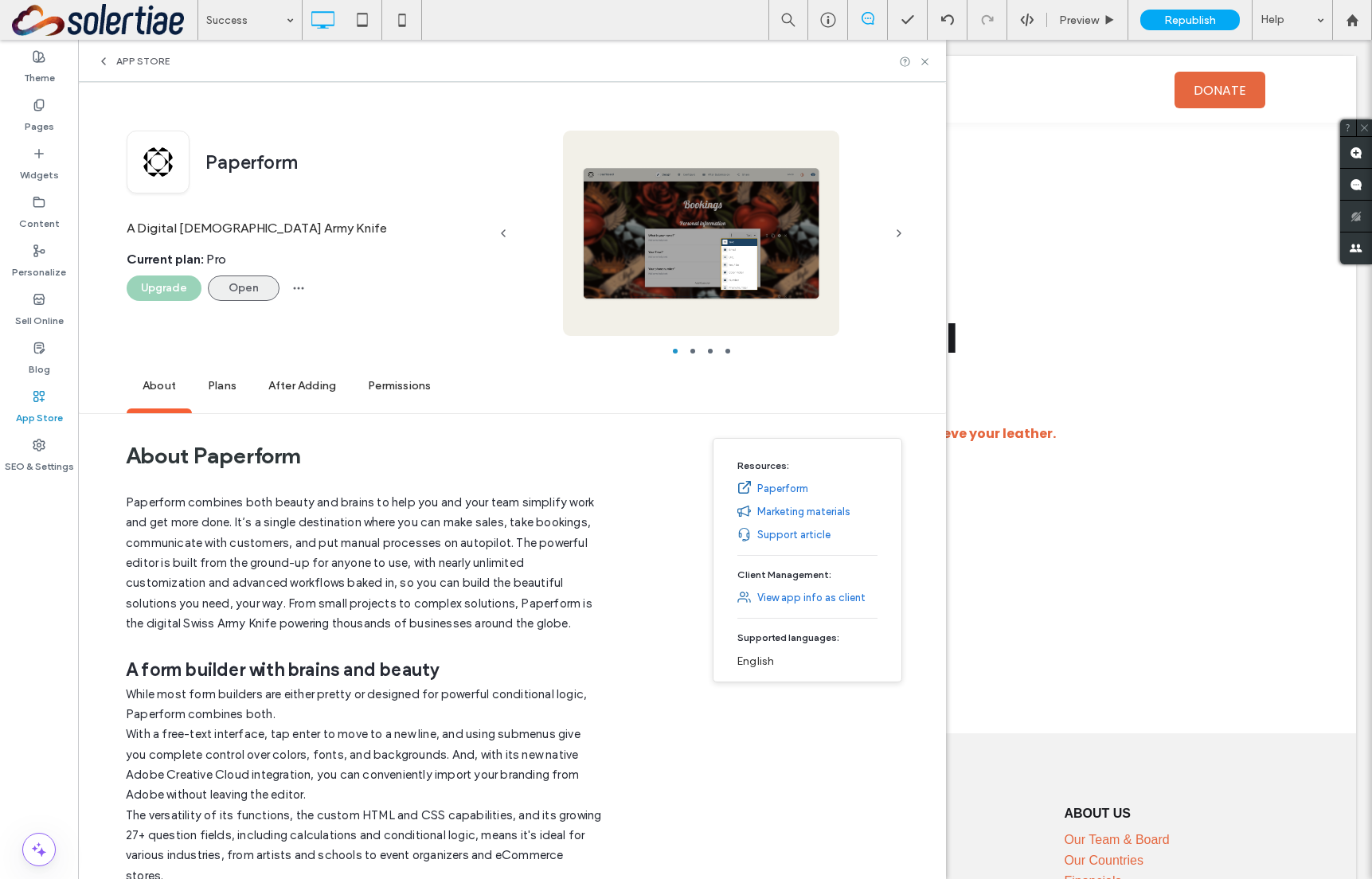
click at [239, 288] on button "Open" at bounding box center [243, 288] width 72 height 26
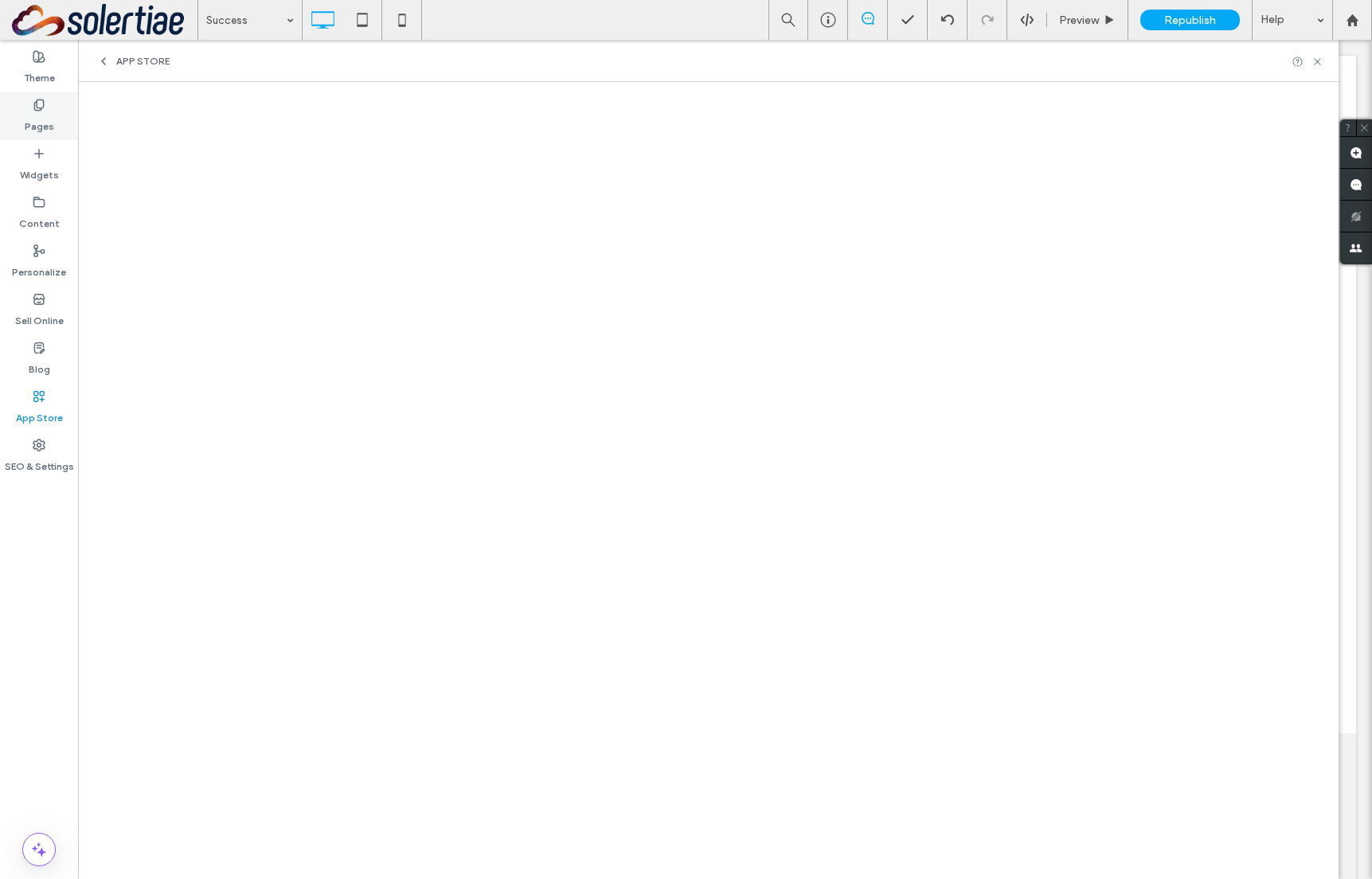
click at [19, 111] on div "Pages" at bounding box center [38, 115] width 78 height 48
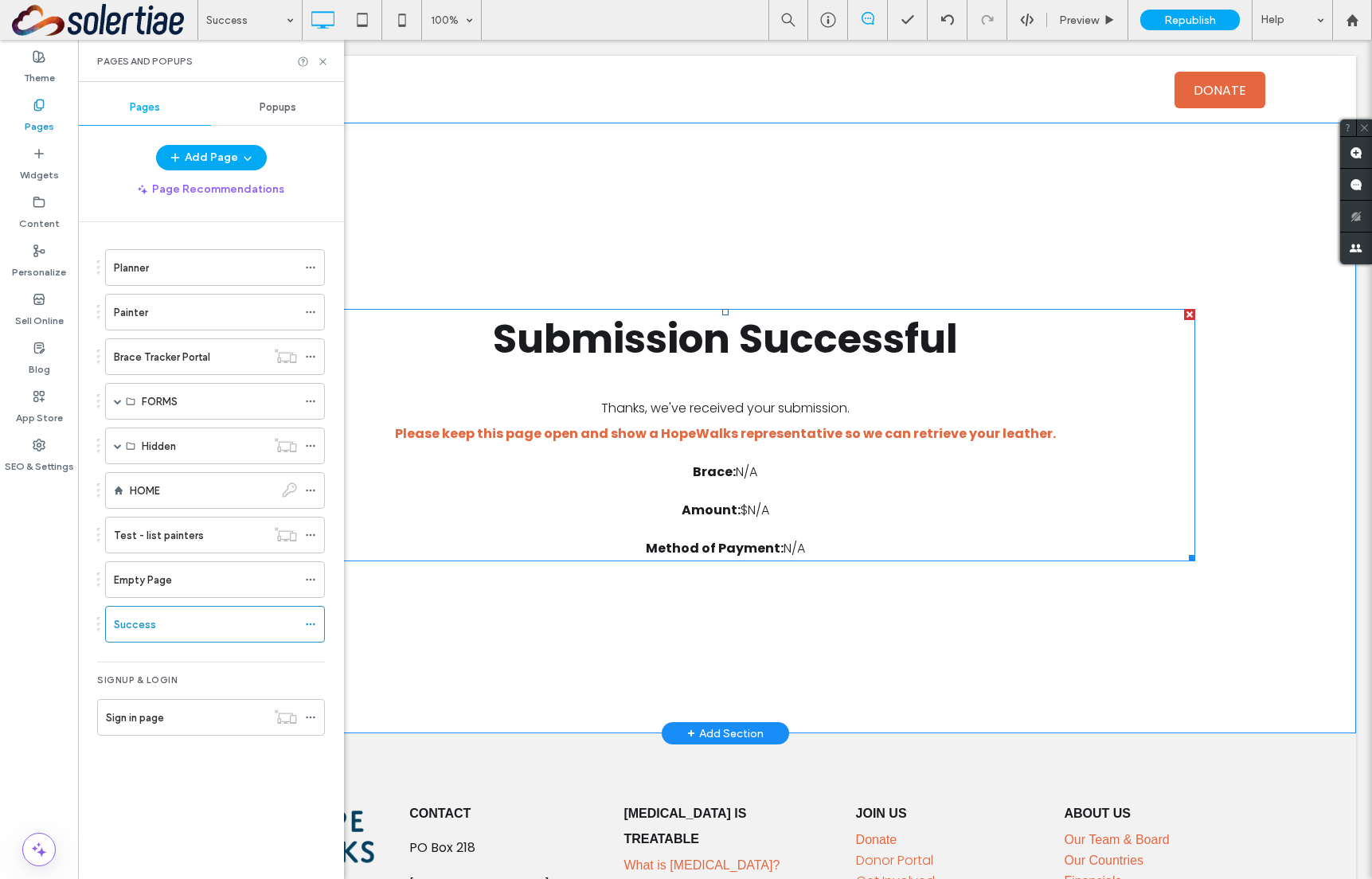
click at [751, 475] on span at bounding box center [725, 435] width 939 height 253
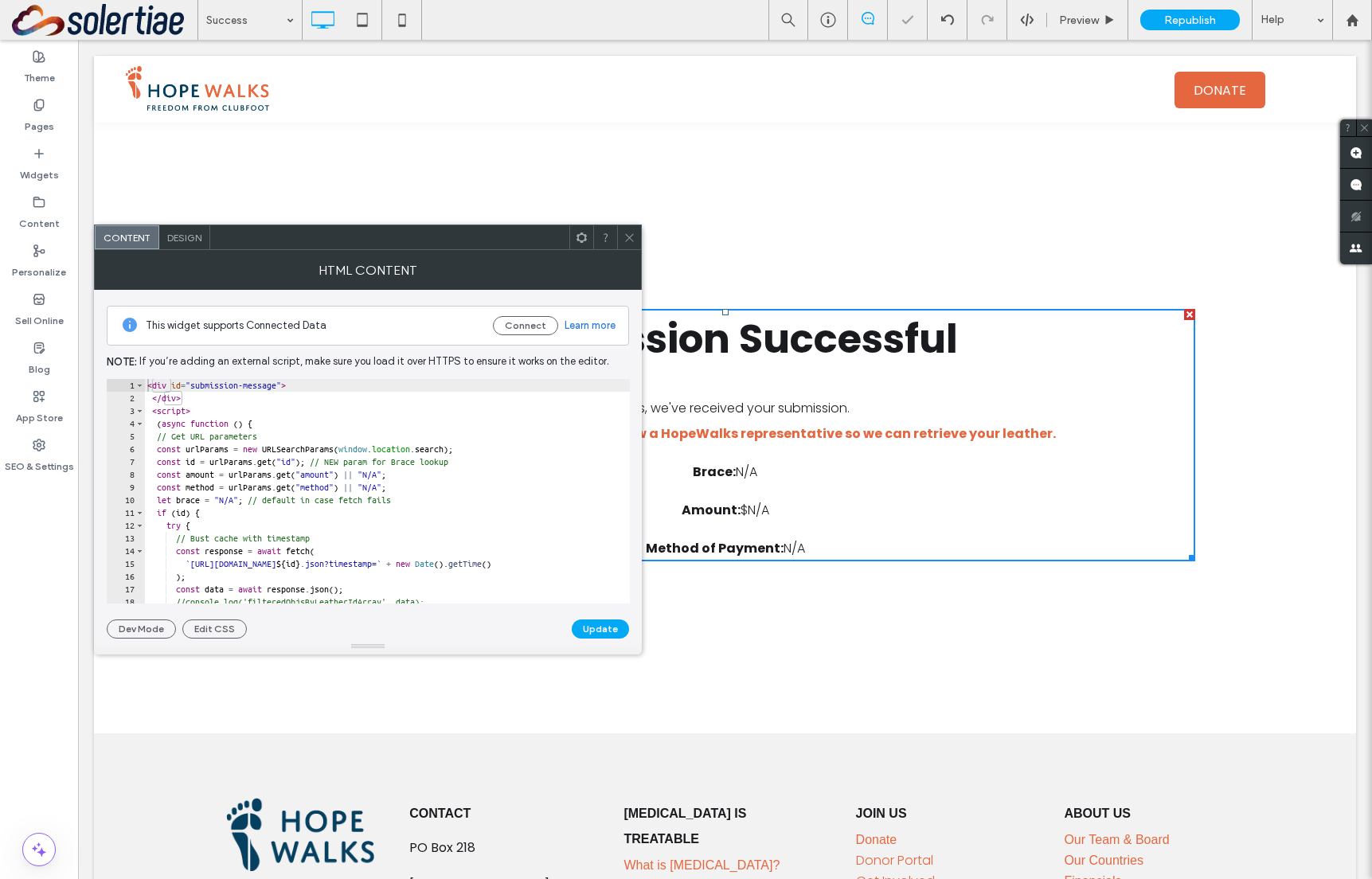
click at [626, 235] on use at bounding box center [629, 237] width 8 height 8
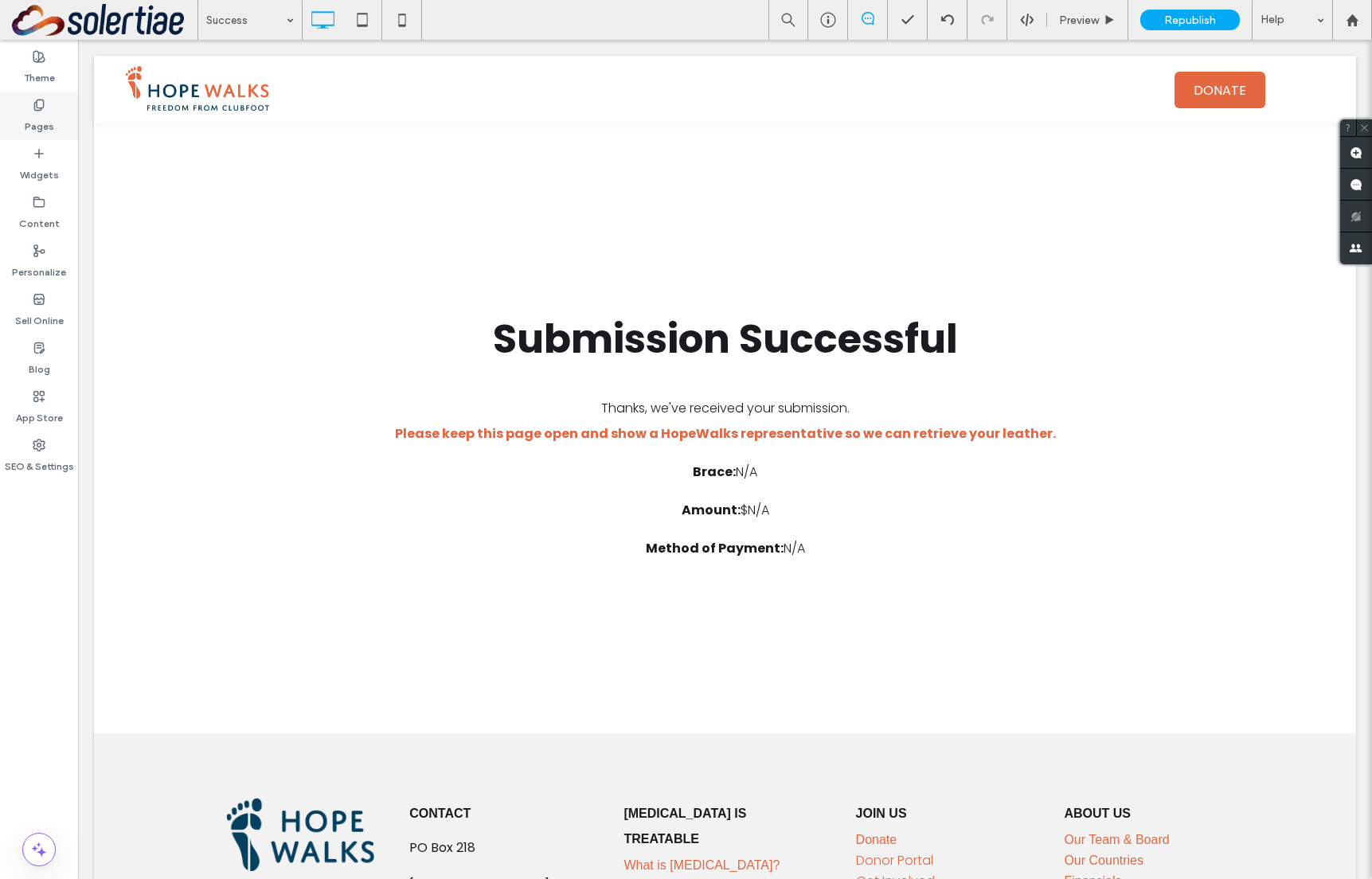
click at [26, 125] on label "Pages" at bounding box center [39, 122] width 30 height 23
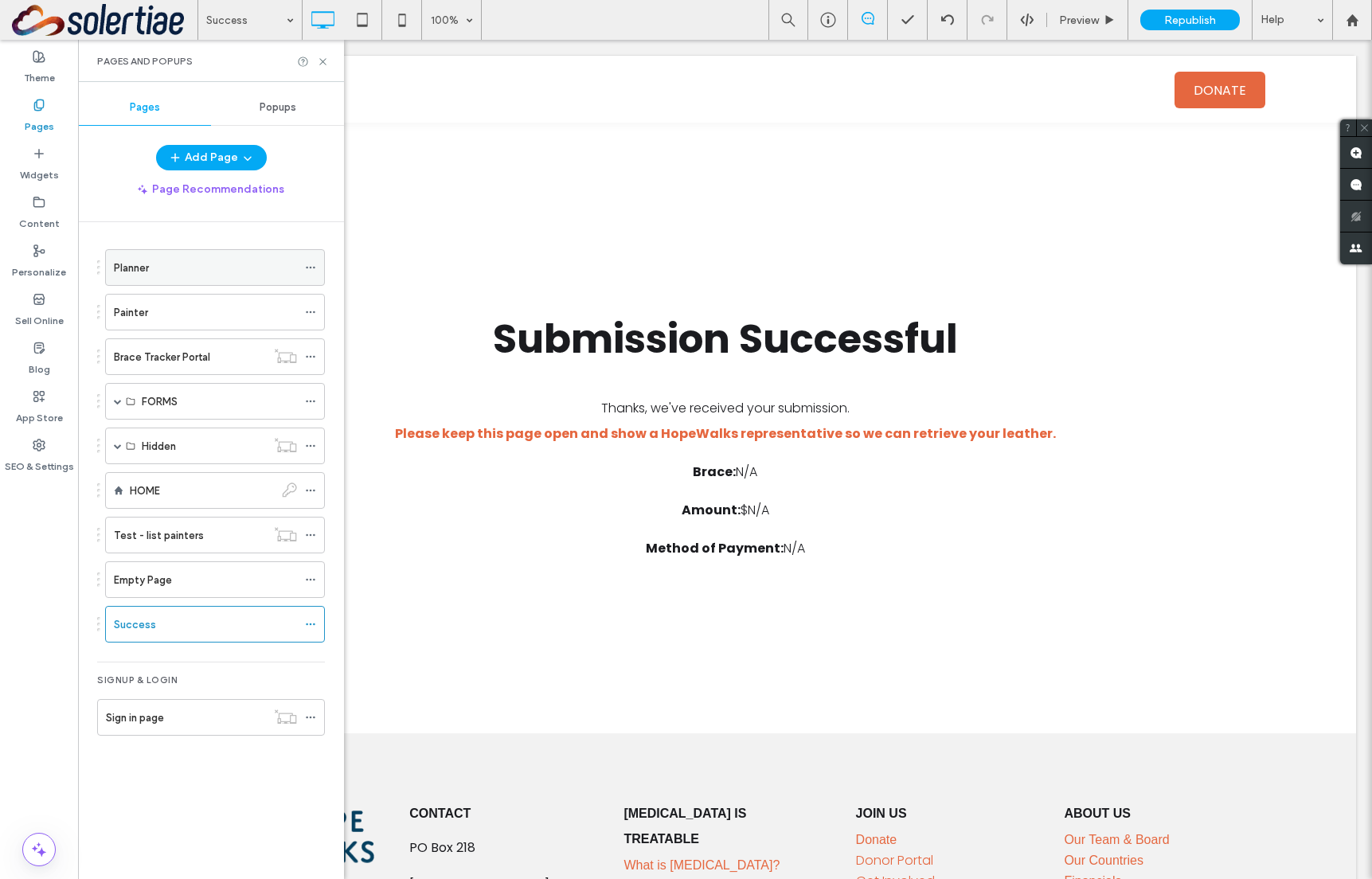
click at [125, 270] on label "Planner" at bounding box center [132, 267] width 35 height 28
click at [323, 61] on use at bounding box center [323, 61] width 6 height 6
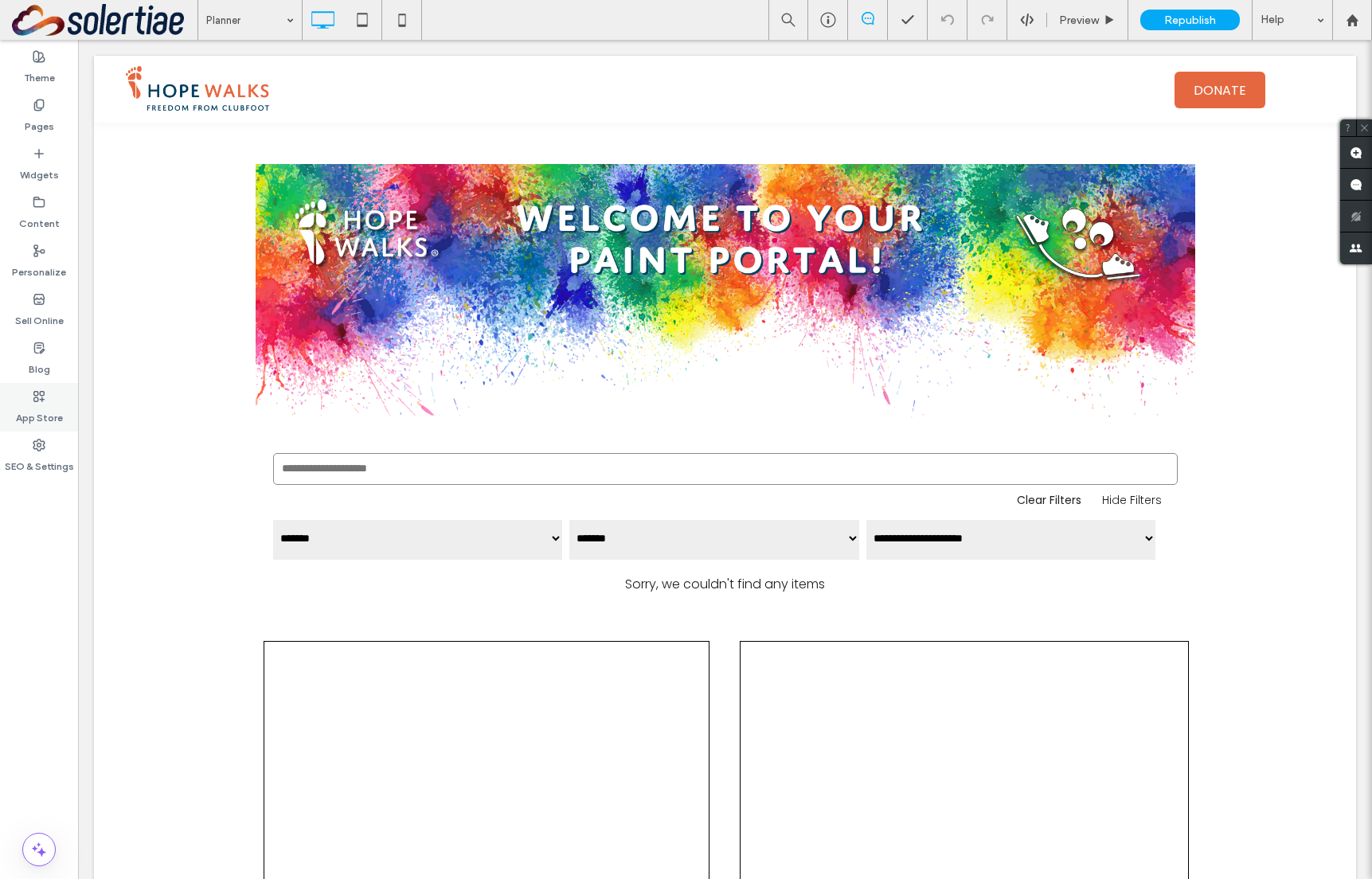
click at [43, 399] on use at bounding box center [39, 396] width 11 height 11
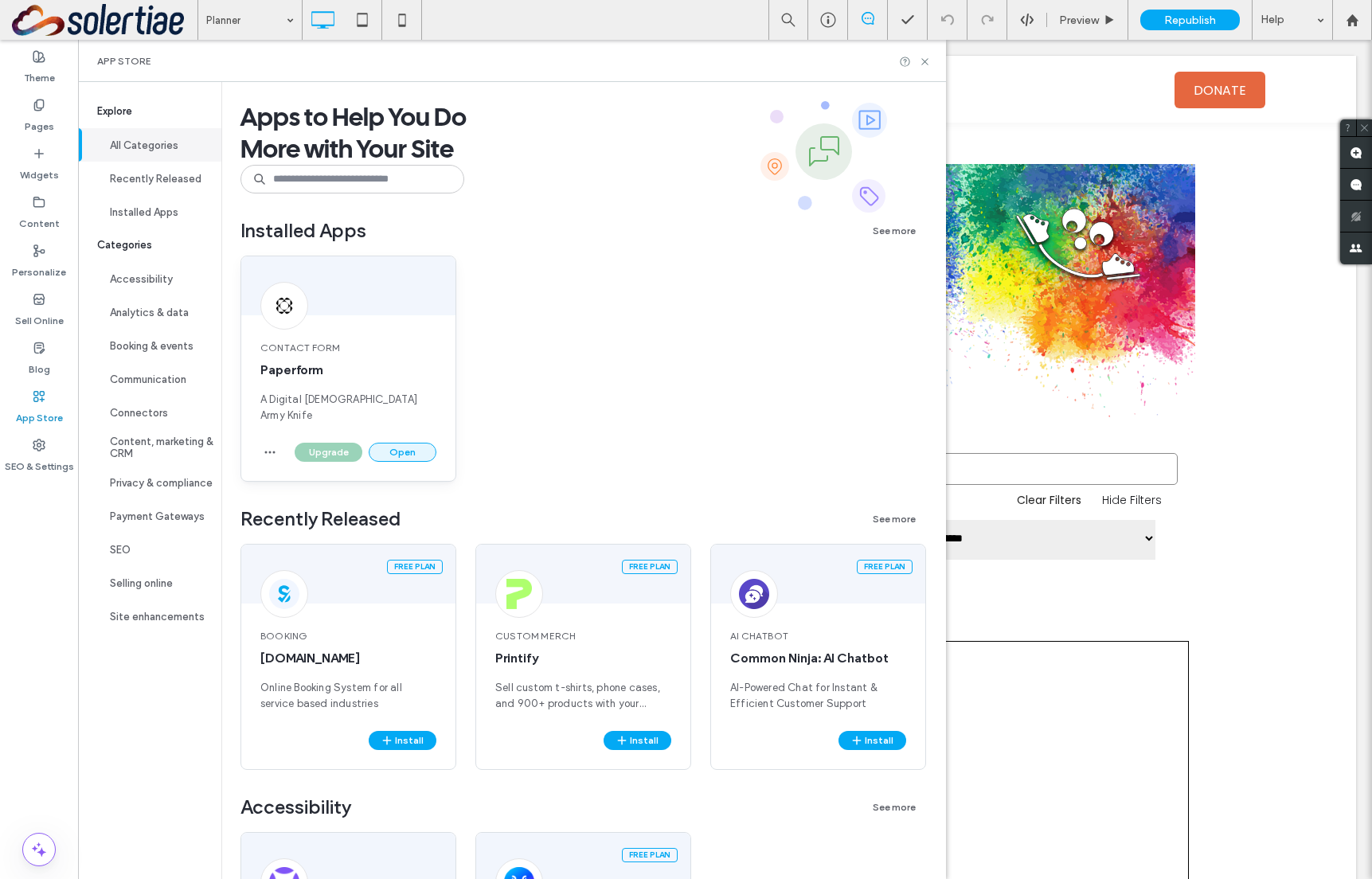
click at [399, 442] on button "Open" at bounding box center [402, 451] width 68 height 19
